Goal: Contribute content: Add original content to the website for others to see

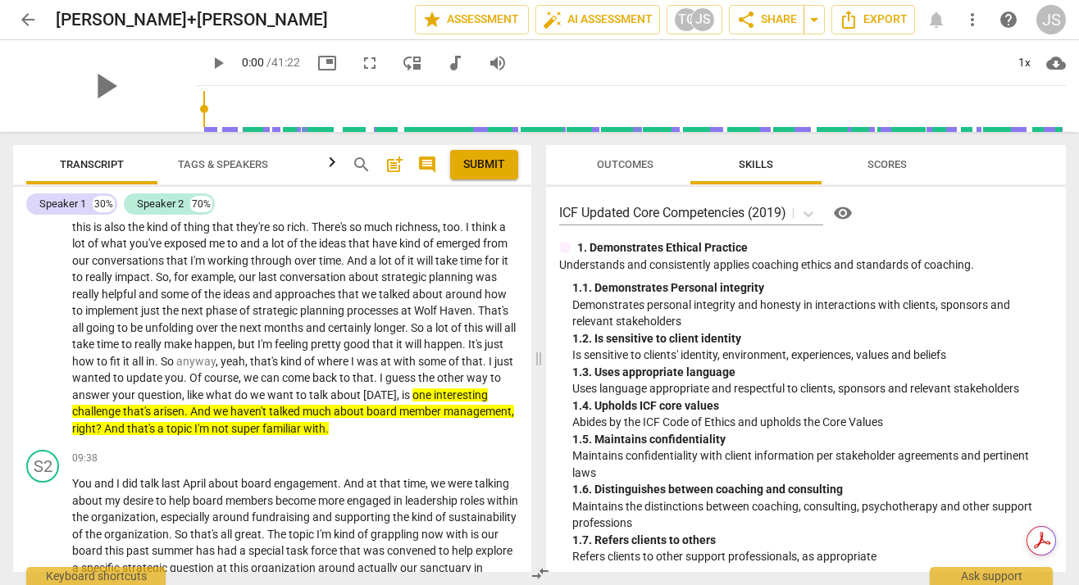
scroll to position [2561, 0]
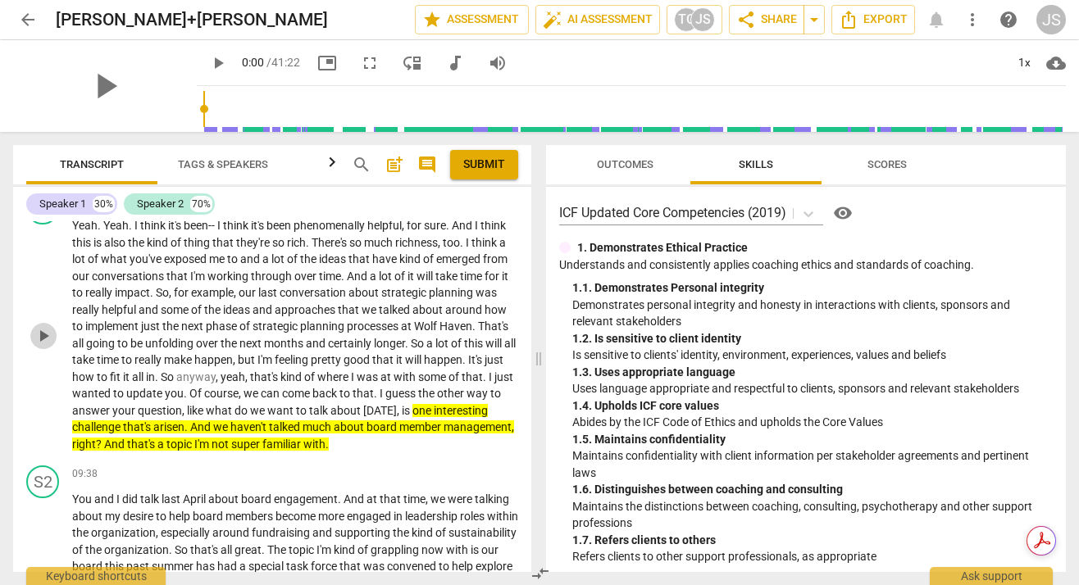
click at [41, 346] on span "play_arrow" at bounding box center [44, 336] width 20 height 20
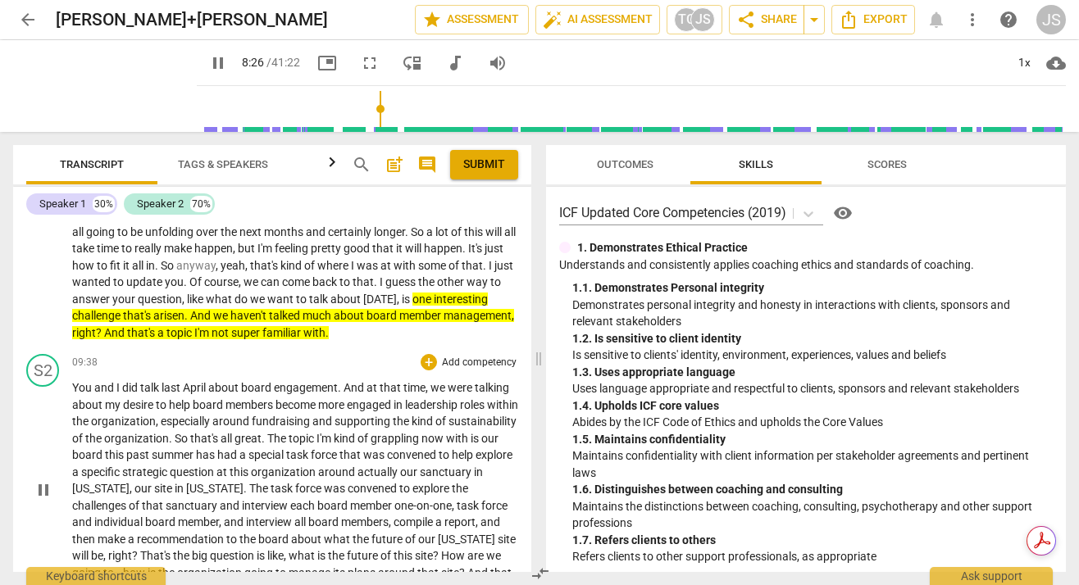
scroll to position [2720, 0]
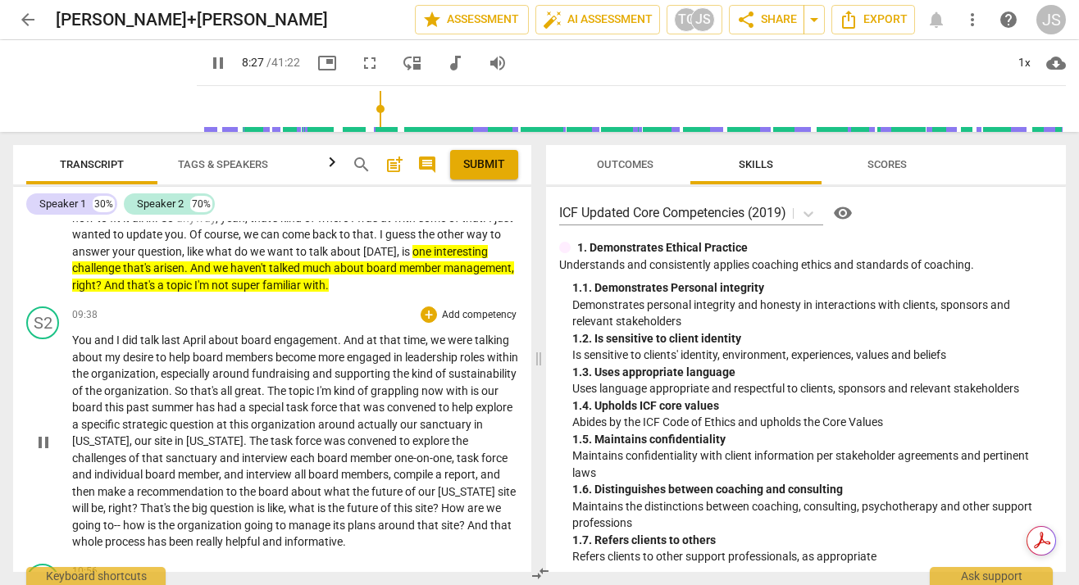
click at [48, 453] on span "pause" at bounding box center [44, 443] width 20 height 20
click at [48, 453] on span "play_arrow" at bounding box center [44, 443] width 20 height 20
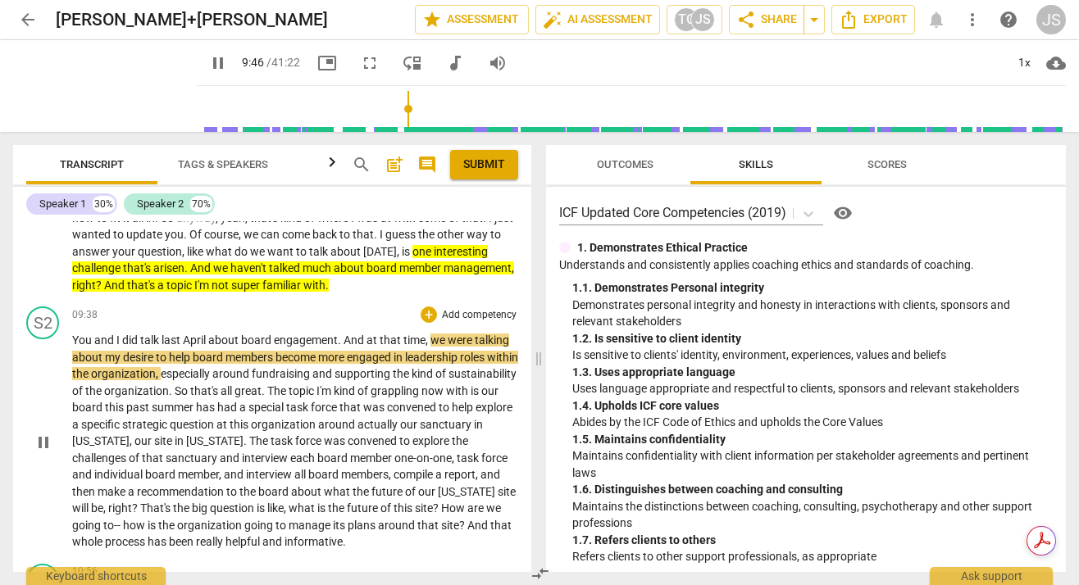
scroll to position [2771, 0]
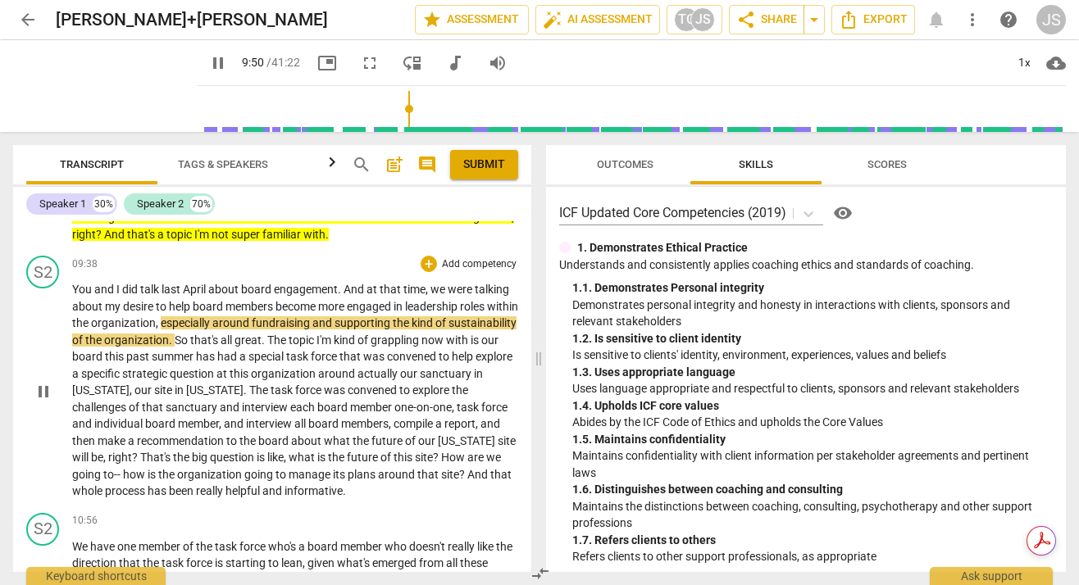
click at [107, 313] on span "my" at bounding box center [114, 306] width 18 height 13
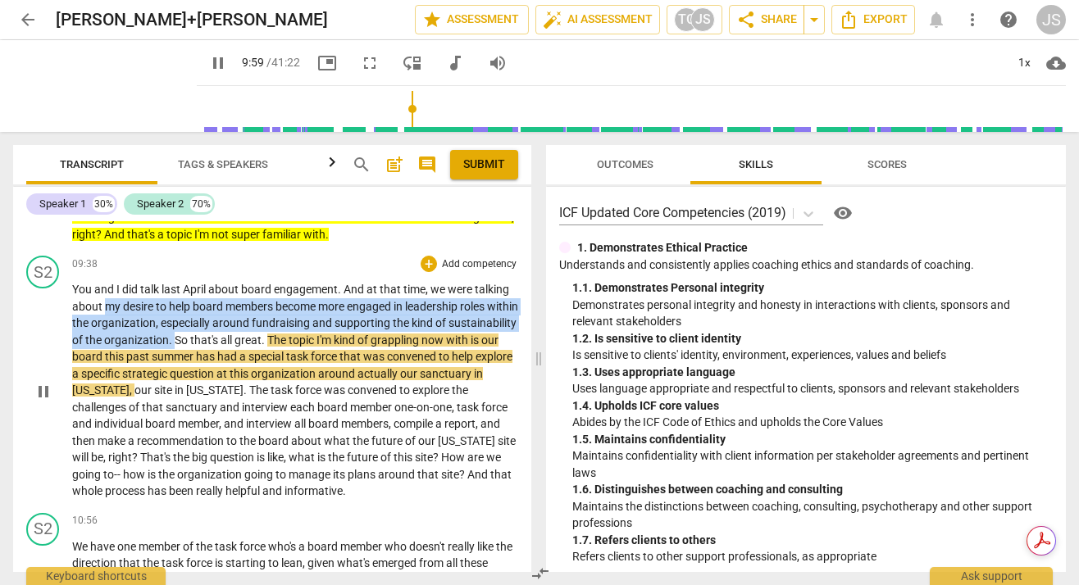
drag, startPoint x: 107, startPoint y: 325, endPoint x: 243, endPoint y: 357, distance: 139.8
click at [243, 357] on p "You and I did talk last April about board engagement . And at that time , we we…" at bounding box center [295, 390] width 446 height 219
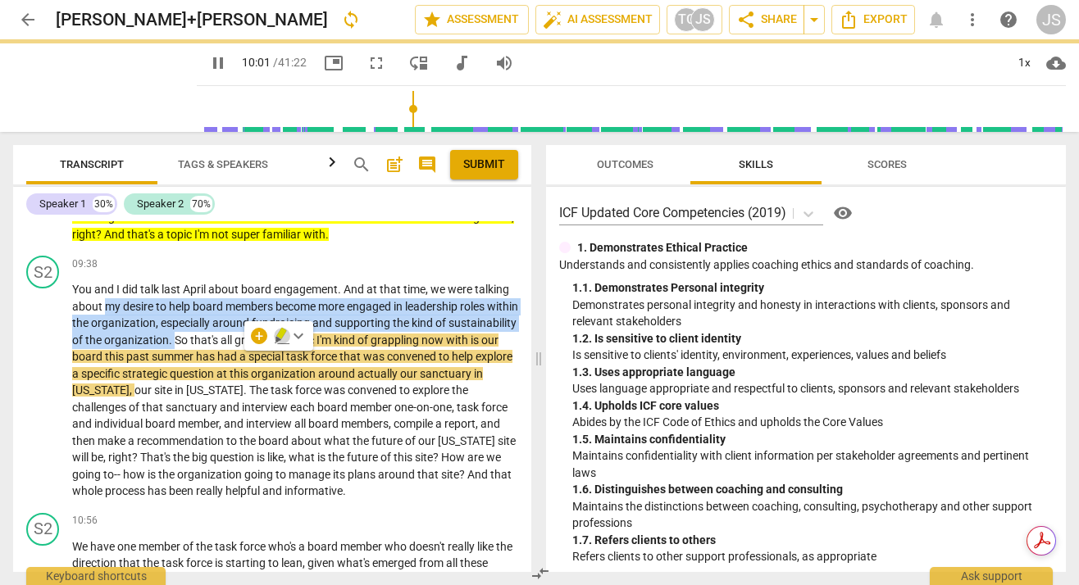
click at [286, 333] on icon "button" at bounding box center [282, 336] width 16 height 20
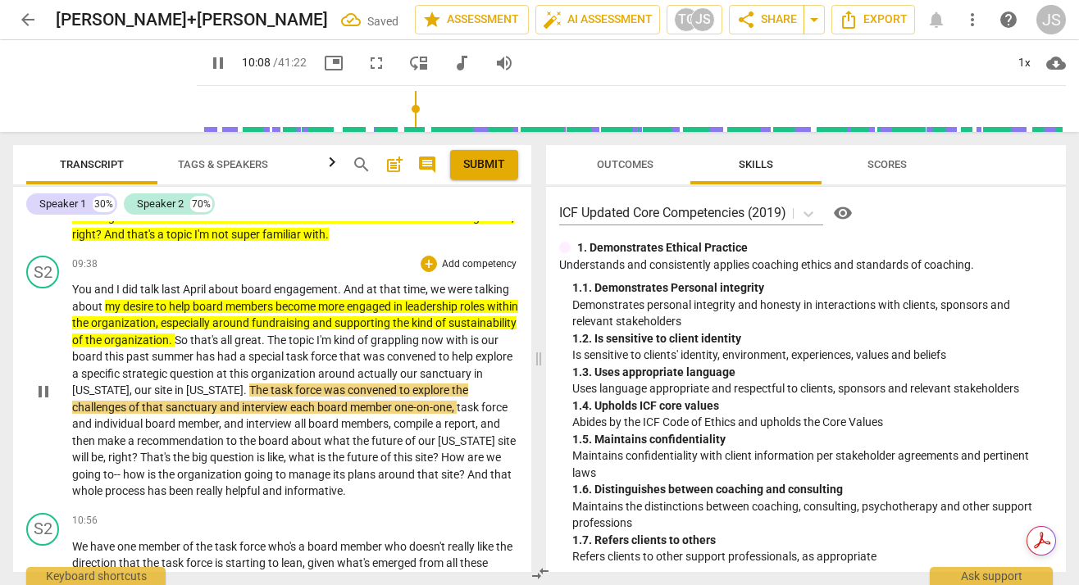
click at [289, 347] on span "The" at bounding box center [277, 340] width 21 height 13
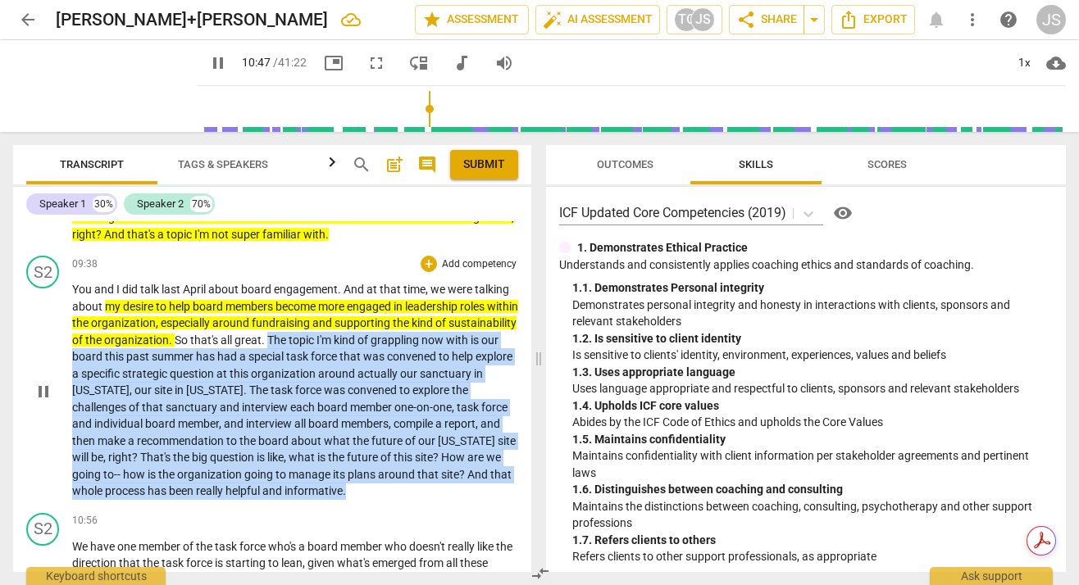
drag, startPoint x: 339, startPoint y: 357, endPoint x: 507, endPoint y: 507, distance: 225.9
click at [507, 500] on p "You and I did talk last April about board engagement . And at that time , we we…" at bounding box center [295, 390] width 446 height 219
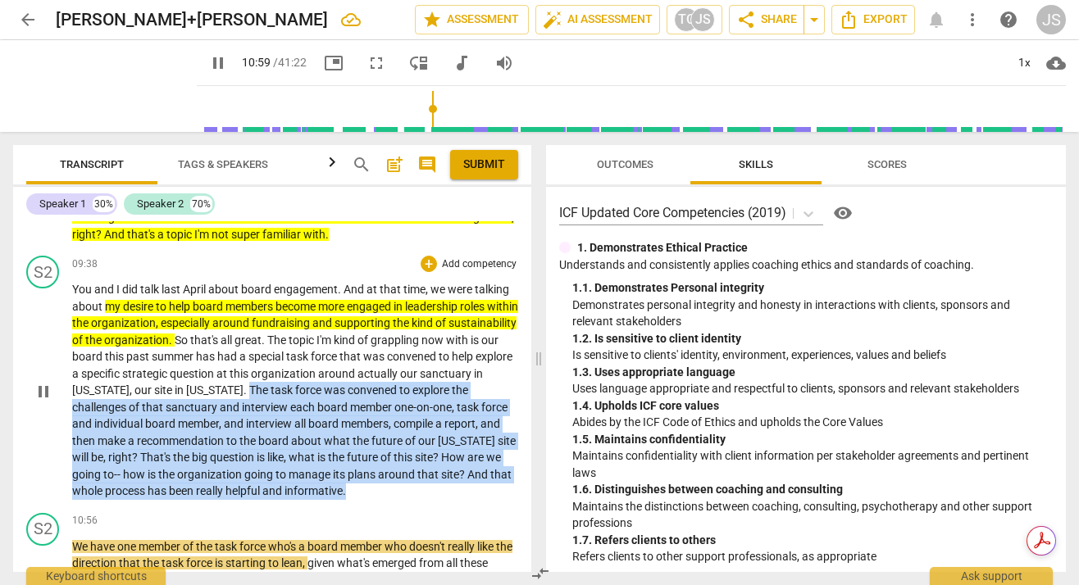
drag, startPoint x: 354, startPoint y: 406, endPoint x: 498, endPoint y: 500, distance: 172.4
click at [498, 500] on p "You and I did talk last April about board engagement . And at that time , we we…" at bounding box center [295, 390] width 446 height 219
click at [521, 485] on icon "button" at bounding box center [520, 484] width 10 height 11
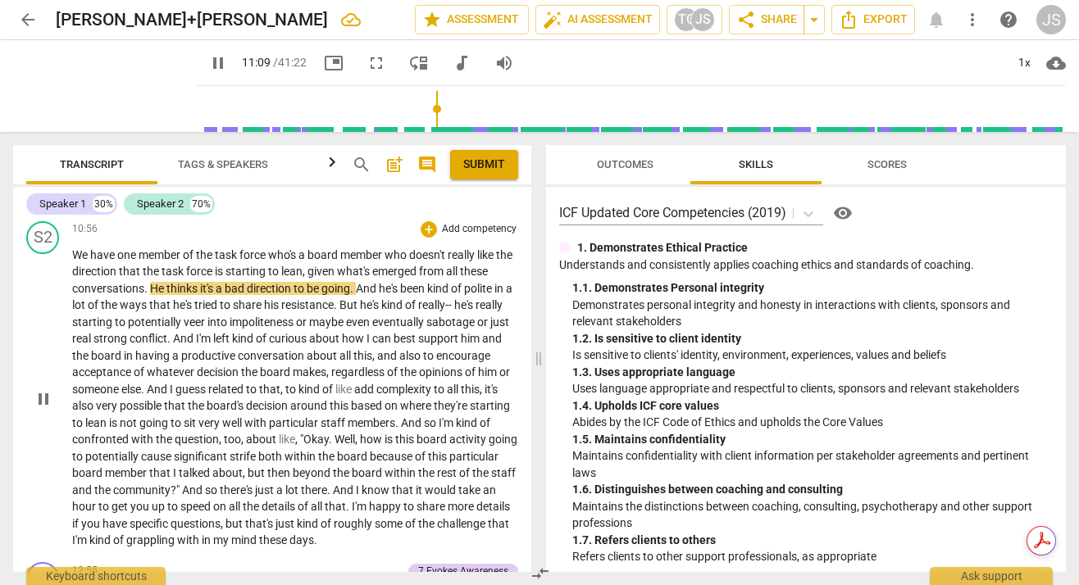
scroll to position [3081, 0]
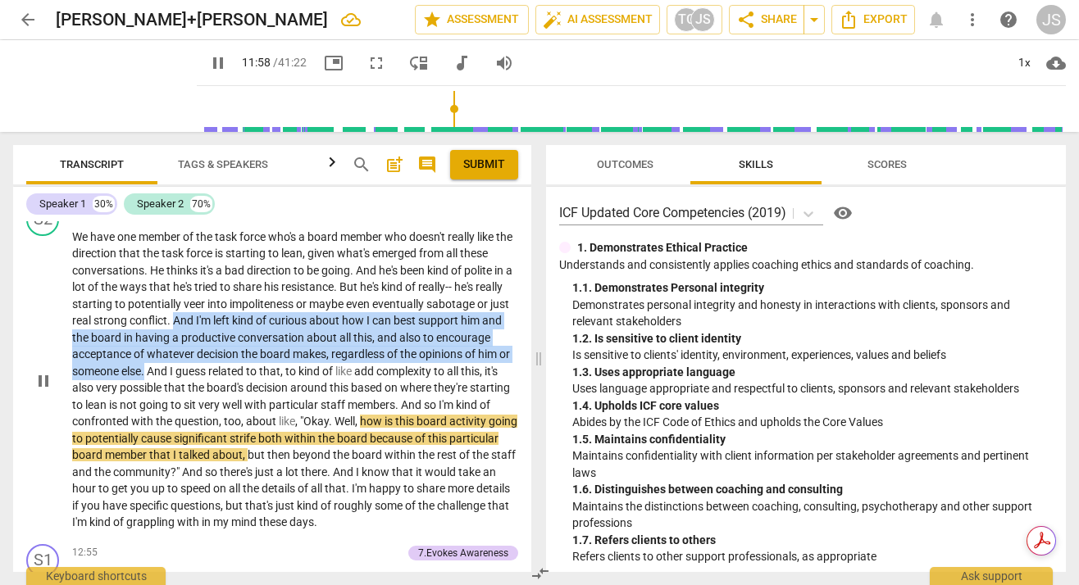
drag, startPoint x: 207, startPoint y: 338, endPoint x: 243, endPoint y: 391, distance: 63.9
click at [243, 391] on p "We have one member of the task force who's a board member who doesn't really li…" at bounding box center [295, 380] width 446 height 303
click at [279, 366] on icon "button" at bounding box center [281, 364] width 10 height 11
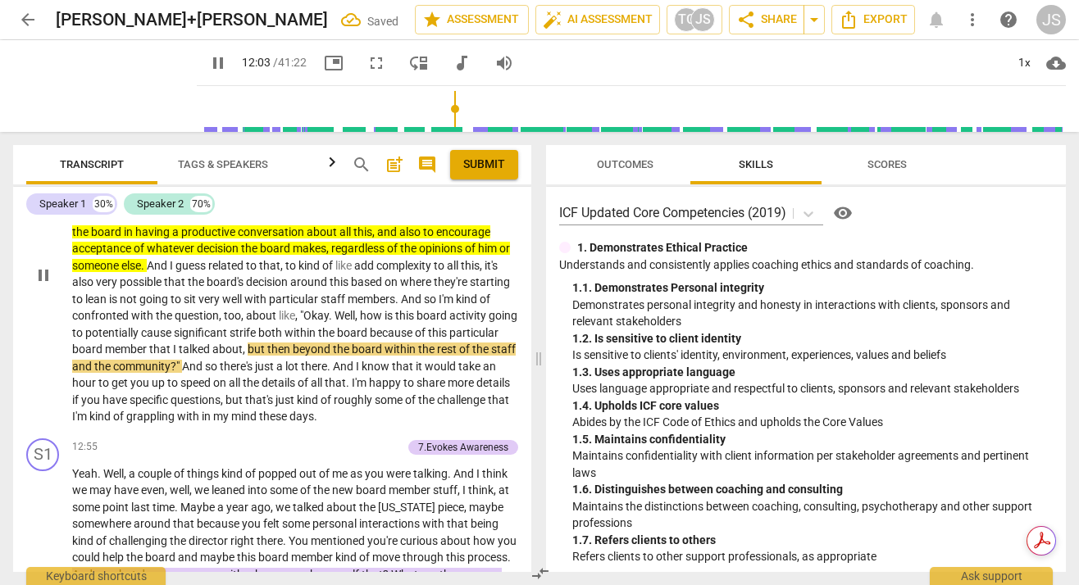
scroll to position [3189, 0]
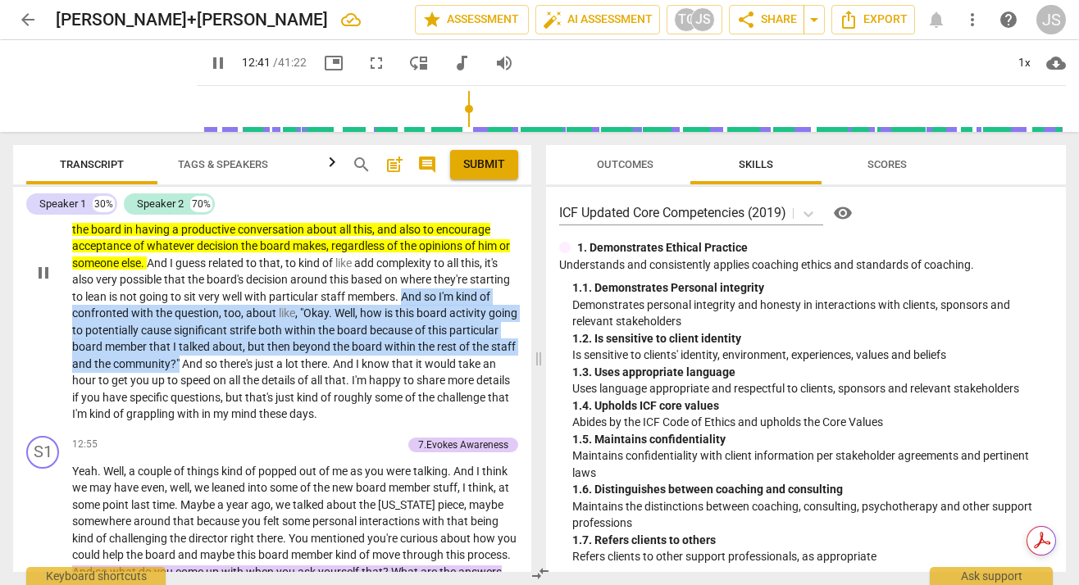
drag, startPoint x: 127, startPoint y: 330, endPoint x: 365, endPoint y: 382, distance: 243.5
click at [365, 382] on p "We have one member of the task force who's a board member who doesn't really li…" at bounding box center [295, 272] width 446 height 303
click at [408, 362] on icon "button" at bounding box center [406, 360] width 16 height 20
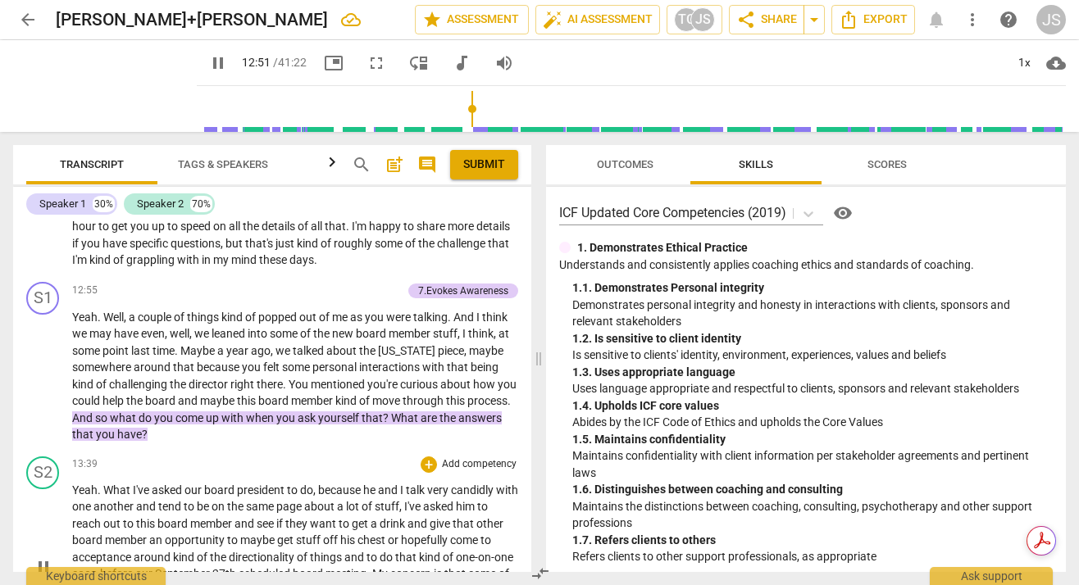
scroll to position [3343, 0]
click at [307, 300] on div "+" at bounding box center [312, 292] width 16 height 16
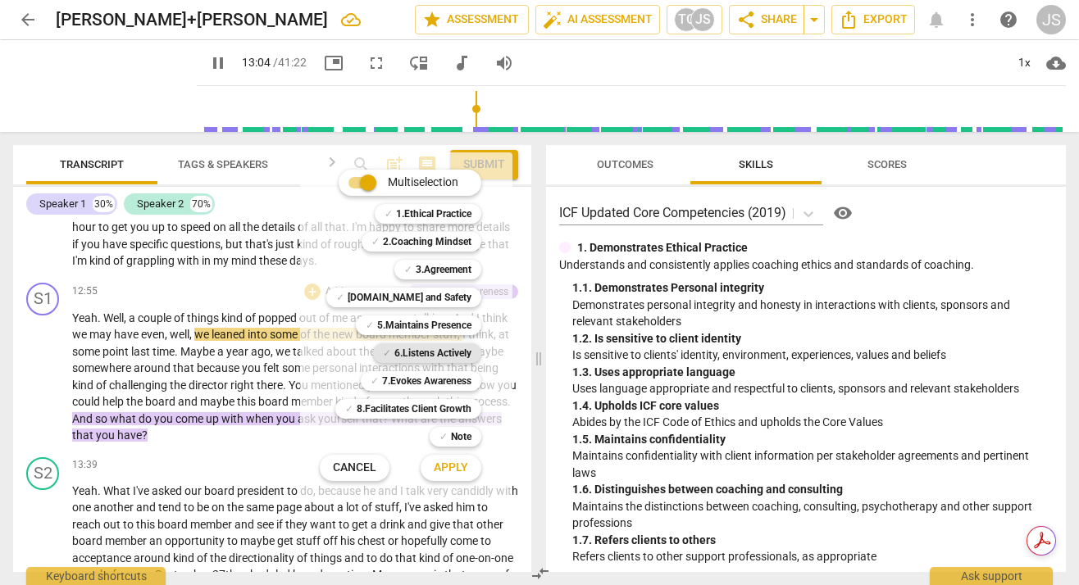
click at [442, 355] on b "6.Listens Actively" at bounding box center [432, 354] width 77 height 20
click at [460, 472] on span "Apply" at bounding box center [451, 468] width 34 height 16
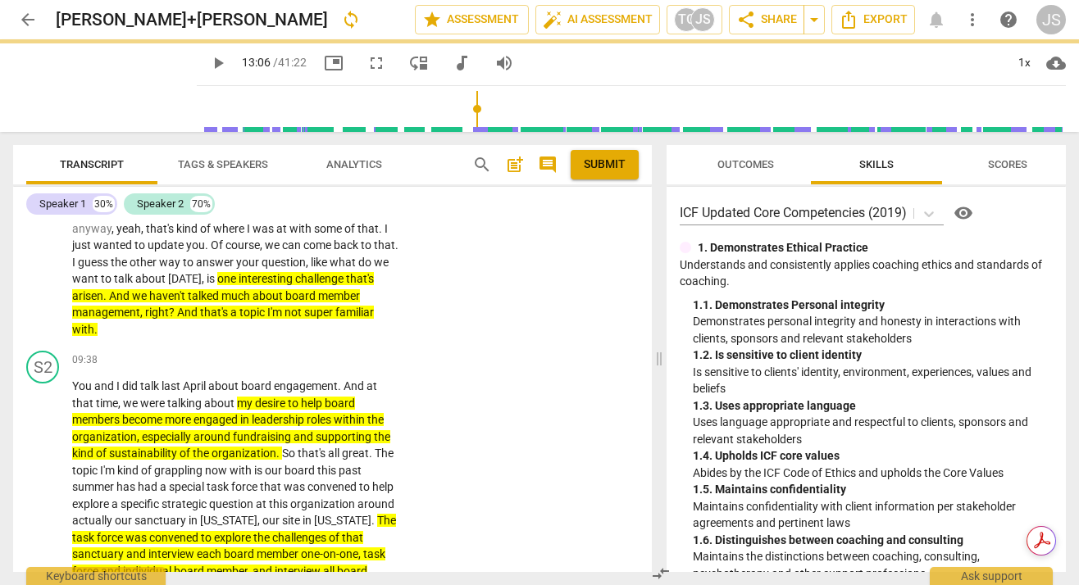
type input "787"
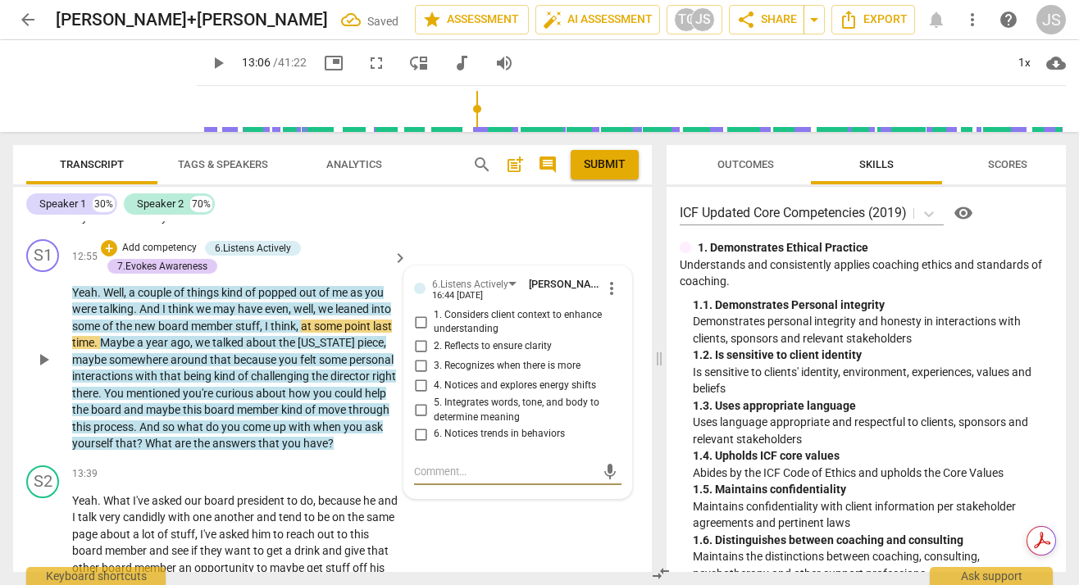
scroll to position [4215, 0]
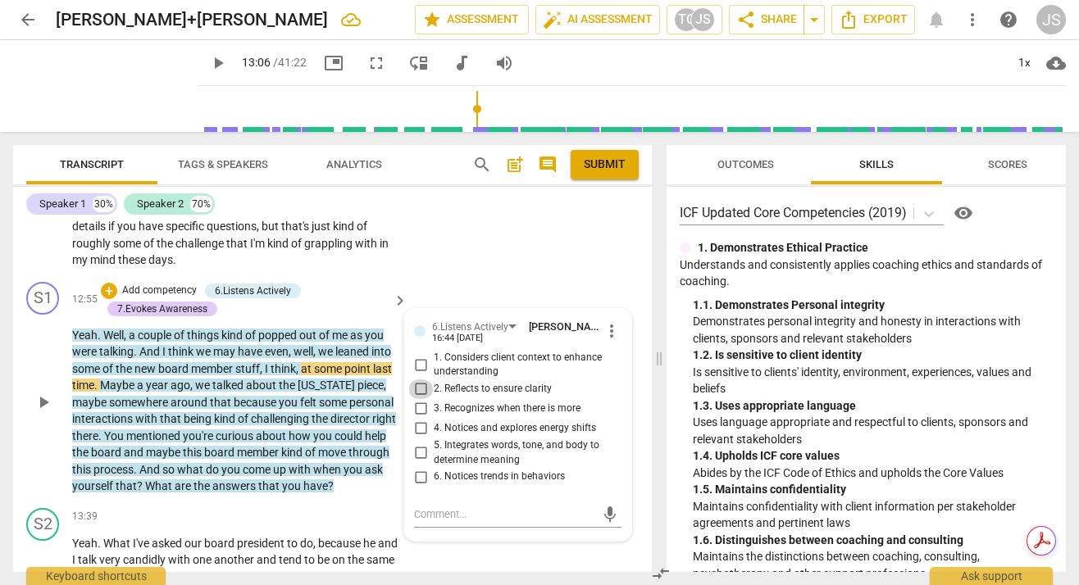
click at [418, 399] on input "2. Reflects to ensure clarity" at bounding box center [420, 390] width 26 height 20
checkbox input "true"
click at [417, 375] on input "1. Considers client context to enhance understanding" at bounding box center [420, 365] width 26 height 20
checkbox input "true"
click at [44, 412] on span "play_arrow" at bounding box center [44, 403] width 20 height 20
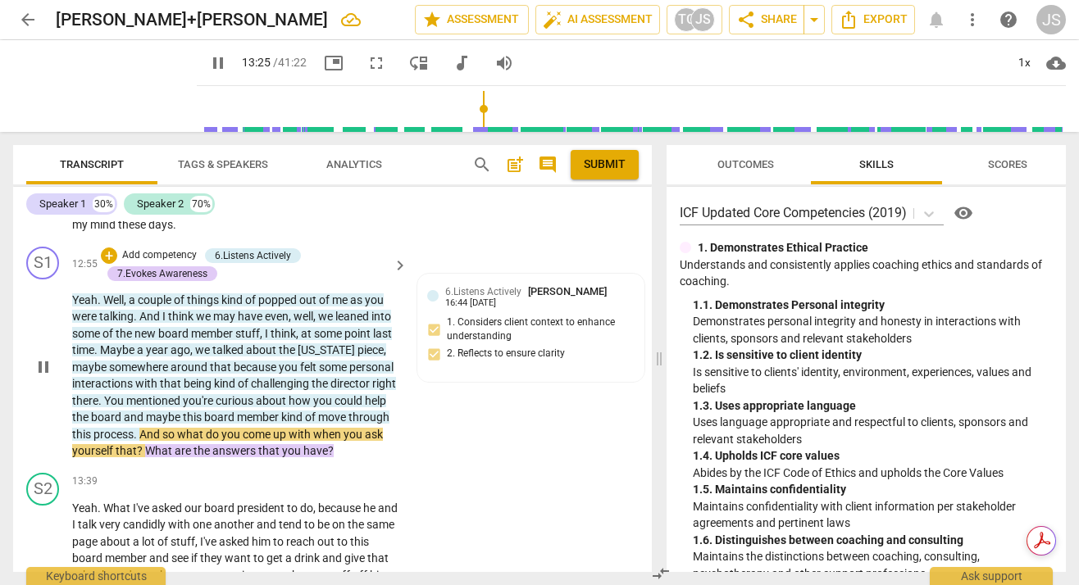
scroll to position [4252, 0]
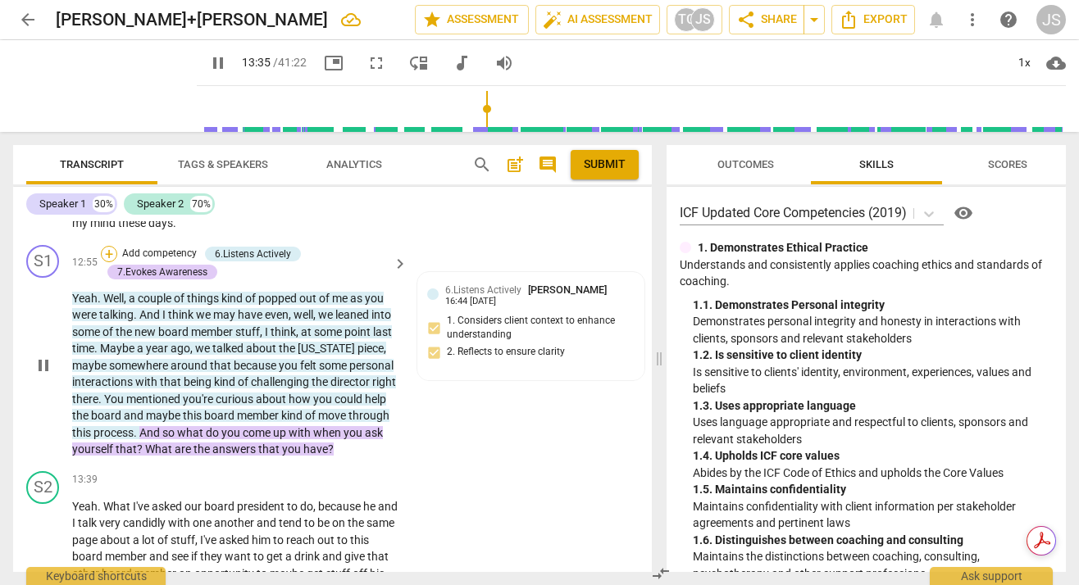
click at [108, 262] on div "+" at bounding box center [109, 254] width 16 height 16
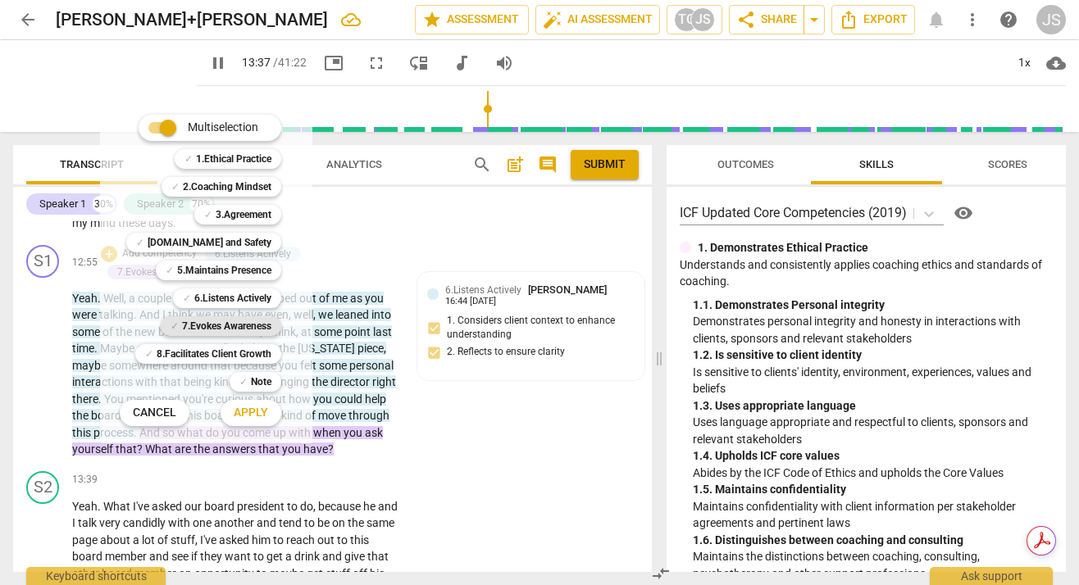
click at [236, 324] on b "7.Evokes Awareness" at bounding box center [226, 326] width 89 height 20
click at [253, 412] on span "Apply" at bounding box center [251, 413] width 34 height 16
type input "818"
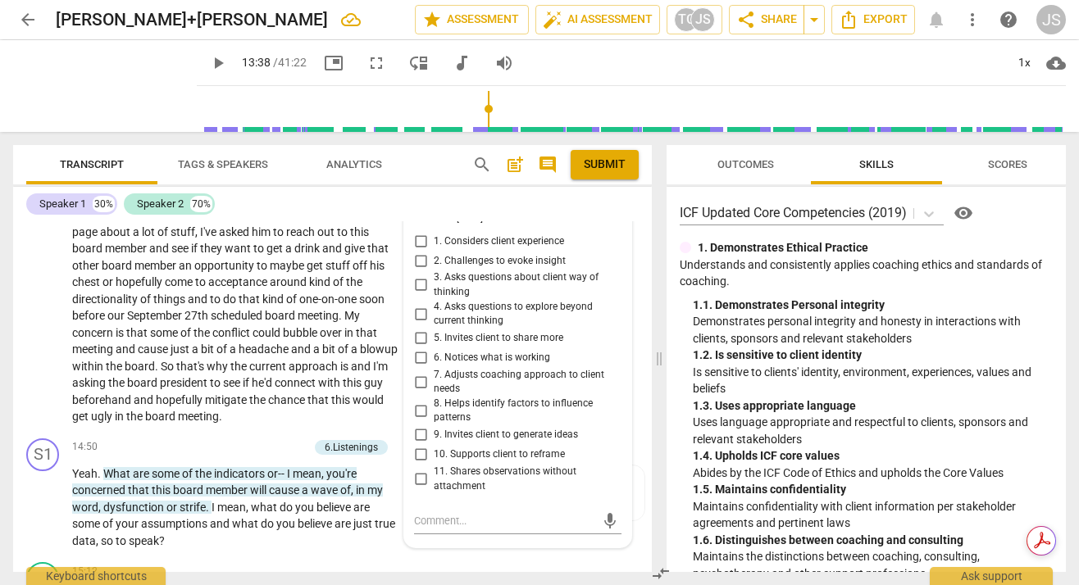
scroll to position [4572, 0]
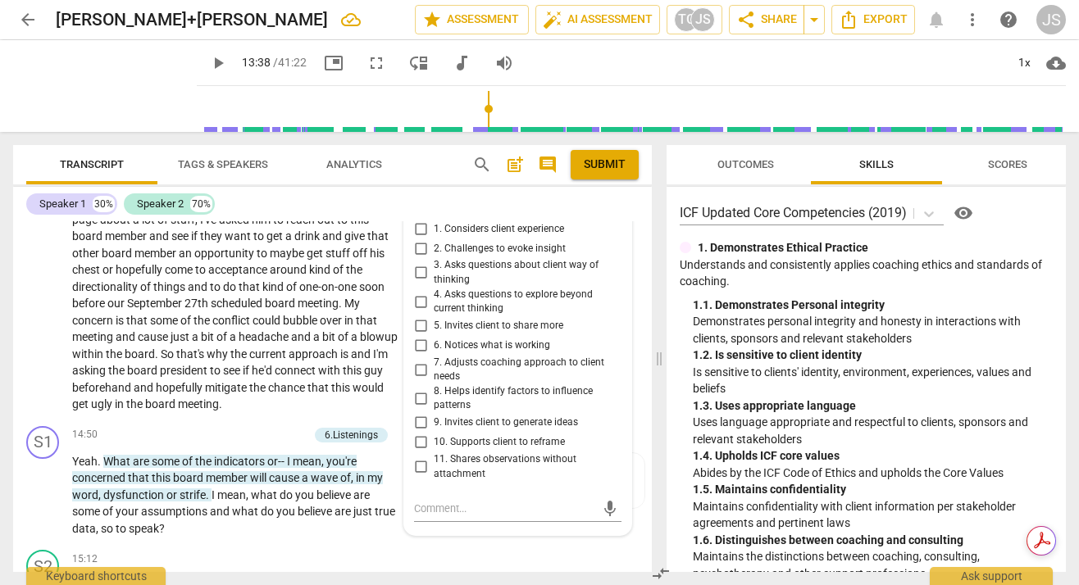
click at [419, 283] on input "3. Asks questions about client way of thinking" at bounding box center [420, 273] width 26 height 20
checkbox input "true"
click at [418, 312] on input "4. Asks questions to explore beyond current thinking" at bounding box center [420, 302] width 26 height 20
checkbox input "true"
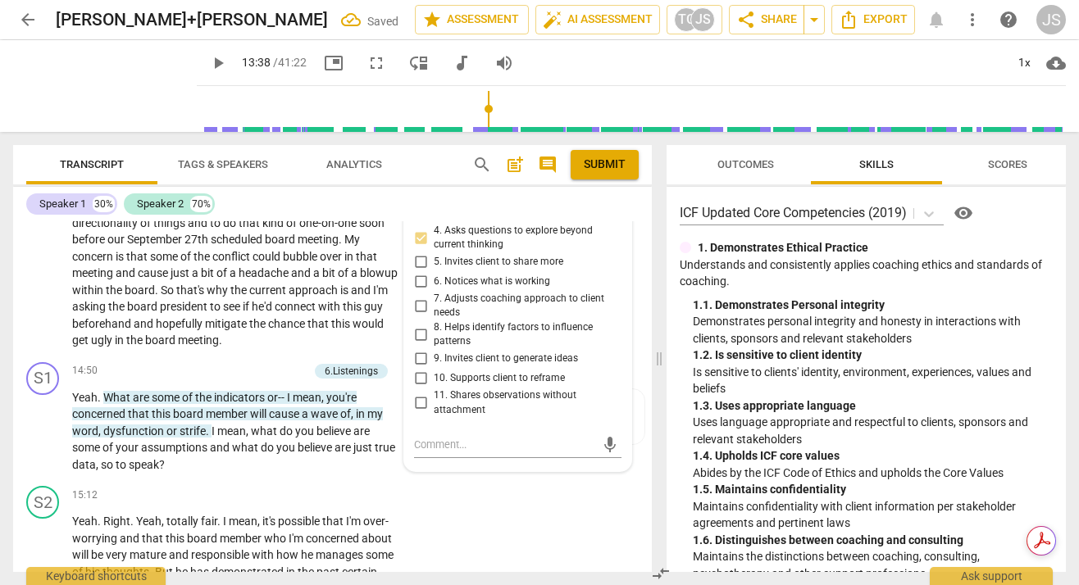
scroll to position [4648, 0]
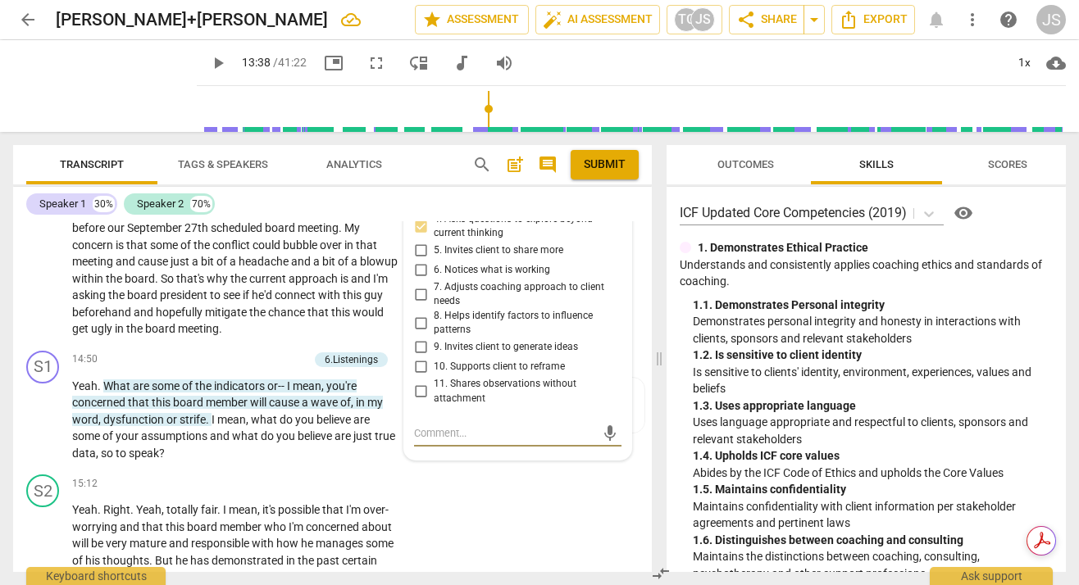
click at [418, 441] on textarea at bounding box center [504, 433] width 181 height 16
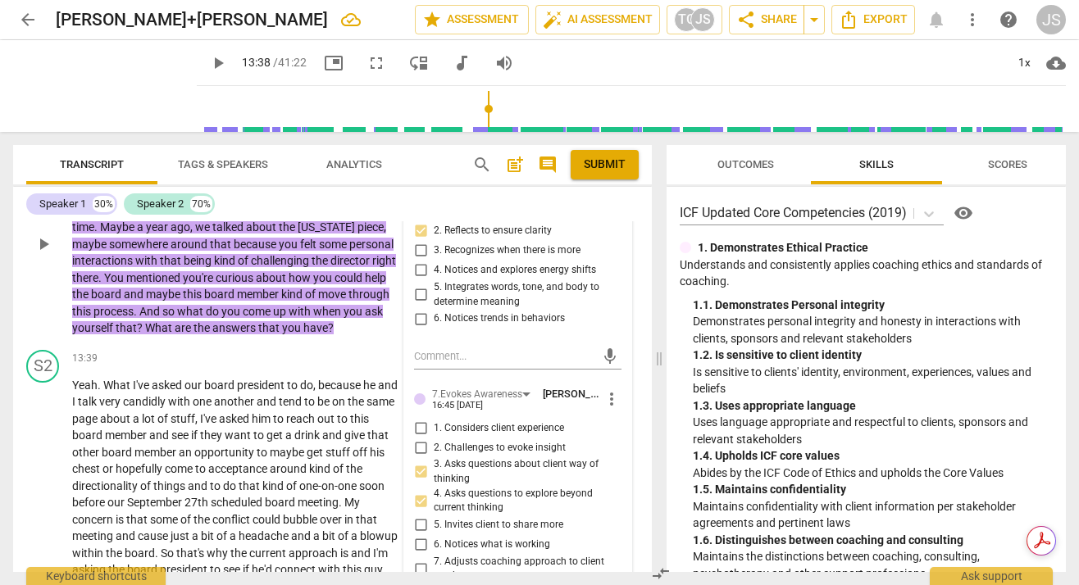
scroll to position [4366, 0]
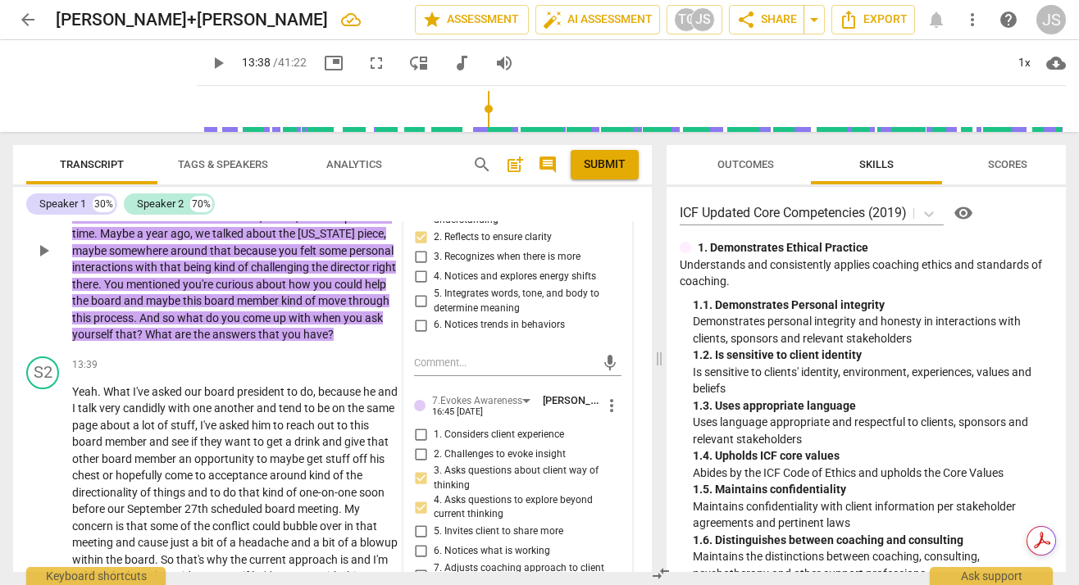
click at [608, 416] on span "more_vert" at bounding box center [612, 406] width 20 height 20
click at [626, 449] on li "Delete" at bounding box center [624, 452] width 57 height 31
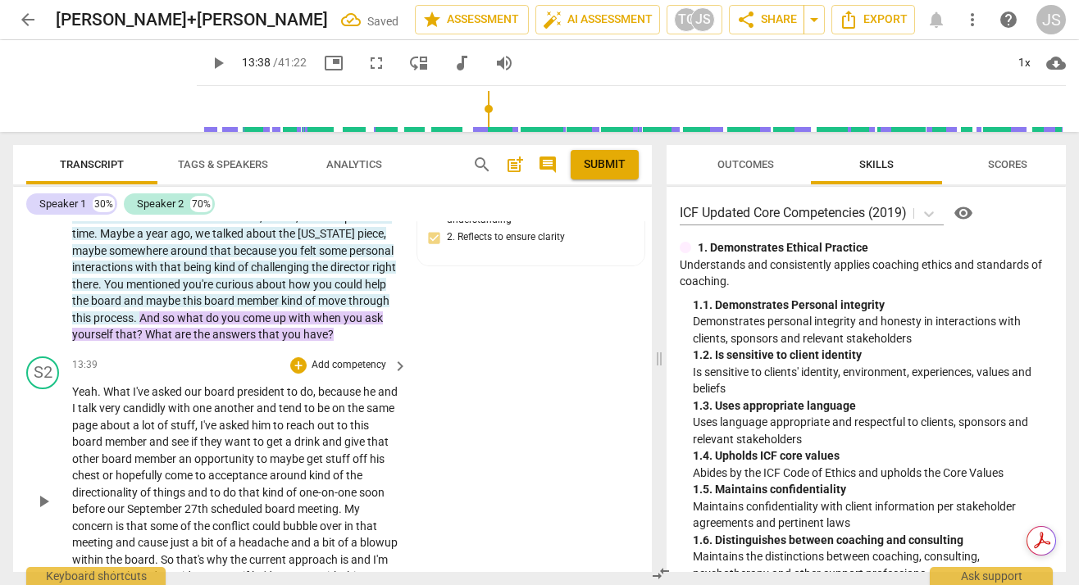
click at [316, 372] on div "+ Add competency keyboard_arrow_right" at bounding box center [348, 366] width 122 height 18
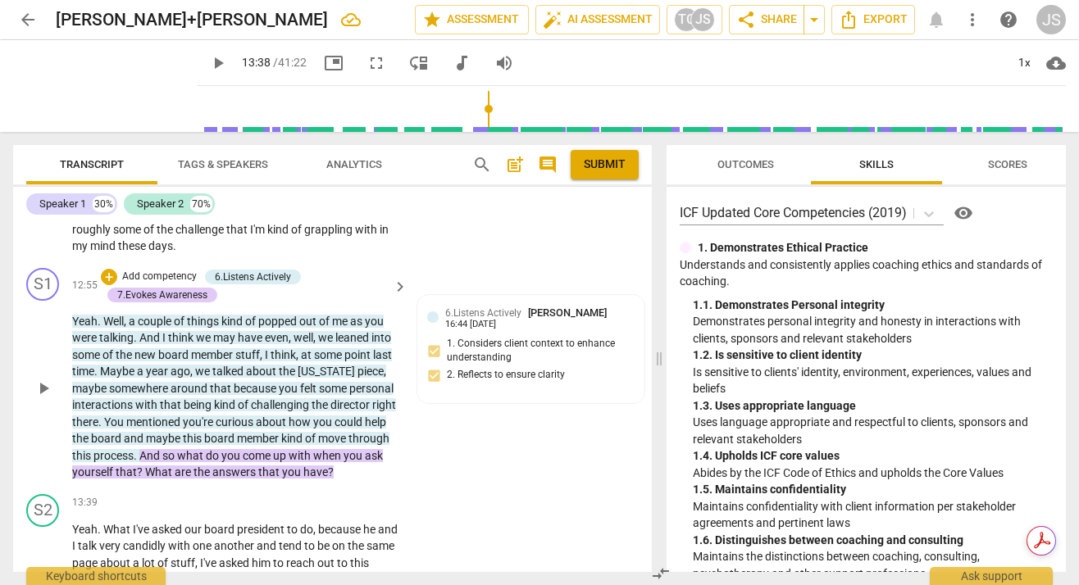
scroll to position [4230, 0]
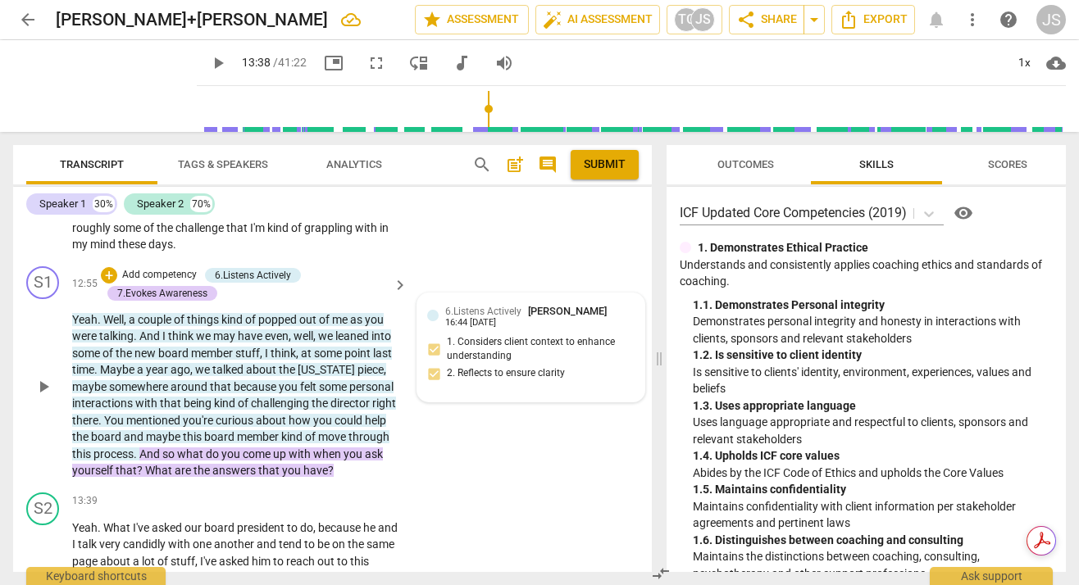
click at [554, 329] on div "6.Listens Actively [PERSON_NAME] 16:44 [DATE]" at bounding box center [539, 315] width 189 height 25
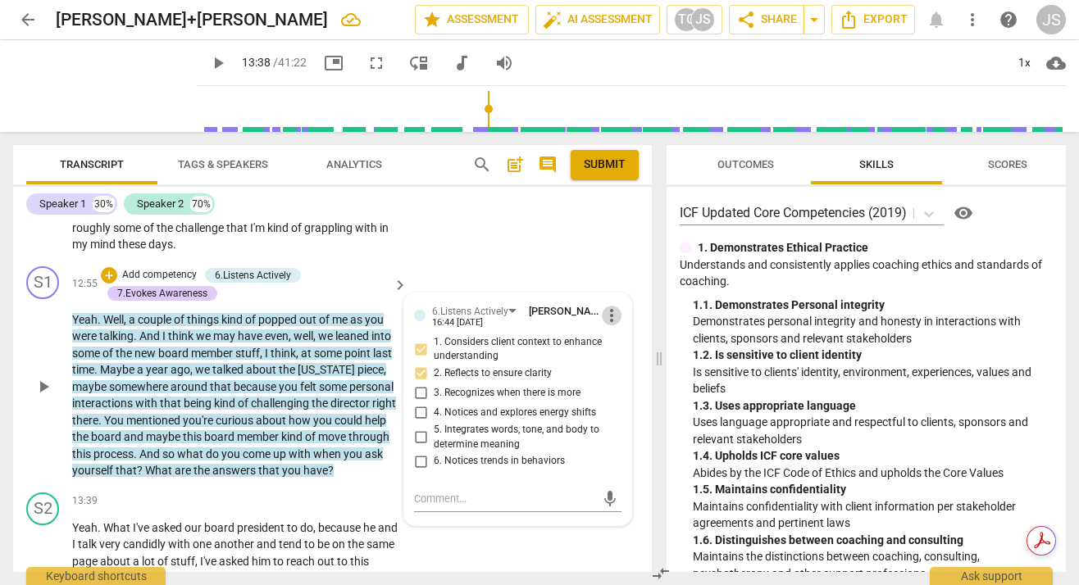
click at [607, 325] on span "more_vert" at bounding box center [612, 316] width 20 height 20
click at [618, 359] on li "Delete" at bounding box center [624, 363] width 57 height 31
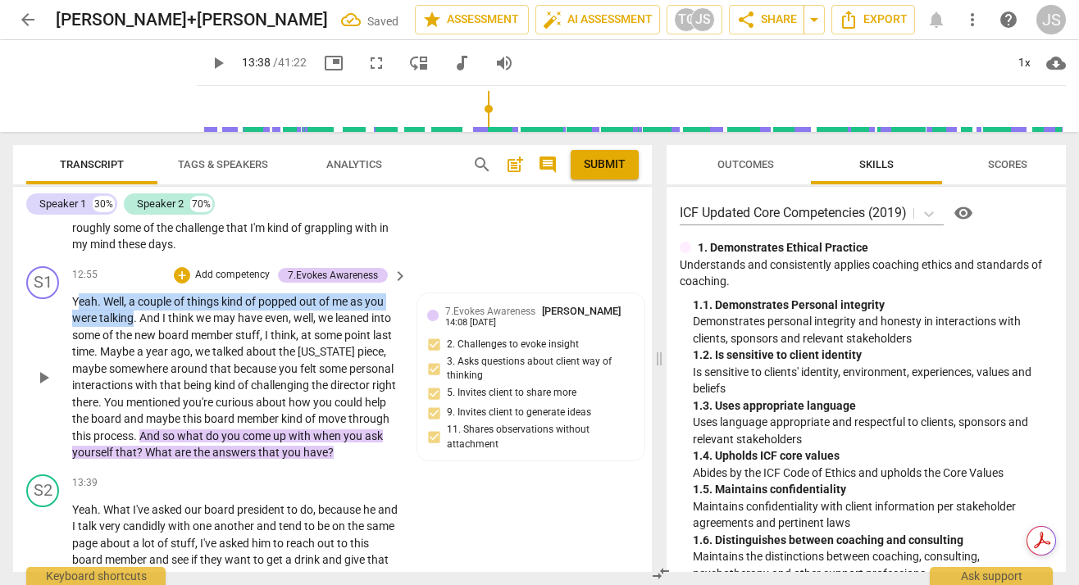
drag, startPoint x: 76, startPoint y: 319, endPoint x: 133, endPoint y: 331, distance: 57.9
click at [133, 331] on p "Yeah . Well , a couple of things kind of popped out of me as you were talking .…" at bounding box center [235, 378] width 327 height 168
click at [72, 308] on span "Yeah" at bounding box center [84, 301] width 25 height 13
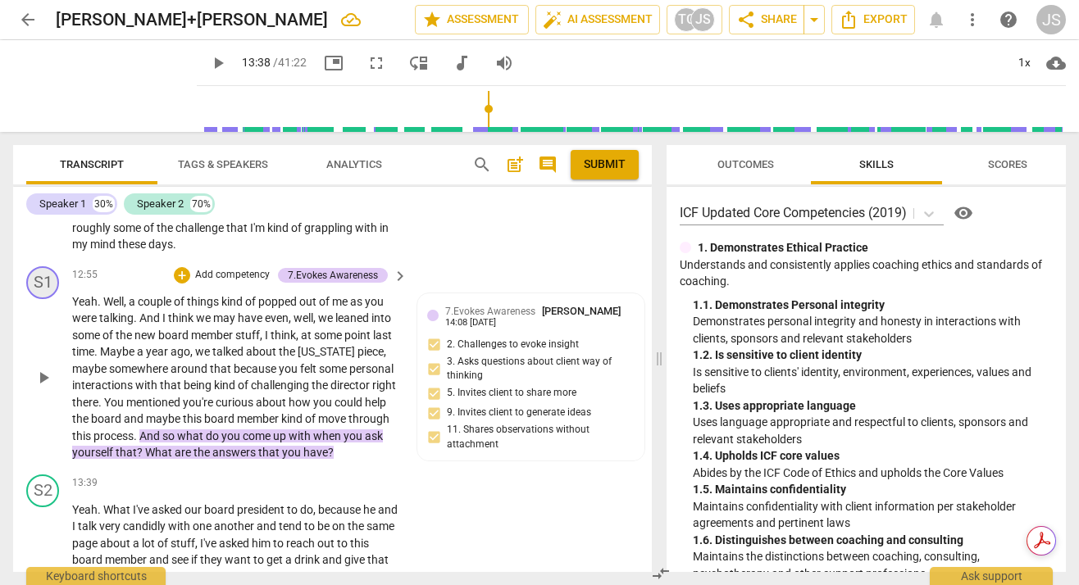
drag, startPoint x: 71, startPoint y: 316, endPoint x: 47, endPoint y: 307, distance: 26.2
click at [47, 307] on div "S1 play_arrow pause 12:55 + Add competency 7.Evokes Awareness keyboard_arrow_ri…" at bounding box center [332, 364] width 639 height 208
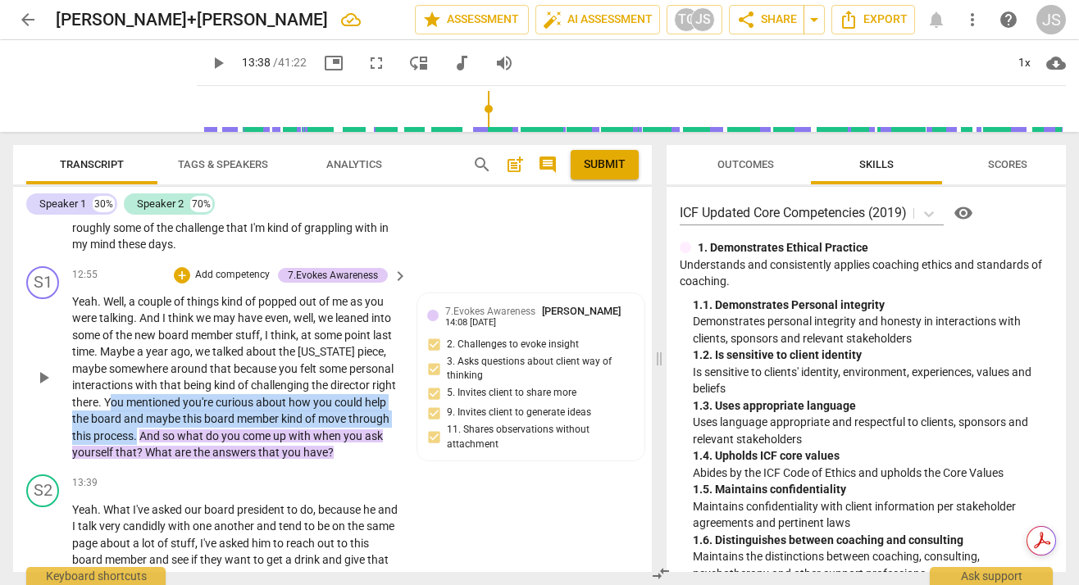
drag, startPoint x: 134, startPoint y: 419, endPoint x: 180, endPoint y: 451, distance: 55.9
click at [180, 452] on p "Yeah . Well , a couple of things kind of popped out of me as you were talking .…" at bounding box center [235, 378] width 327 height 168
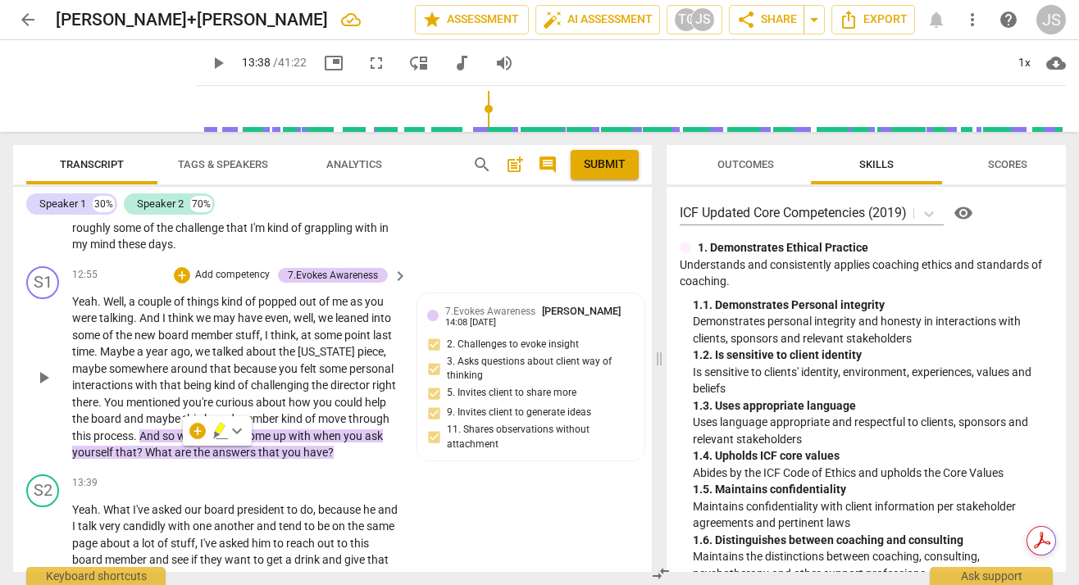
click at [126, 409] on span "You" at bounding box center [115, 402] width 22 height 13
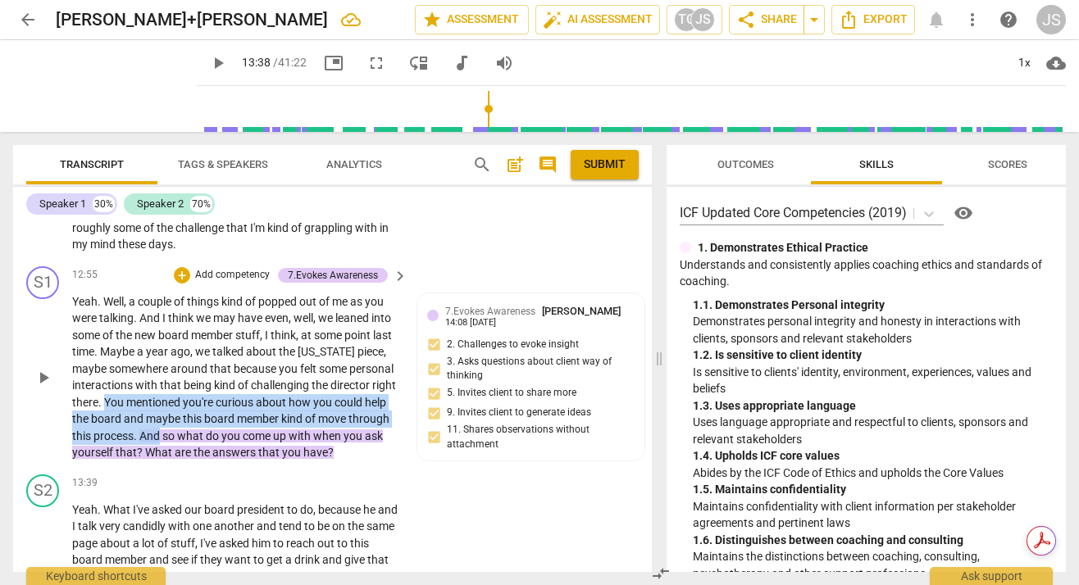
drag, startPoint x: 130, startPoint y: 418, endPoint x: 181, endPoint y: 451, distance: 61.2
click at [181, 452] on p "Yeah . Well , a couple of things kind of popped out of me as you were talking .…" at bounding box center [235, 378] width 327 height 168
click at [199, 283] on p "Add competency" at bounding box center [232, 275] width 78 height 15
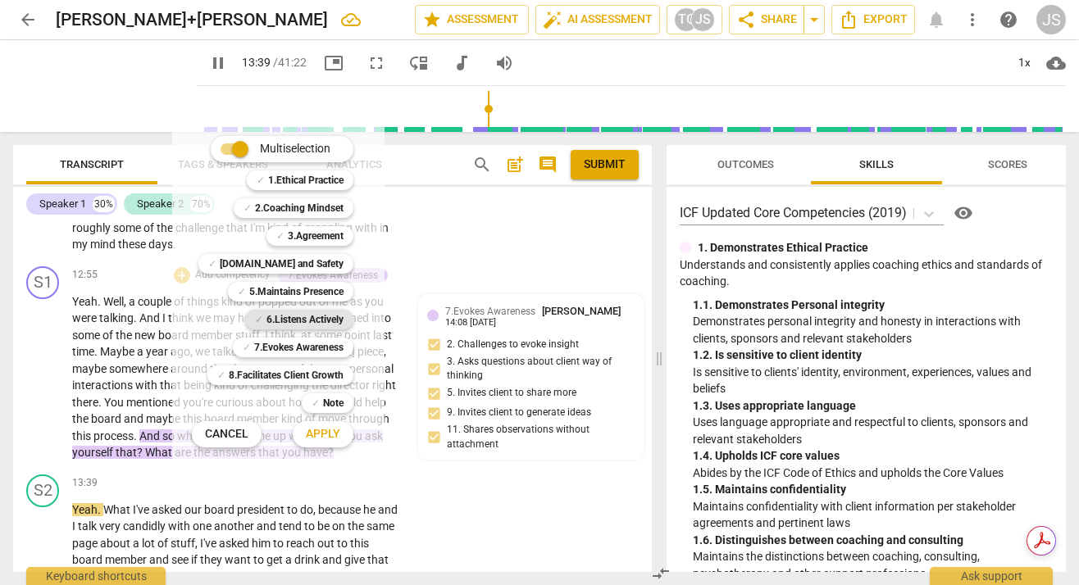
click at [303, 314] on b "6.Listens Actively" at bounding box center [304, 320] width 77 height 20
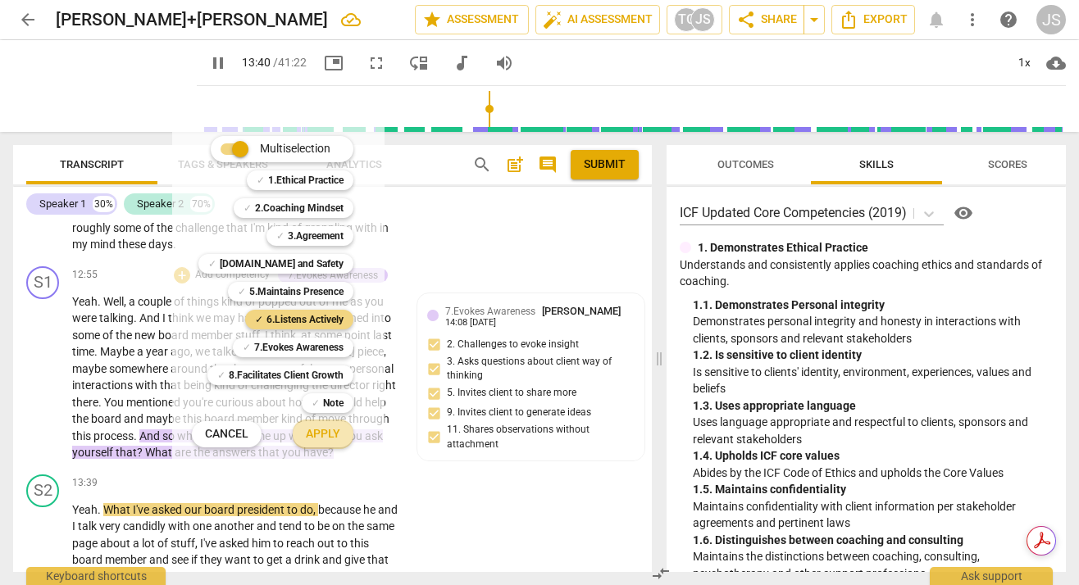
click at [334, 431] on span "Apply" at bounding box center [323, 434] width 34 height 16
type input "821"
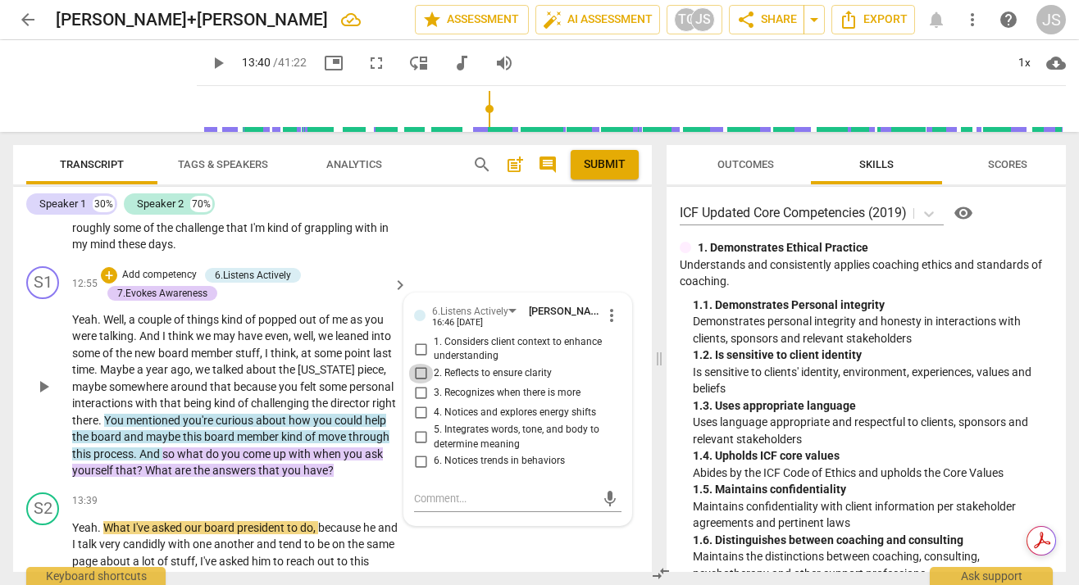
click at [421, 384] on input "2. Reflects to ensure clarity" at bounding box center [420, 374] width 26 height 20
checkbox input "true"
click at [421, 448] on input "5. Integrates words, tone, and body to determine meaning" at bounding box center [420, 438] width 26 height 20
checkbox input "true"
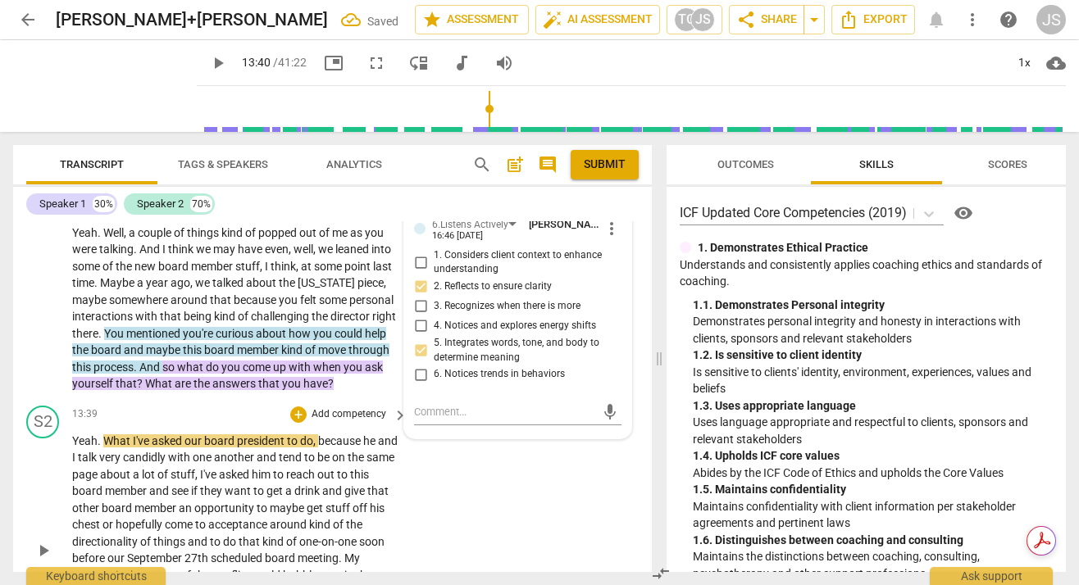
scroll to position [4326, 0]
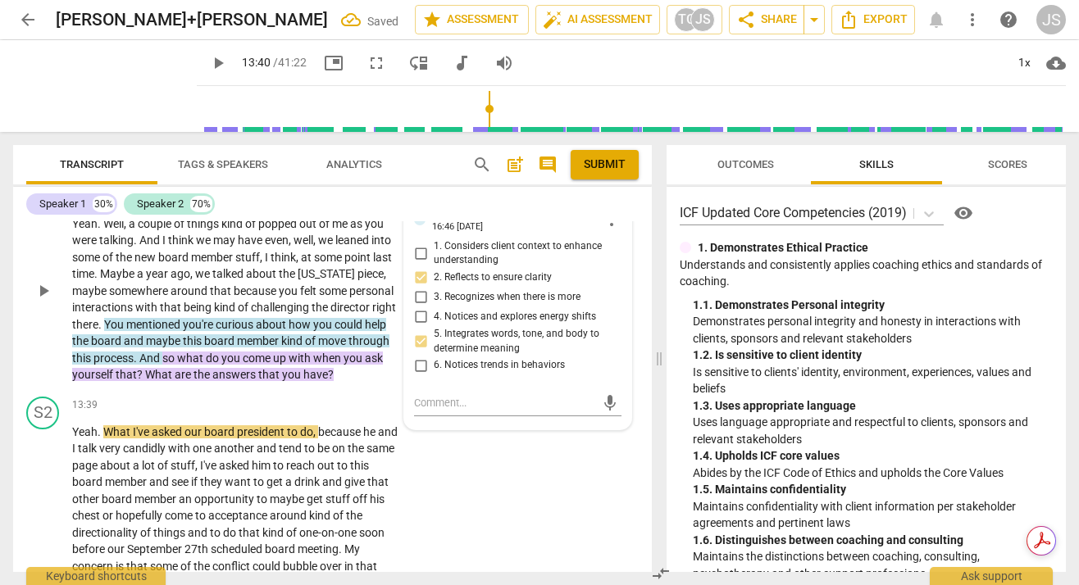
click at [162, 365] on span "And" at bounding box center [150, 358] width 23 height 13
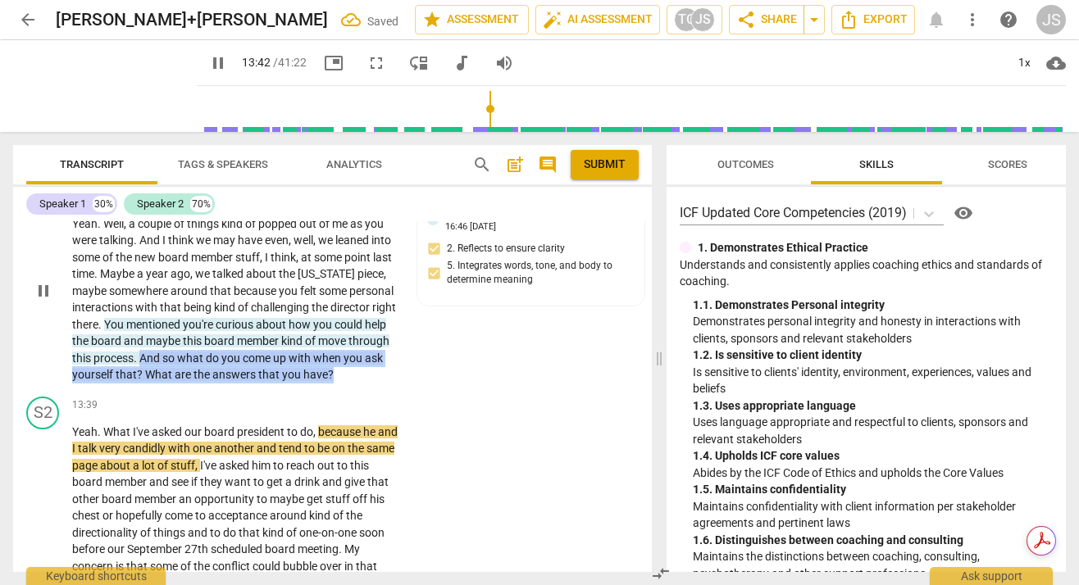
drag, startPoint x: 186, startPoint y: 372, endPoint x: 382, endPoint y: 389, distance: 196.7
click at [384, 384] on p "Yeah . Well , a couple of things kind of popped out of me as you were talking .…" at bounding box center [235, 300] width 327 height 168
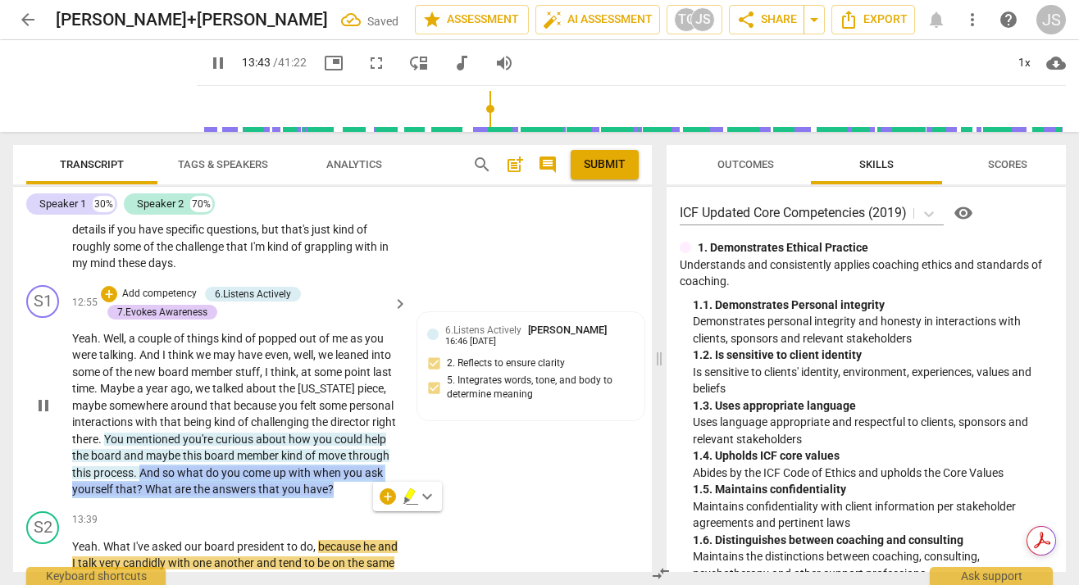
scroll to position [4195, 0]
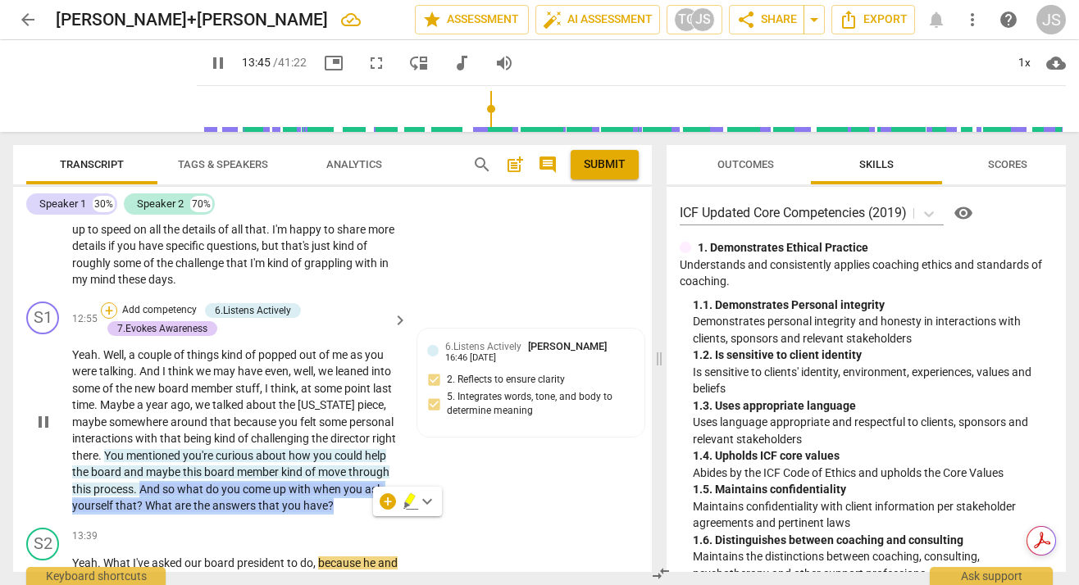
click at [109, 319] on div "+" at bounding box center [109, 311] width 16 height 16
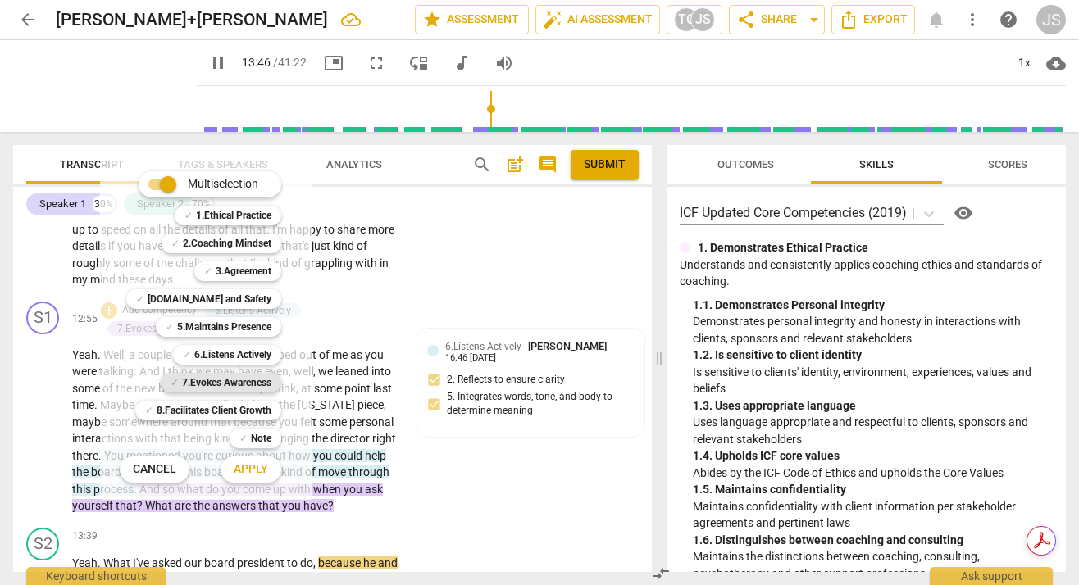
click at [251, 380] on b "7.Evokes Awareness" at bounding box center [226, 383] width 89 height 20
click at [264, 465] on span "Apply" at bounding box center [251, 470] width 34 height 16
type input "828"
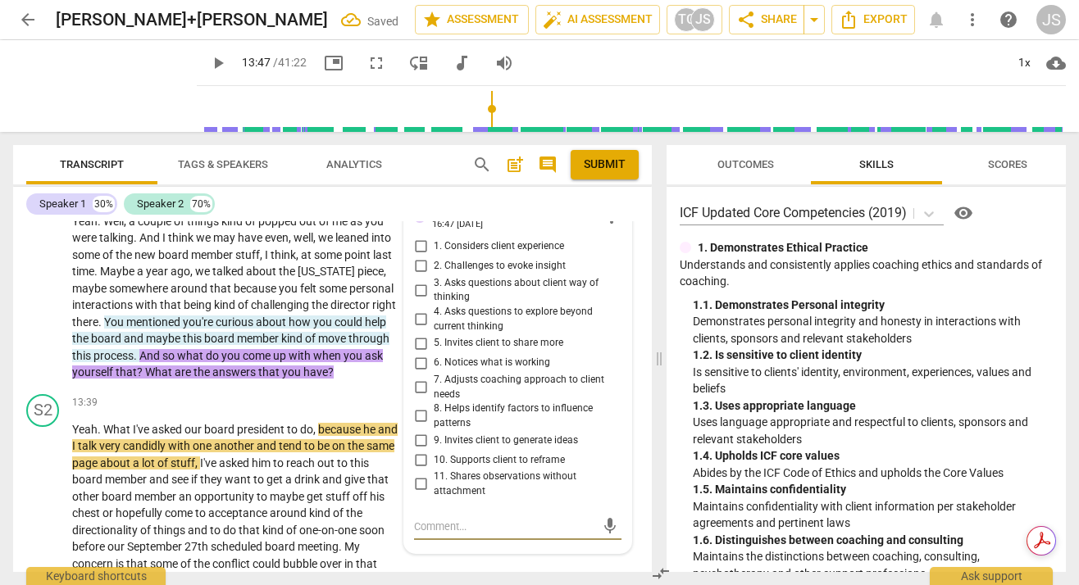
scroll to position [4330, 0]
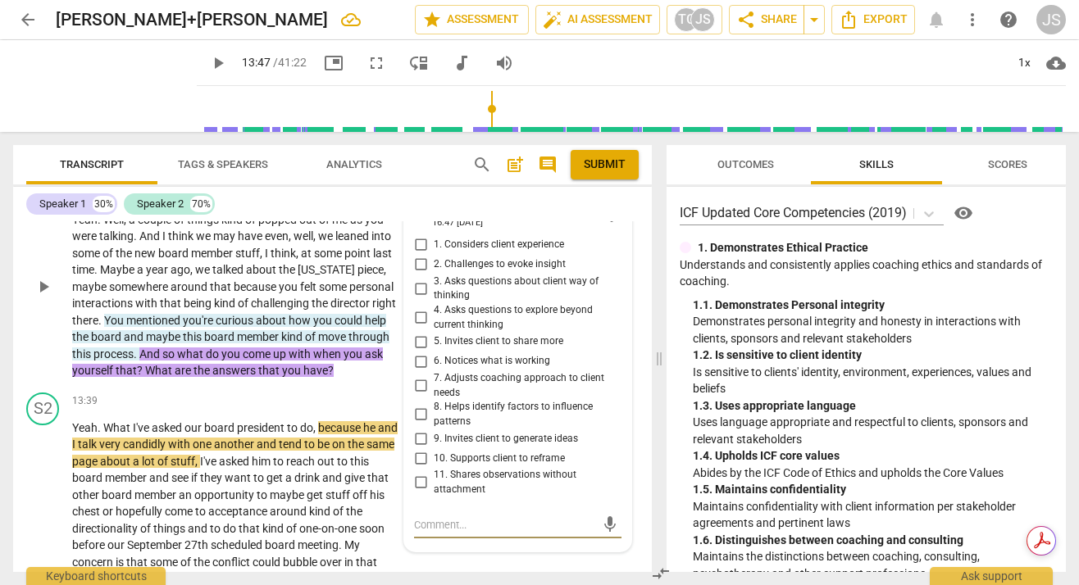
click at [415, 275] on input "2. Challenges to evoke insight" at bounding box center [420, 265] width 26 height 20
checkbox input "true"
click at [416, 298] on input "3. Asks questions about client way of thinking" at bounding box center [420, 289] width 26 height 20
checkbox input "true"
click at [413, 328] on input "4. Asks questions to explore beyond current thinking" at bounding box center [420, 318] width 26 height 20
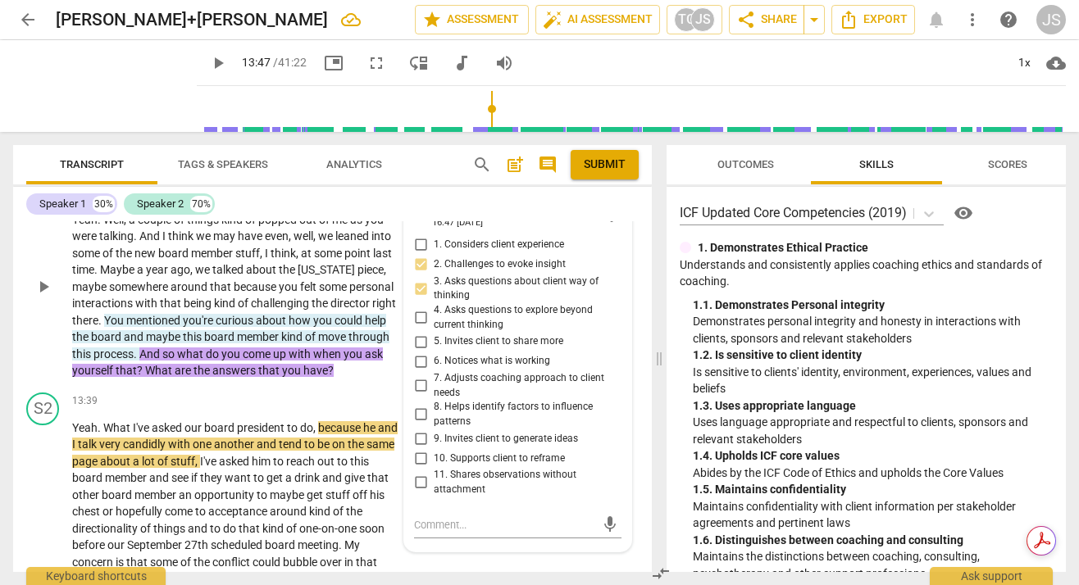
checkbox input "true"
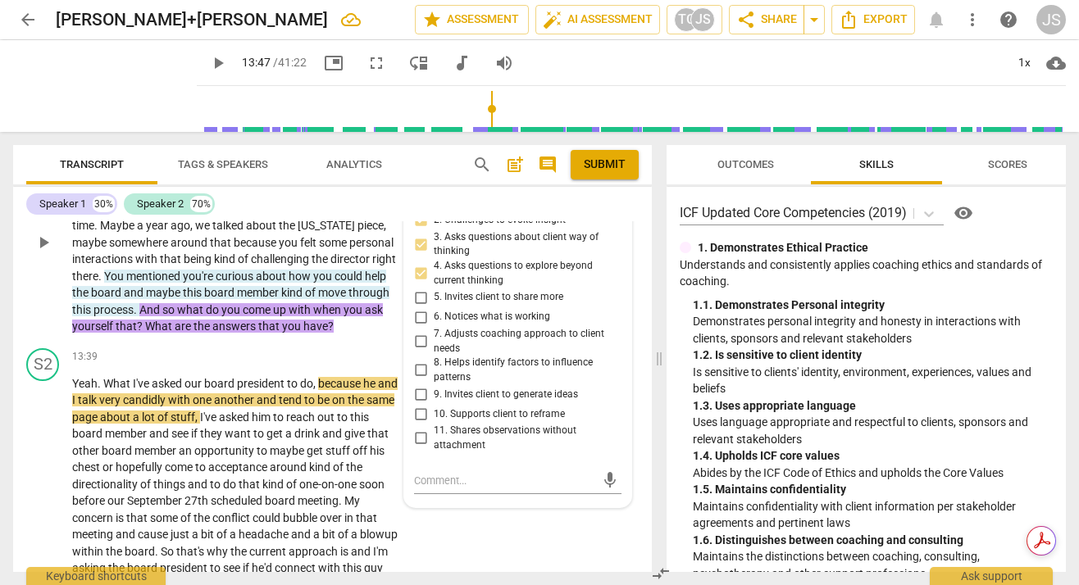
scroll to position [4376, 0]
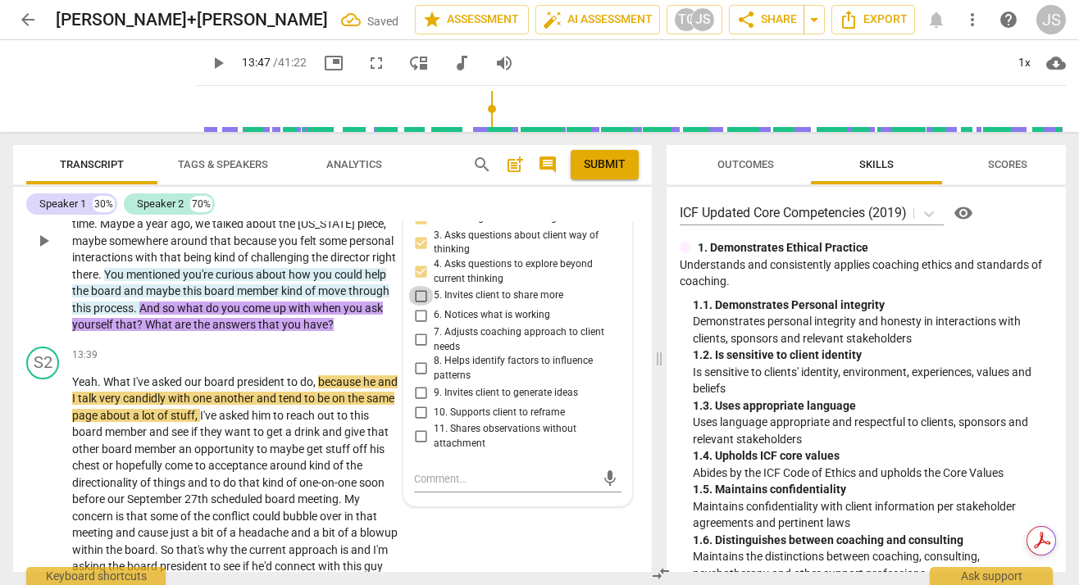
click at [415, 306] on input "5. Invites client to share more" at bounding box center [420, 296] width 26 height 20
checkbox input "true"
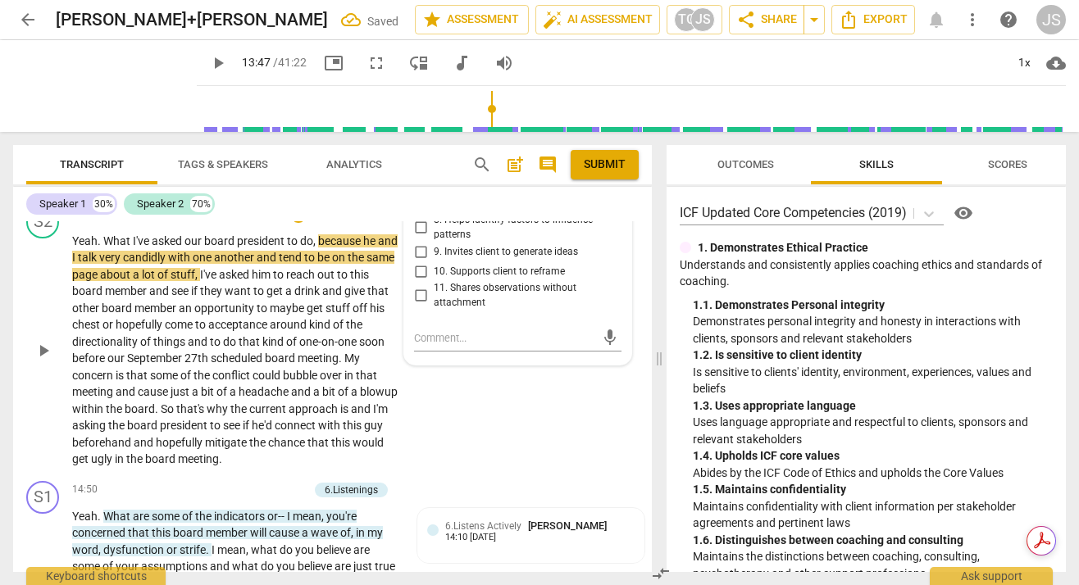
scroll to position [4522, 0]
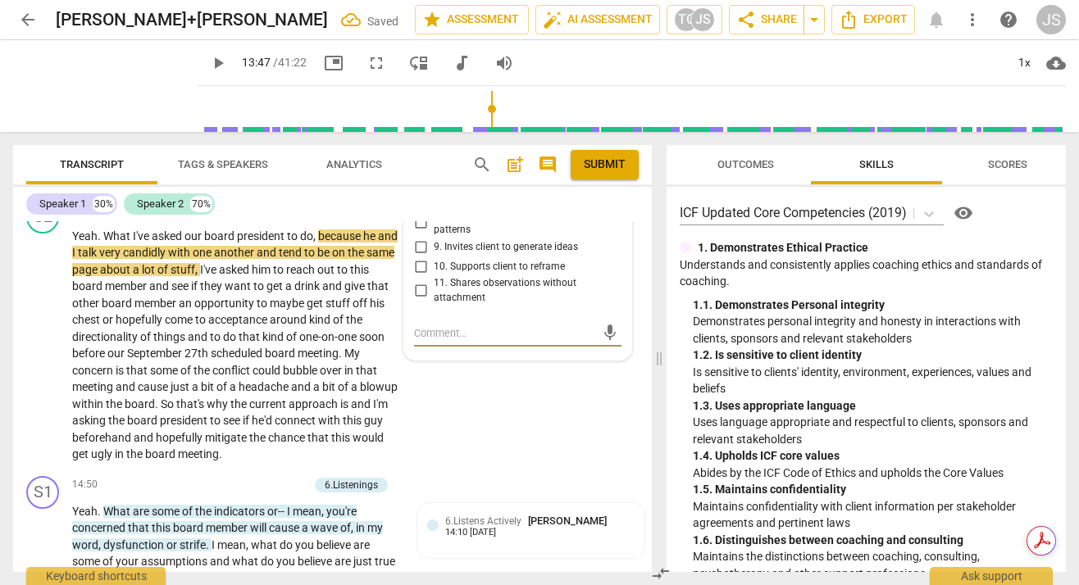
click at [414, 341] on textarea at bounding box center [504, 333] width 181 height 16
type textarea "D"
type textarea "Do"
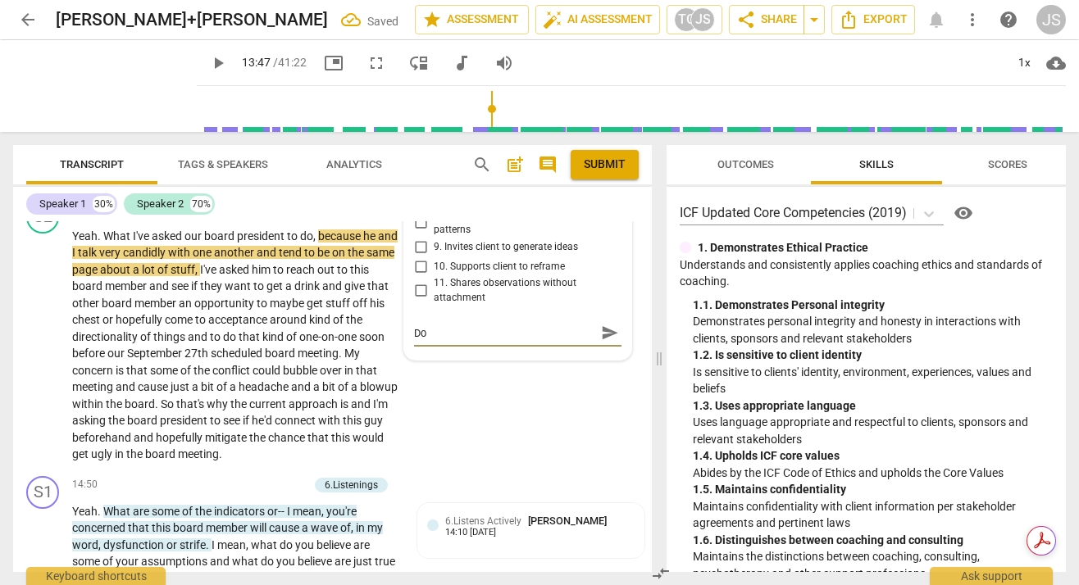
type textarea "Do"
type textarea "Do y"
type textarea "Do yo"
type textarea "Do you"
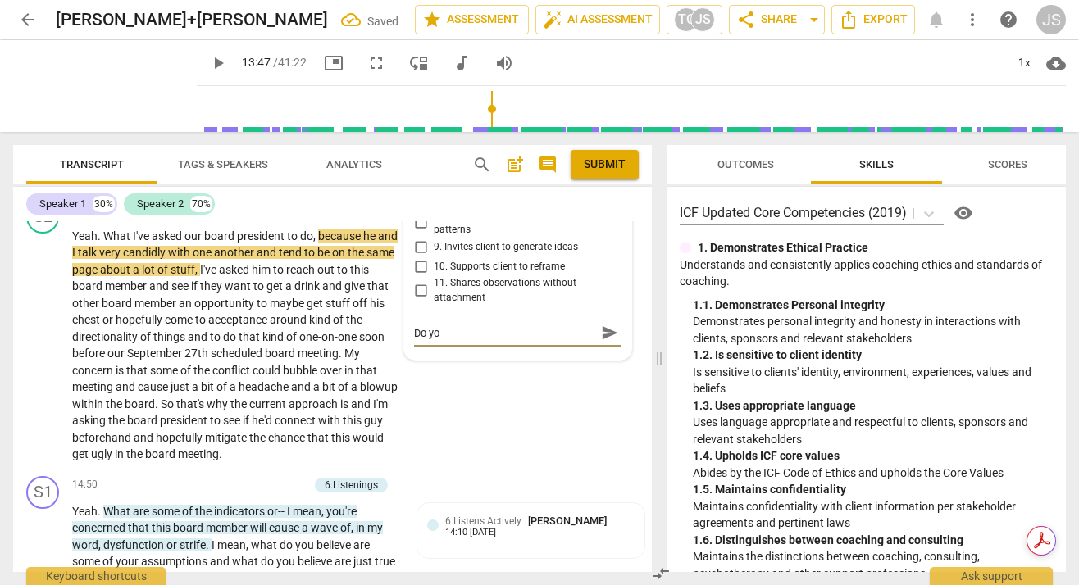
type textarea "Do you"
type textarea "Do you s"
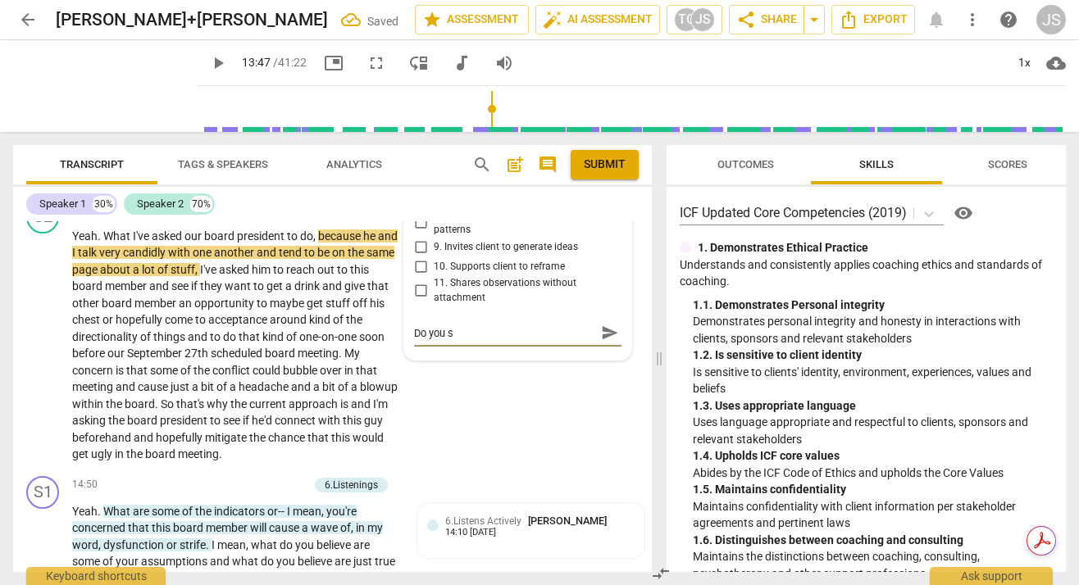
type textarea "Do you se"
type textarea "Do you see"
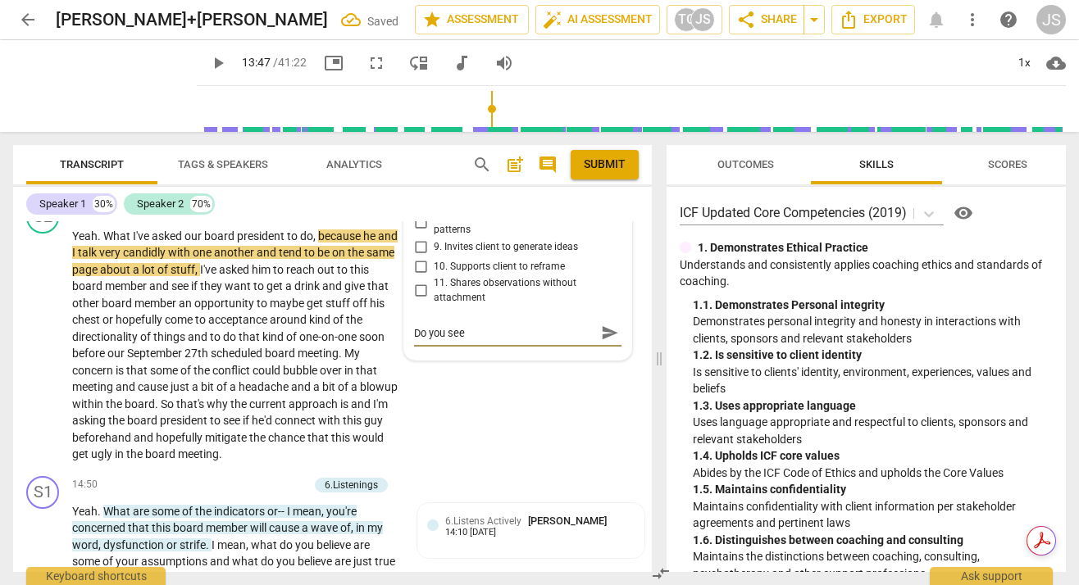
type textarea "Do you see"
type textarea "Do you see h"
type textarea "Do you see ho"
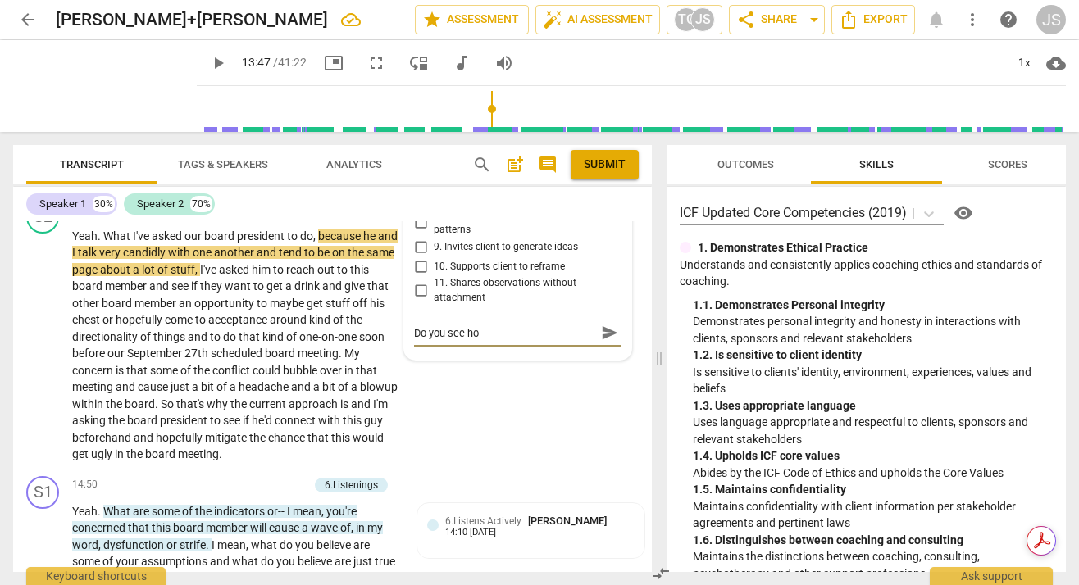
type textarea "Do you see how"
type textarea "Do you see how s"
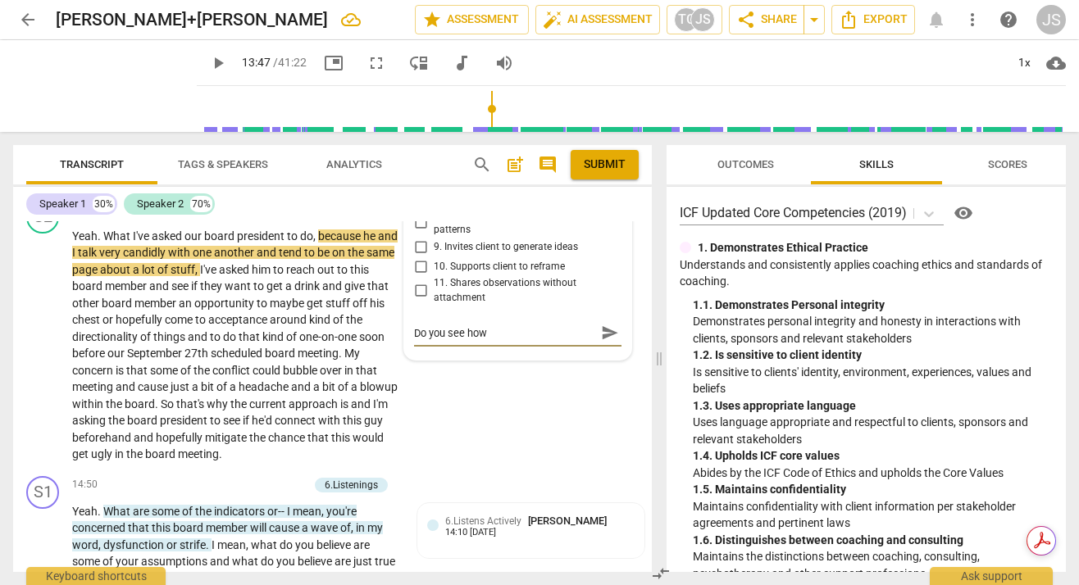
type textarea "Do you see how s"
type textarea "Do you see how si"
type textarea "Do you see how sim"
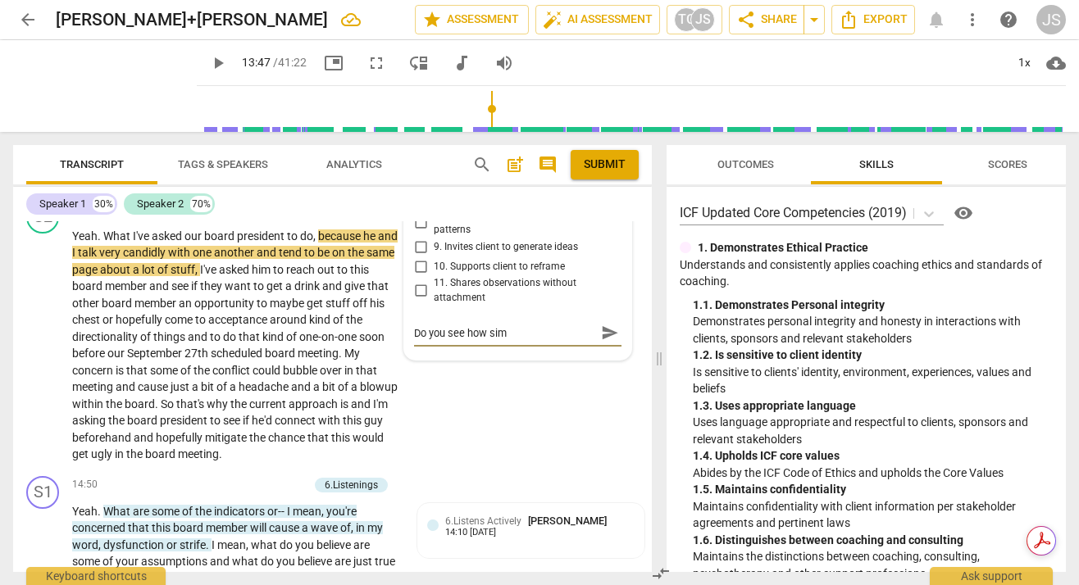
type textarea "Do you see how simp"
type textarea "Do you see how simpl"
type textarea "Do you see how simply"
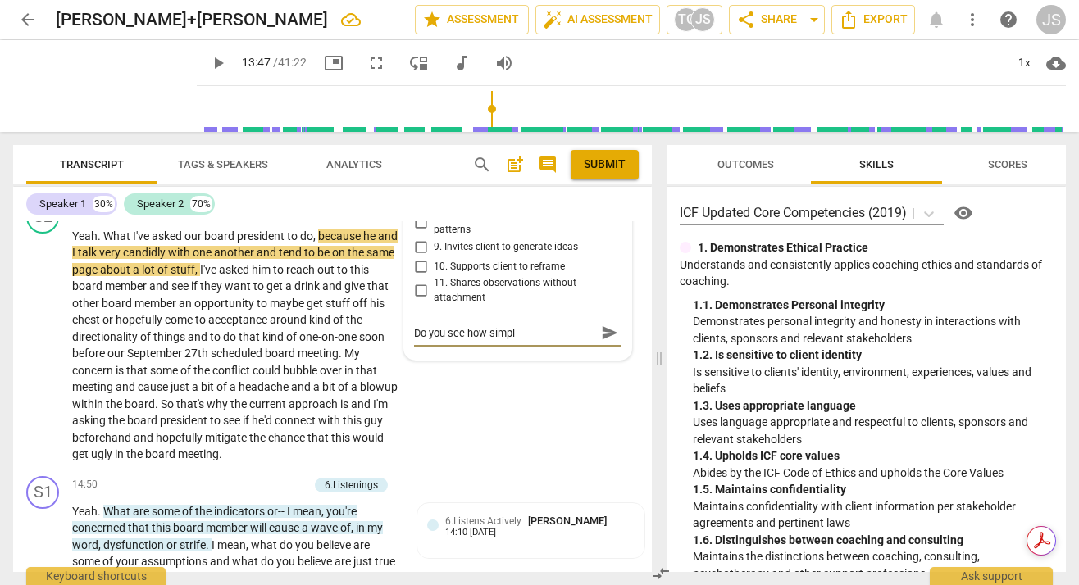
type textarea "Do you see how simply"
type textarea "Do you see how simply r"
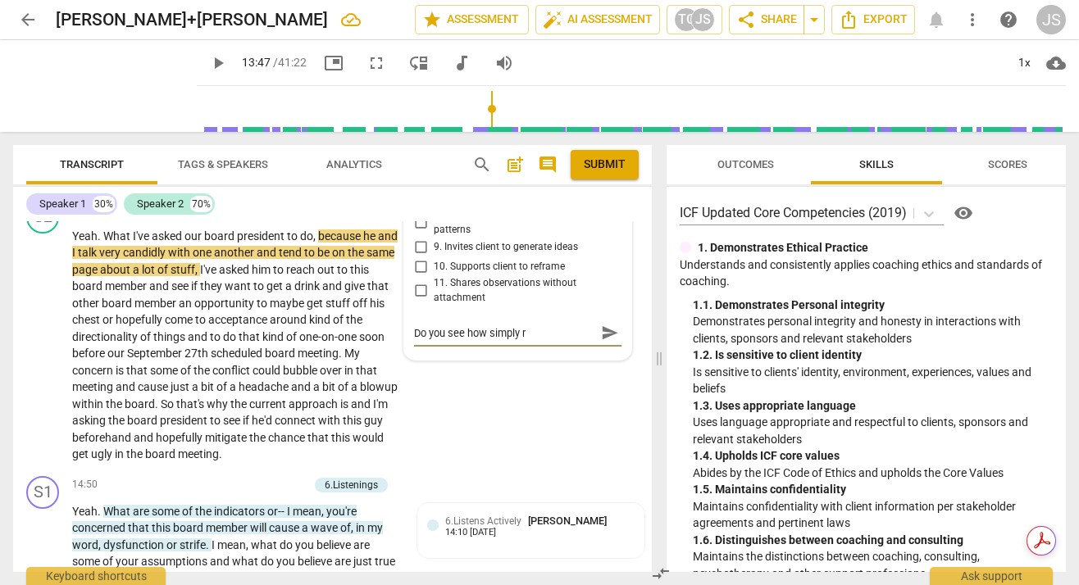
type textarea "Do you see how simply re"
type textarea "Do you see how simply ref"
type textarea "Do you see how simply refl"
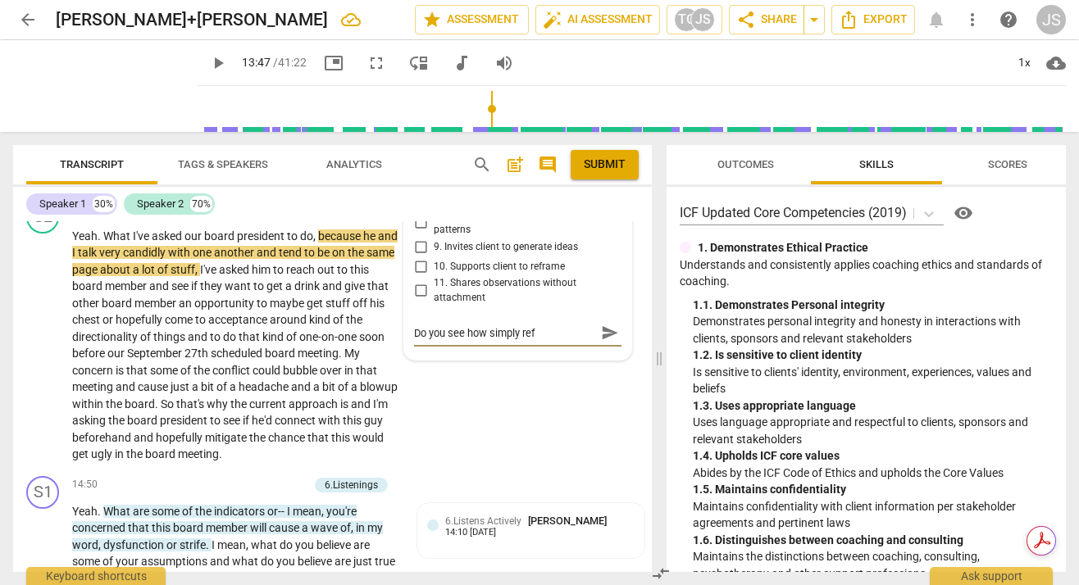
type textarea "Do you see how simply refl"
type textarea "Do you see how simply refle"
type textarea "Do you see how simply reflec"
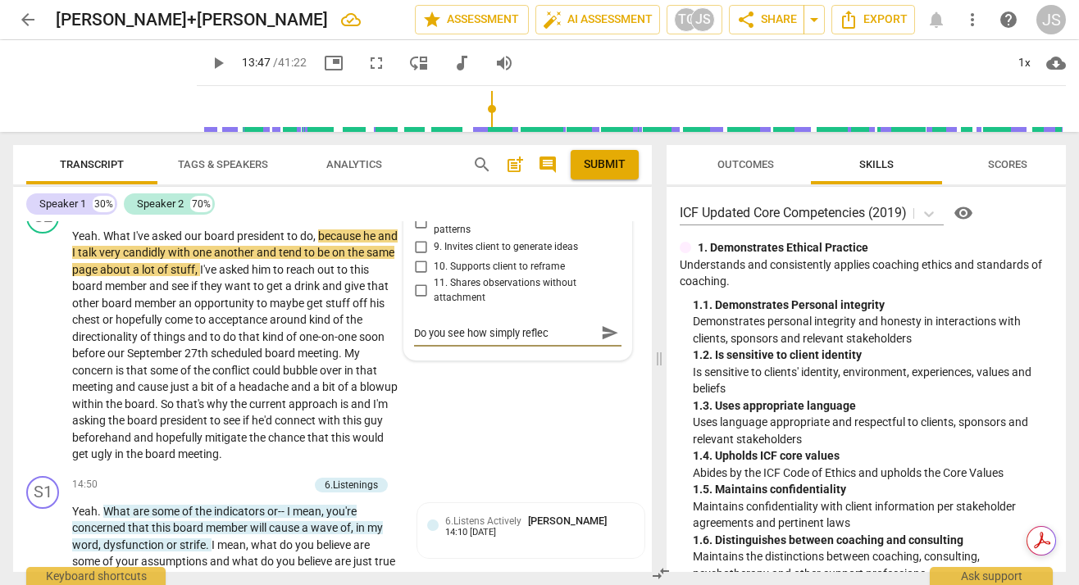
type textarea "Do you see how simply reflect"
type textarea "Do you see how simply reflecti"
type textarea "Do you see how simply reflectin"
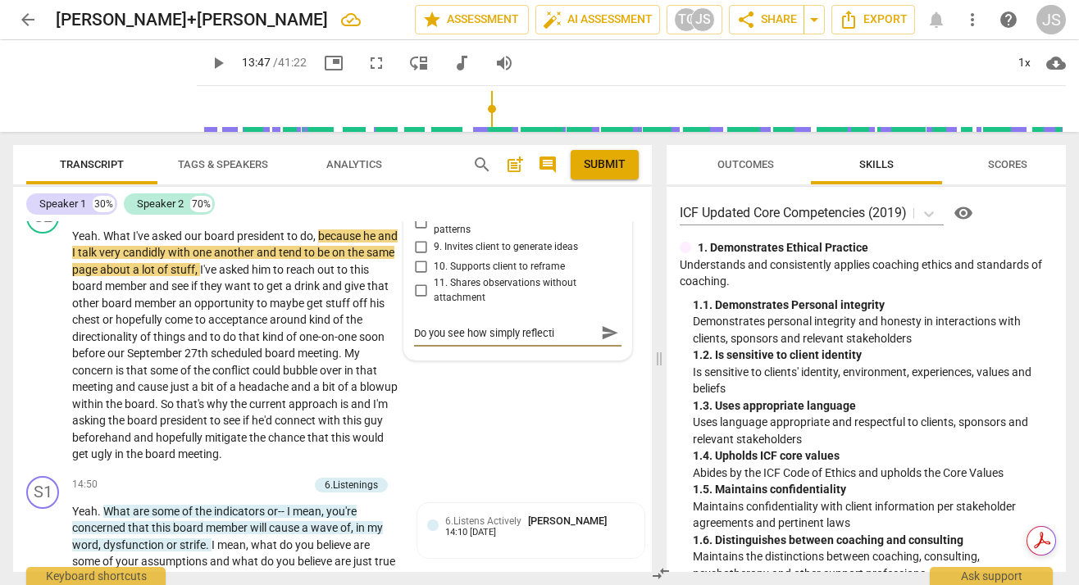
type textarea "Do you see how simply reflectin"
type textarea "Do you see how simply reflecting"
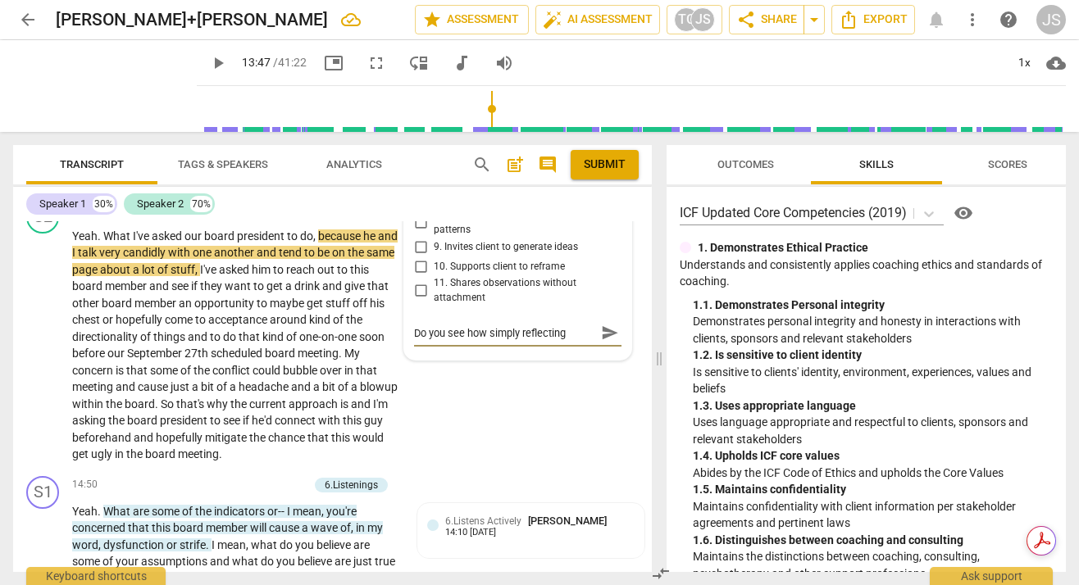
type textarea "Do you see how simply reflecting t"
type textarea "Do you see how simply reflecting th"
type textarea "Do you see how simply reflecting the"
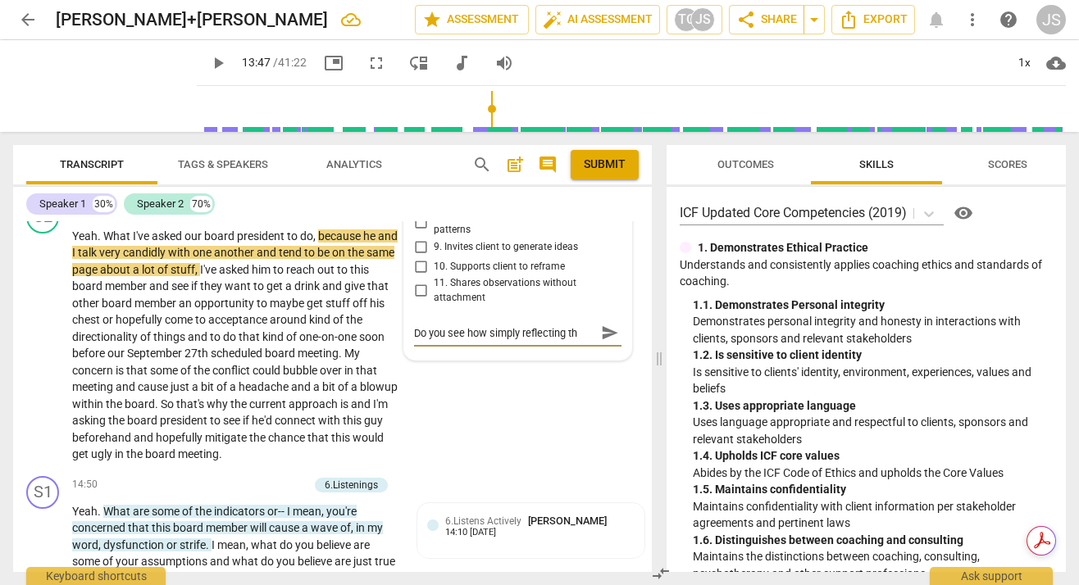
type textarea "Do you see how simply reflecting the"
type textarea "Do you see how simply reflecting the k"
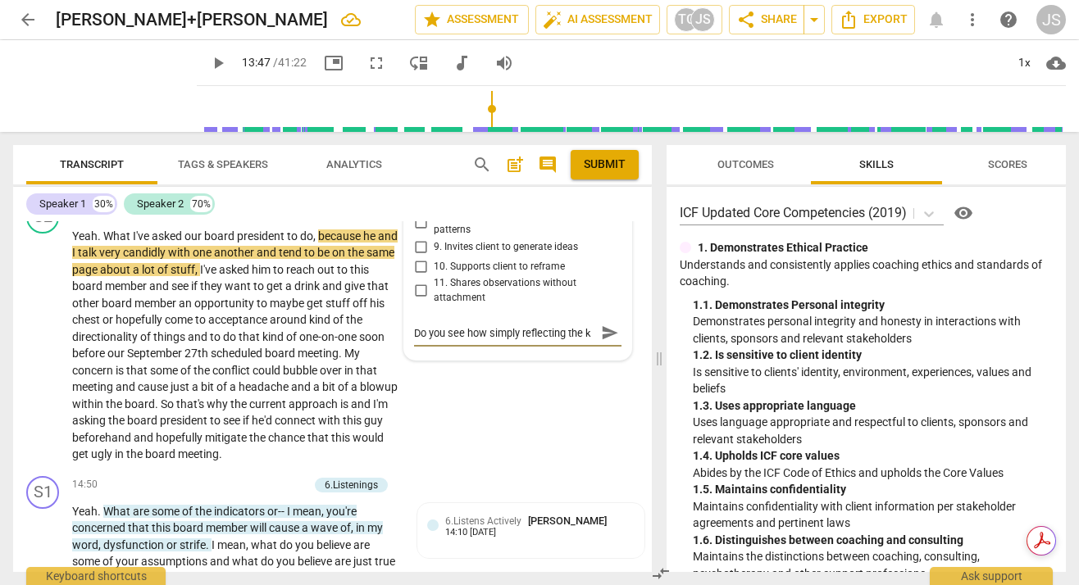
scroll to position [14, 0]
type textarea "Do you see how simply reflecting the ke"
type textarea "Do you see how simply reflecting the key"
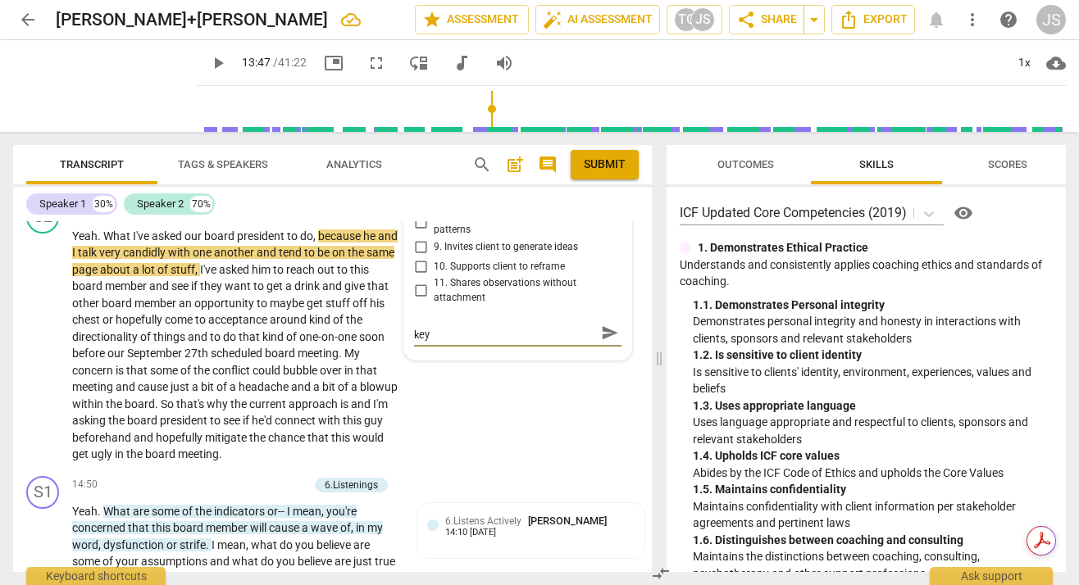
type textarea "Do you see how simply reflecting the key"
type textarea "Do you see how simply reflecting the key p"
type textarea "Do you see how simply reflecting the key pi"
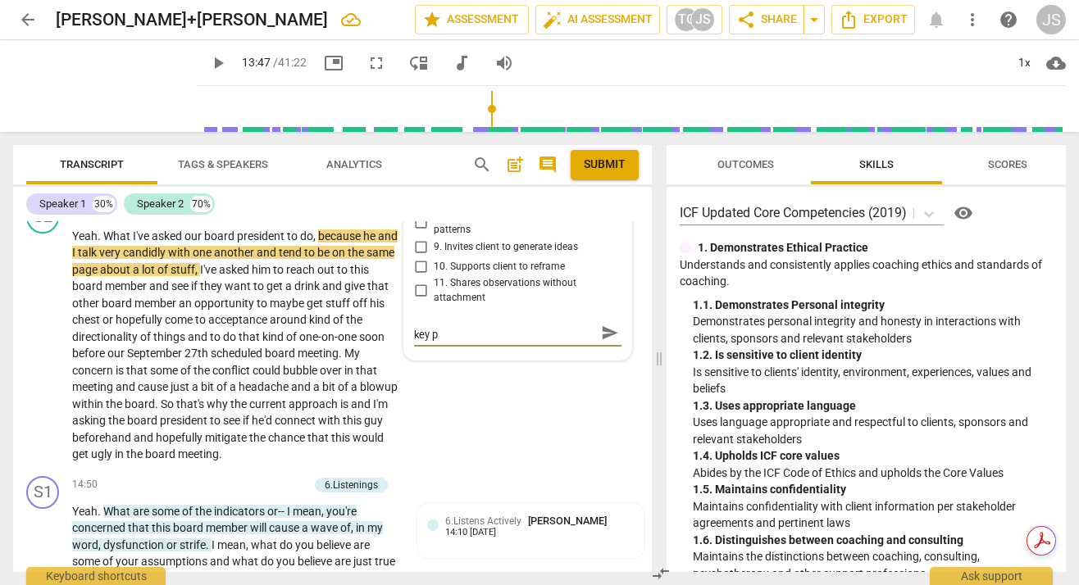
type textarea "Do you see how simply reflecting the key pi"
type textarea "Do you see how simply reflecting the key pie"
type textarea "Do you see how simply reflecting the key pied"
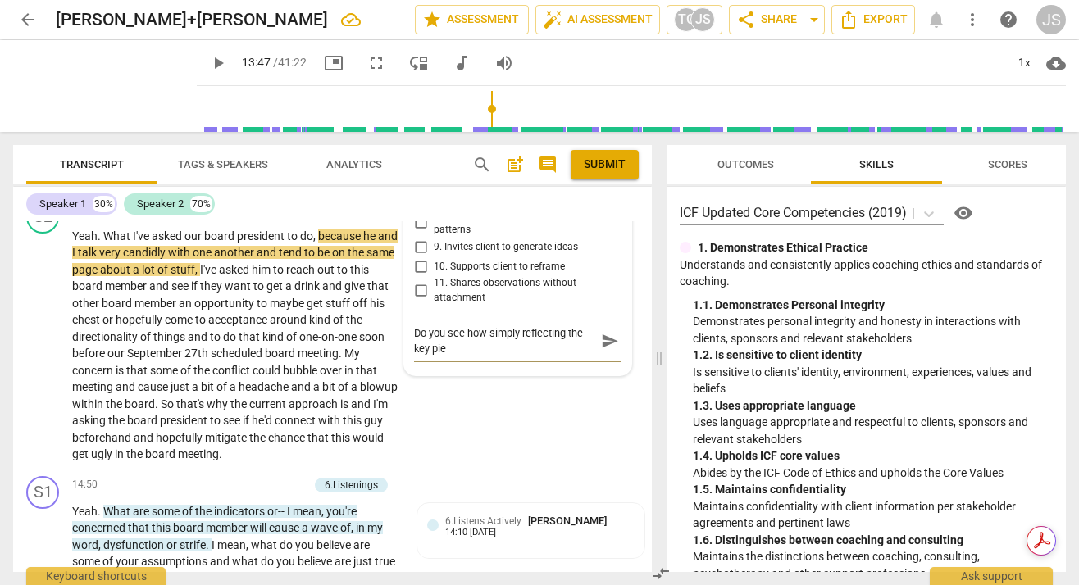
type textarea "Do you see how simply reflecting the key pied"
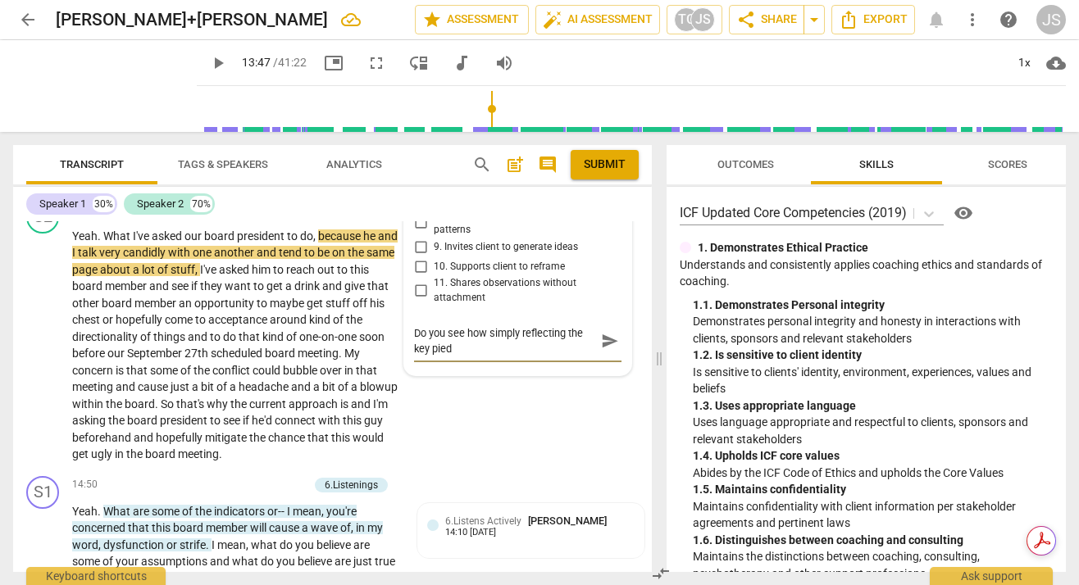
type textarea "Do you see how simply reflecting the key pie"
type textarea "Do you see how simply reflecting the key piec"
type textarea "Do you see how simply reflecting the key piece"
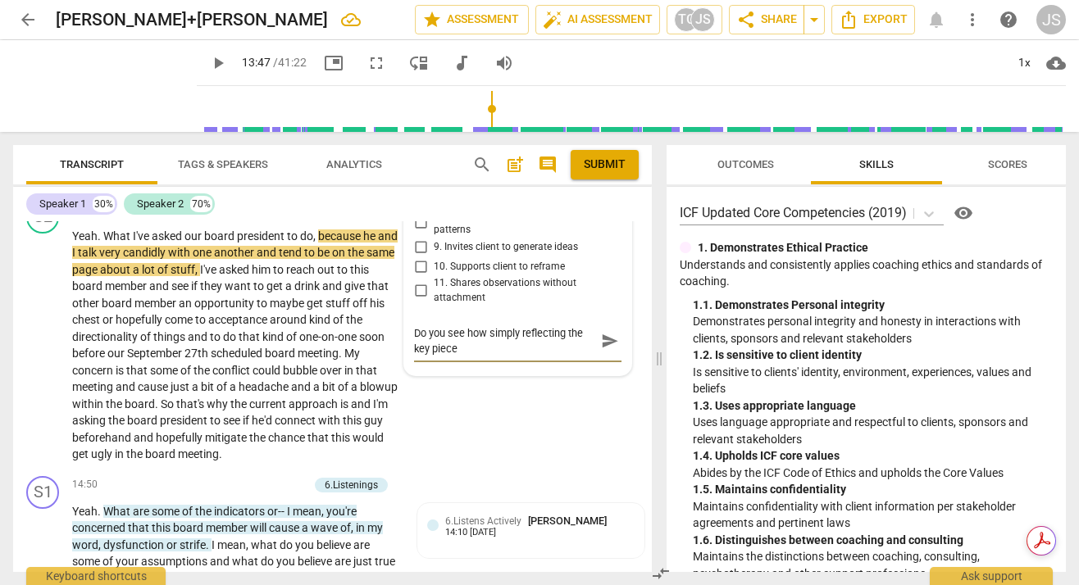
type textarea "Do you see how simply reflecting the key piece"
type textarea "Do you see how simply reflecting the key piece t"
type textarea "Do you see how simply reflecting the key piece th"
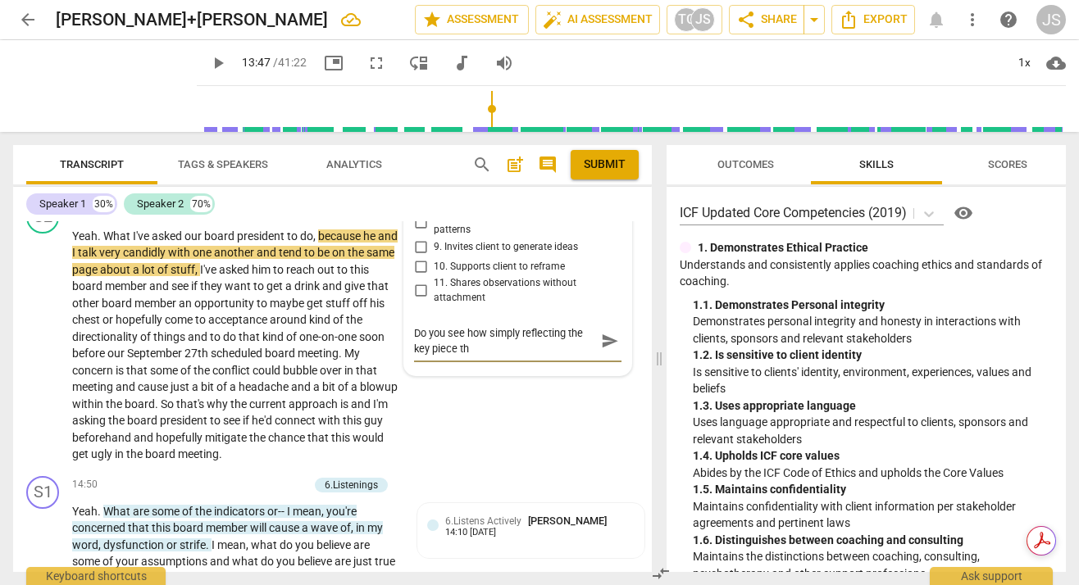
type textarea "Do you see how simply reflecting the key piece tha"
type textarea "Do you see how simply reflecting the key piece that"
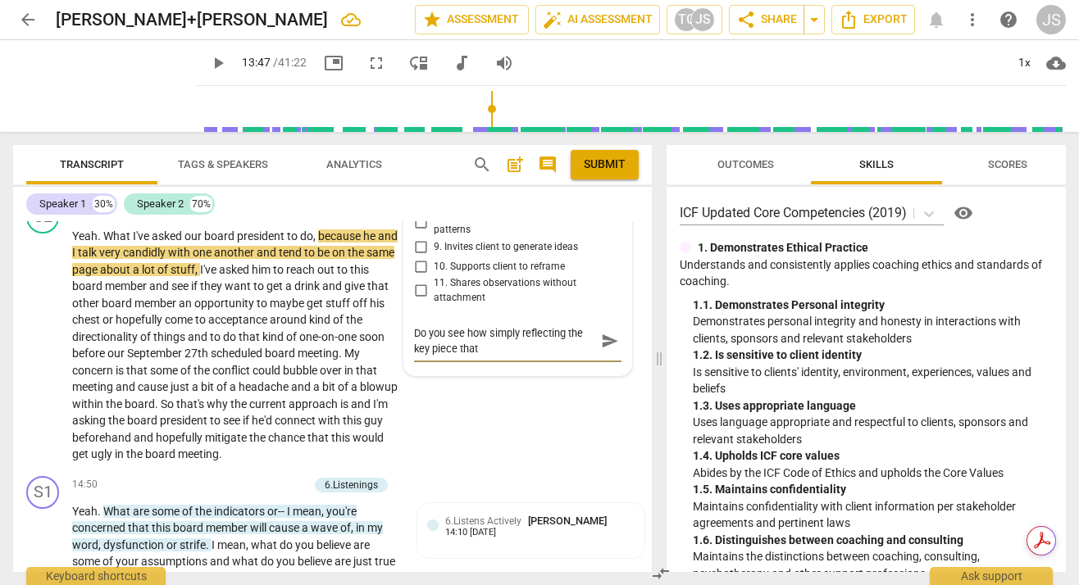
type textarea "Do you see how simply reflecting the key piece that"
type textarea "Do you see how simply reflecting the key piece that y"
type textarea "Do you see how simply reflecting the key piece that yo"
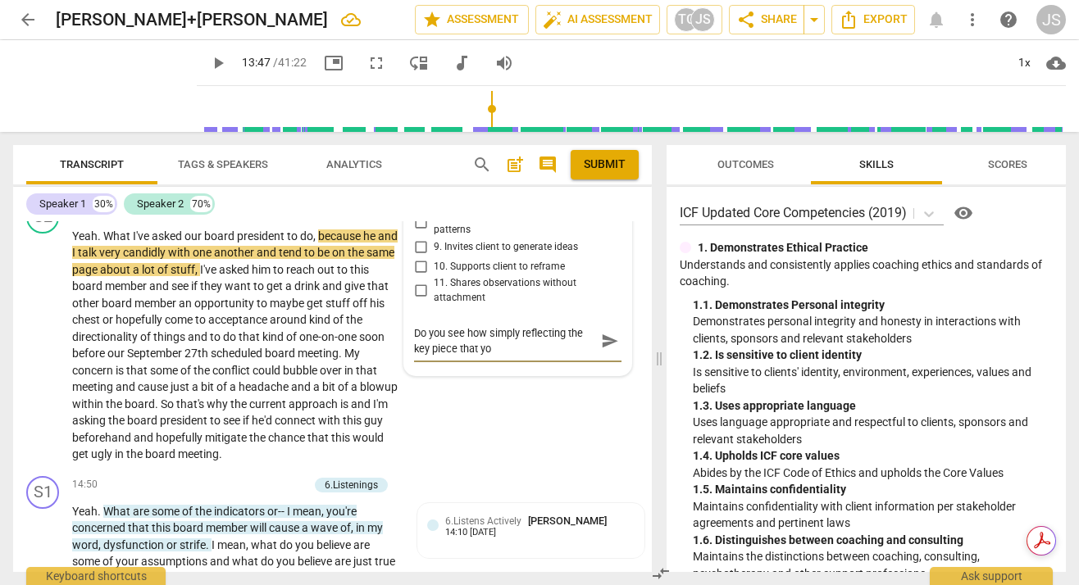
type textarea "Do you see how simply reflecting the key piece that you"
type textarea "Do you see how simply reflecting the key piece that you h"
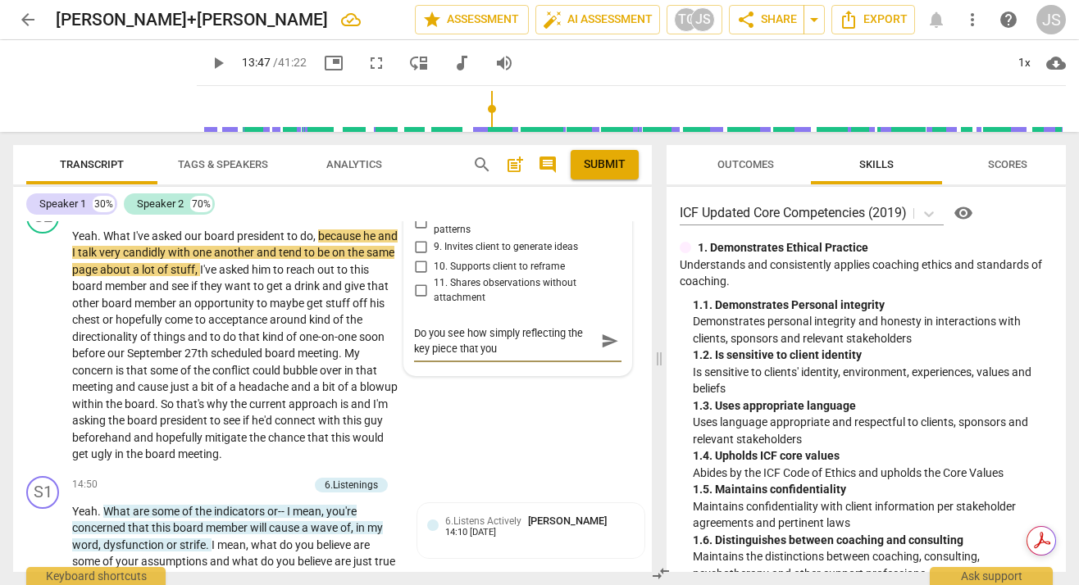
type textarea "Do you see how simply reflecting the key piece that you h"
type textarea "Do you see how simply reflecting the key piece that you he"
type textarea "Do you see how simply reflecting the key piece that you hea"
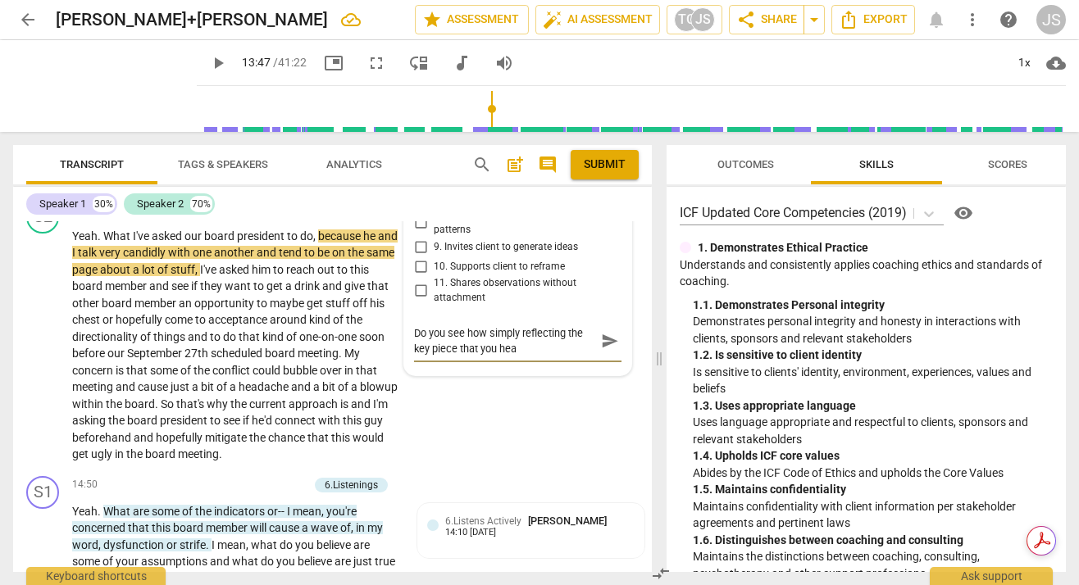
type textarea "Do you see how simply reflecting the key piece that you hear"
type textarea "Do you see how simply reflecting the key piece that you heard"
type textarea "Do you see how simply reflecting the key piece that you hear"
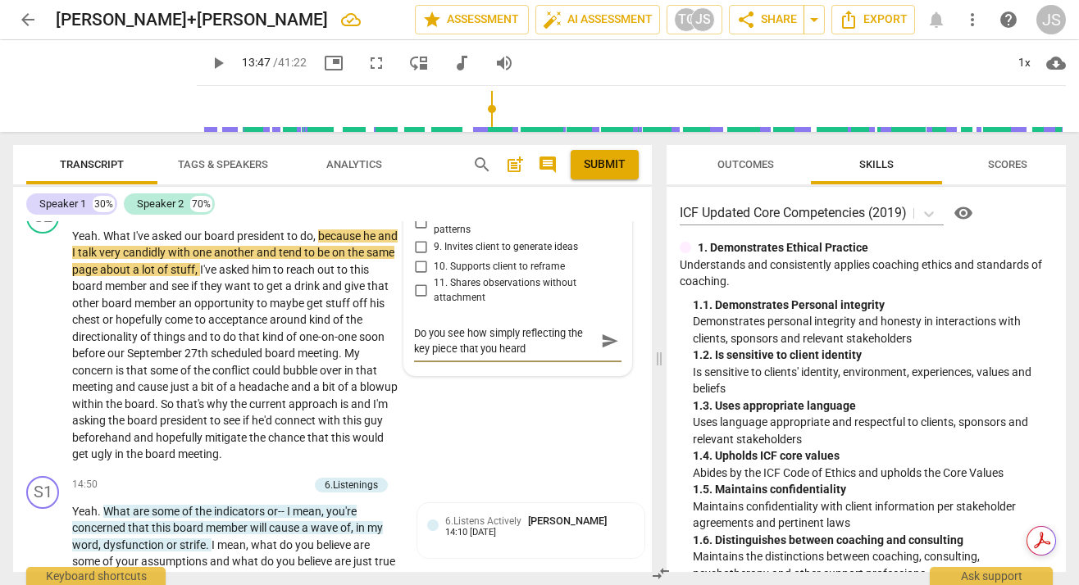
type textarea "Do you see how simply reflecting the key piece that you hear"
type textarea "Do you see how simply reflecting the key piece that you hearr"
type textarea "Do you see how simply reflecting the key piece that you hear"
type textarea "Do you see how simply reflecting the key piece that you heard"
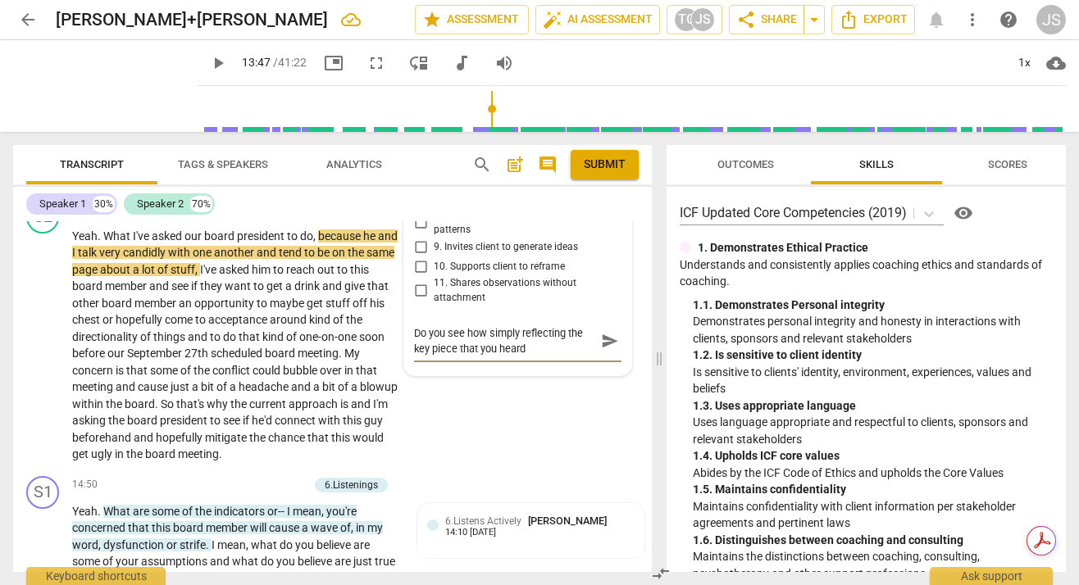
type textarea "Do you see how simply reflecting the key piece that you heard"
type textarea "Do you see how simply reflecting the key piece that you heard a"
type textarea "Do you see how simply reflecting the key piece that you heard an"
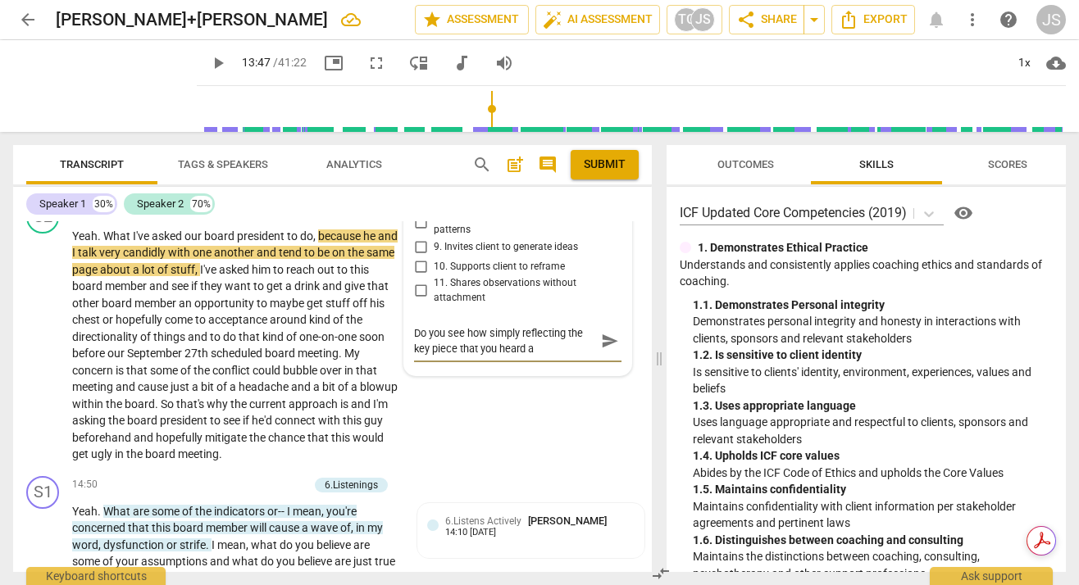
type textarea "Do you see how simply reflecting the key piece that you heard an"
type textarea "Do you see how simply reflecting the key piece that you heard and"
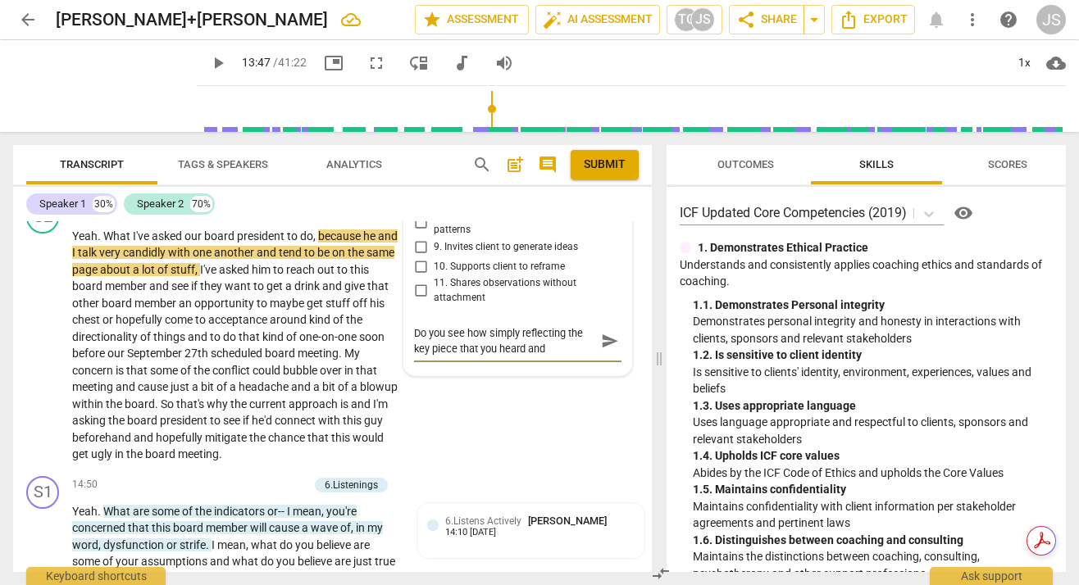
type textarea "Do you see how simply reflecting the key piece that you heard and t"
type textarea "Do you see how simply reflecting the key piece that you heard and th"
type textarea "Do you see how simply reflecting the key piece that you heard and the"
type textarea "Do you see how simply reflecting the key piece that you heard and the q"
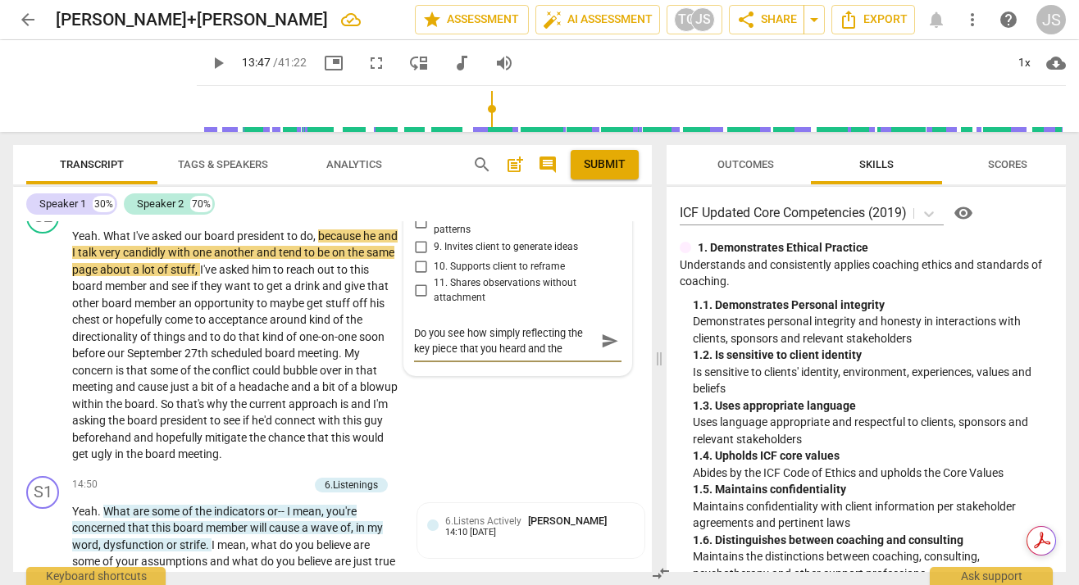
type textarea "Do you see how simply reflecting the key piece that you heard and the q"
type textarea "Do you see how simply reflecting the key piece that you heard and the qu"
type textarea "Do you see how simply reflecting the key piece that you heard and the que"
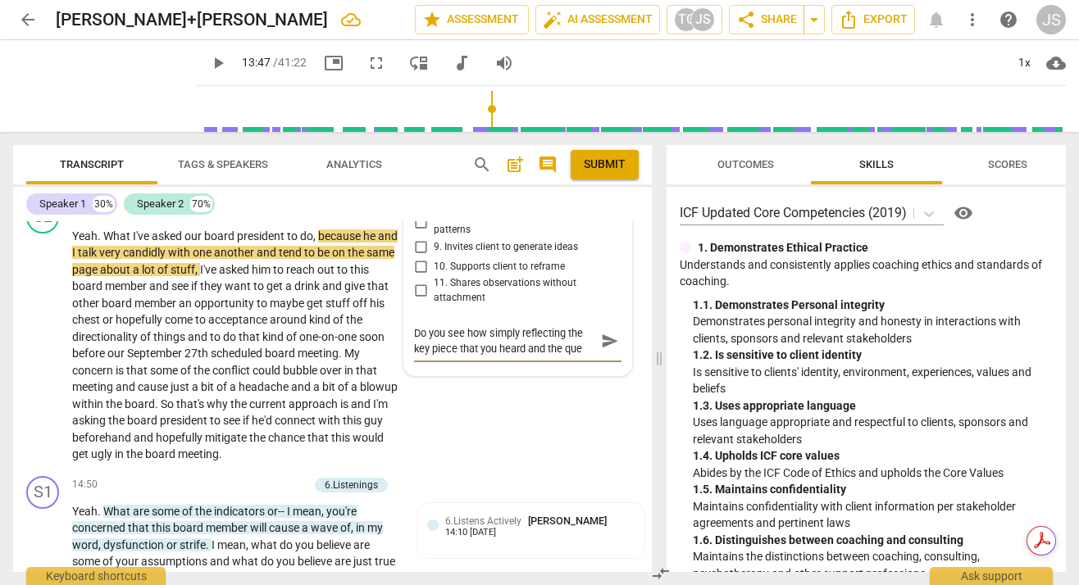
type textarea "Do you see how simply reflecting the key piece that you heard and the ques"
type textarea "Do you see how simply reflecting the key piece that you heard and the quest"
type textarea "Do you see how simply reflecting the key piece that you heard and the questi"
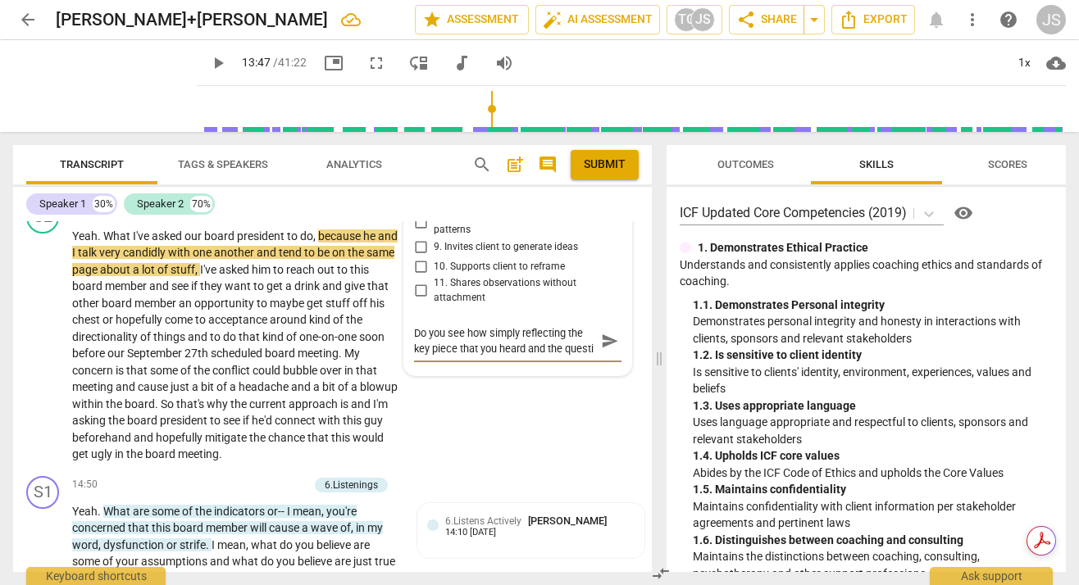
type textarea "Do you see how simply reflecting the key piece that you heard and the questio"
type textarea "Do you see how simply reflecting the key piece that you heard and the question"
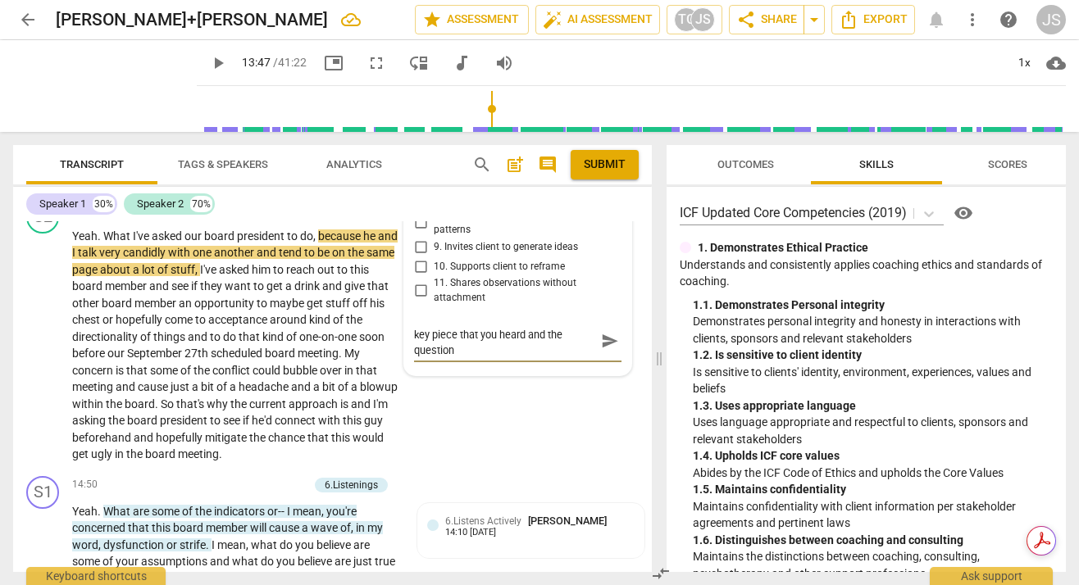
type textarea "Do you see how simply reflecting the key piece that you heard and the question"
type textarea "Do you see how simply reflecting the key piece that you heard and the question t"
type textarea "Do you see how simply reflecting the key piece that you heard and the question …"
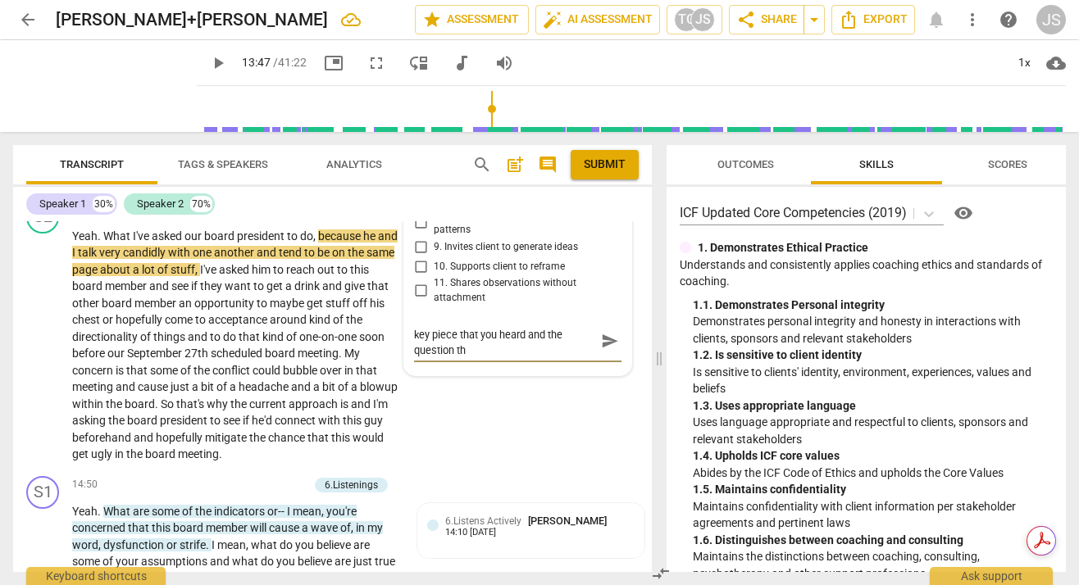
type textarea "Do you see how simply reflecting the key piece that you heard and the question …"
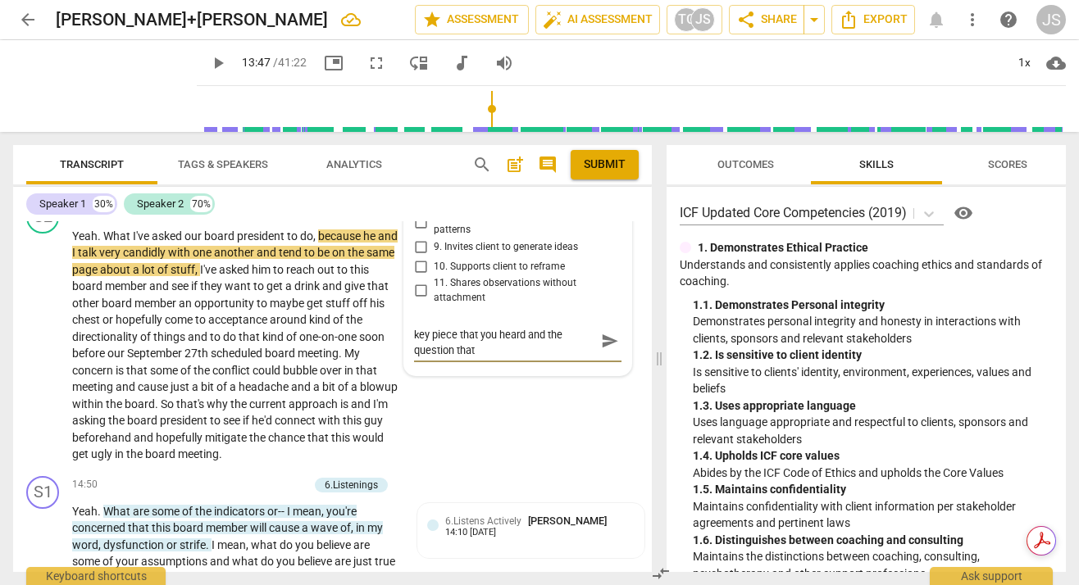
type textarea "Do you see how simply reflecting the key piece that you heard and the question …"
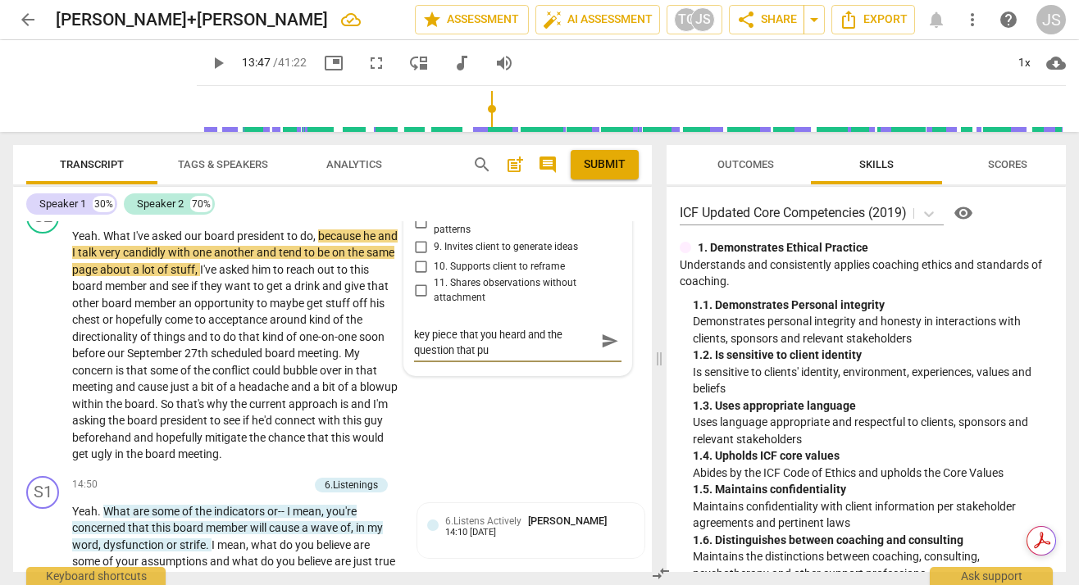
scroll to position [0, 0]
type textarea "Do you see how simply reflecting the key piece that you heard and the question …"
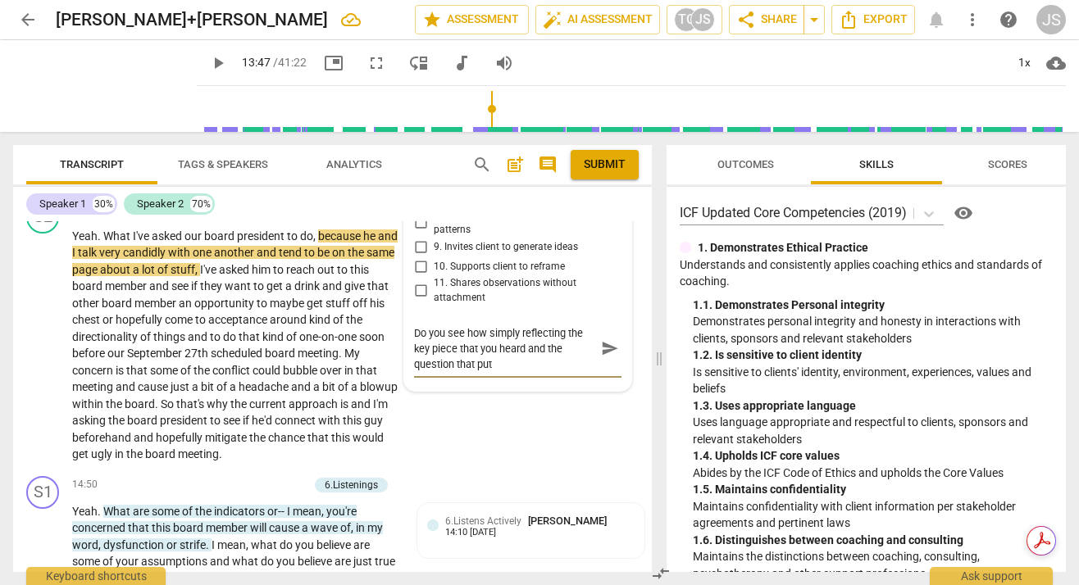
type textarea "Do you see how simply reflecting the key piece that you heard and the question …"
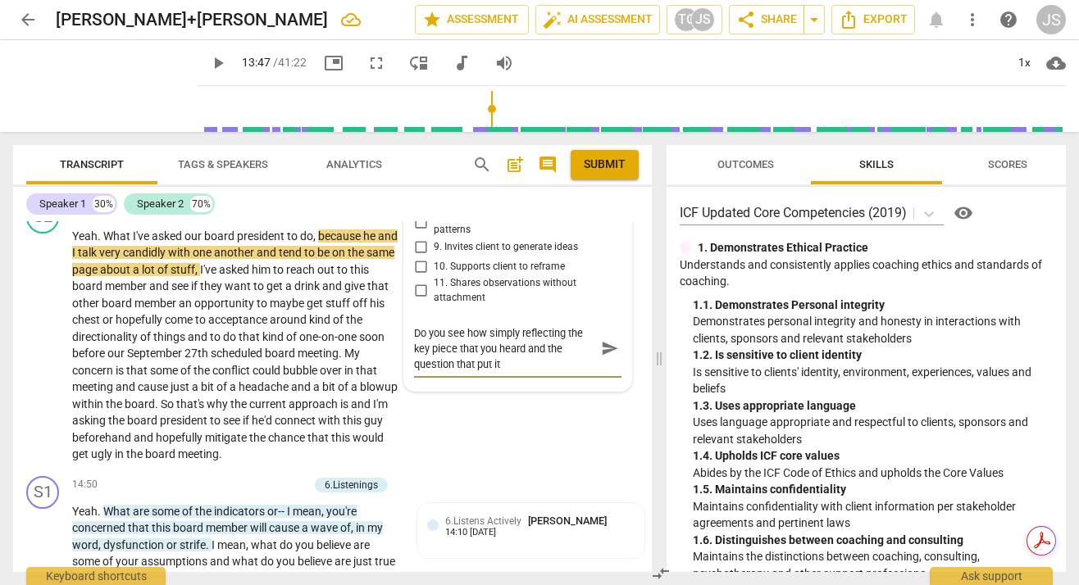
type textarea "Do you see how simply reflecting the key piece that you heard and the question …"
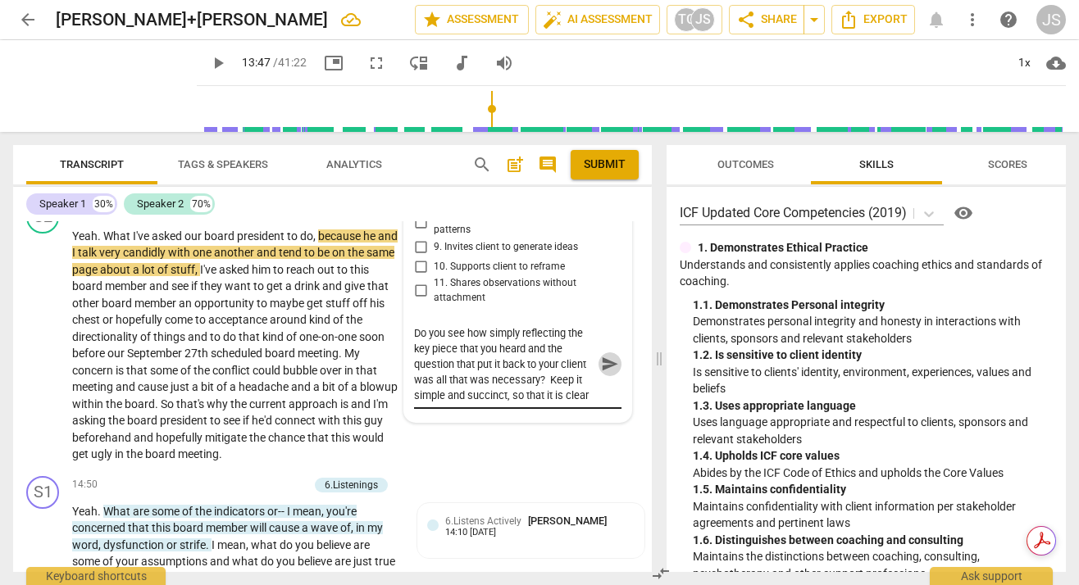
click at [602, 373] on span "send" at bounding box center [610, 364] width 18 height 18
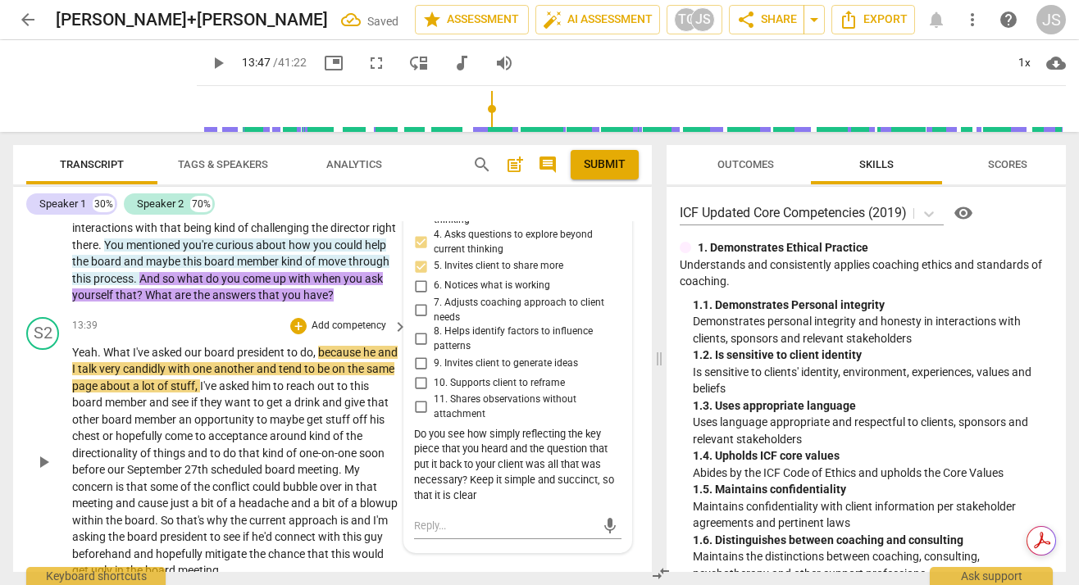
scroll to position [4417, 0]
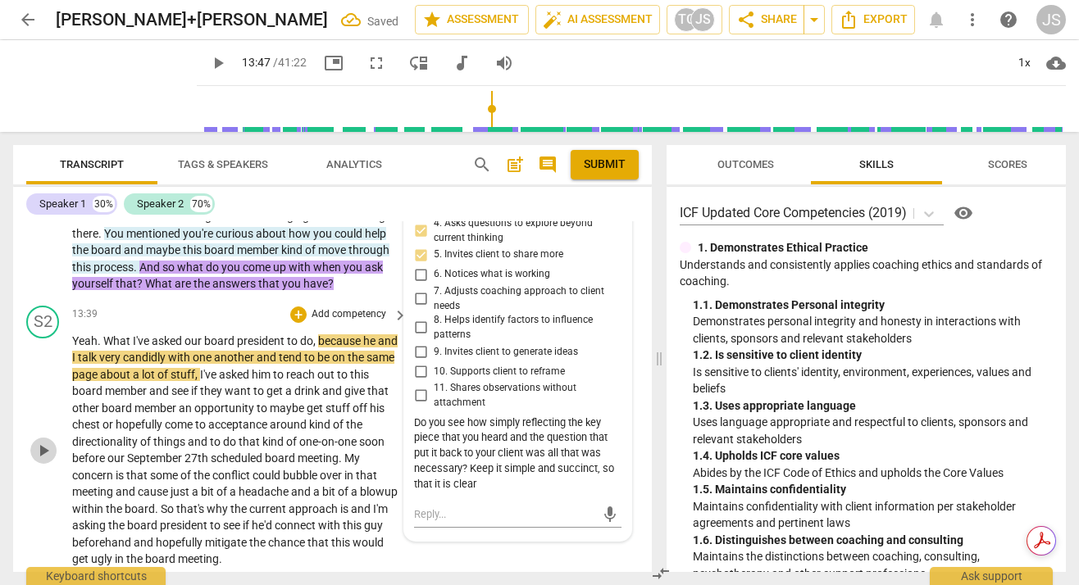
click at [41, 461] on span "play_arrow" at bounding box center [44, 451] width 20 height 20
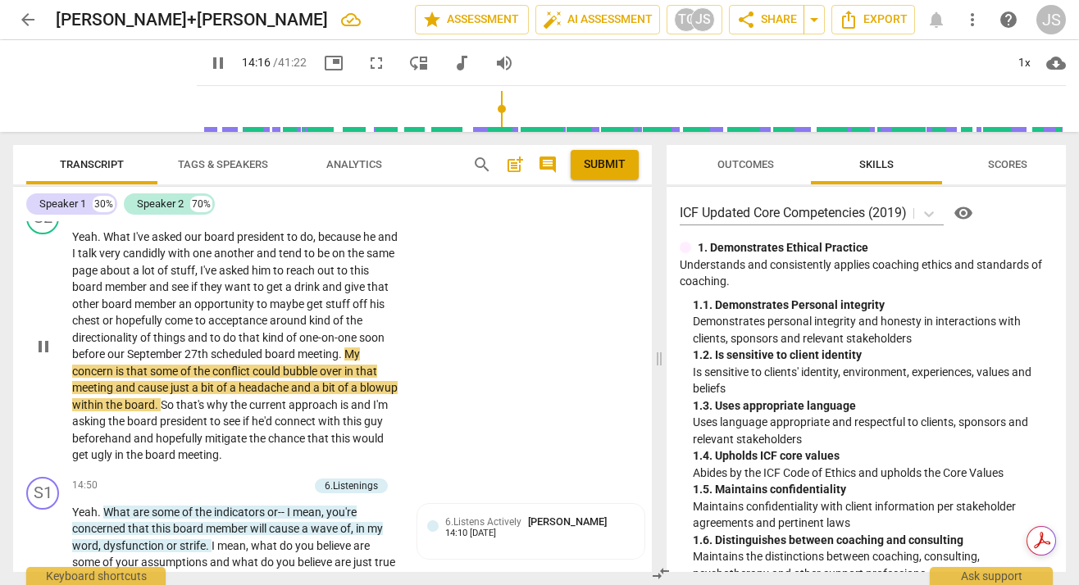
scroll to position [4520, 0]
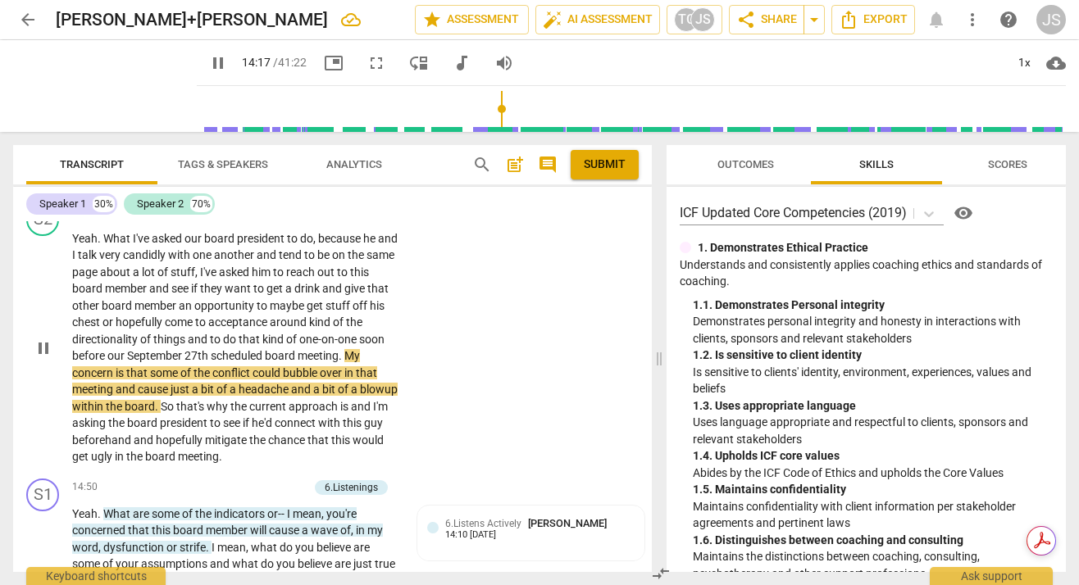
click at [412, 378] on div "S2 play_arrow pause 13:39 + Add competency keyboard_arrow_right Yeah . What I'v…" at bounding box center [332, 334] width 639 height 275
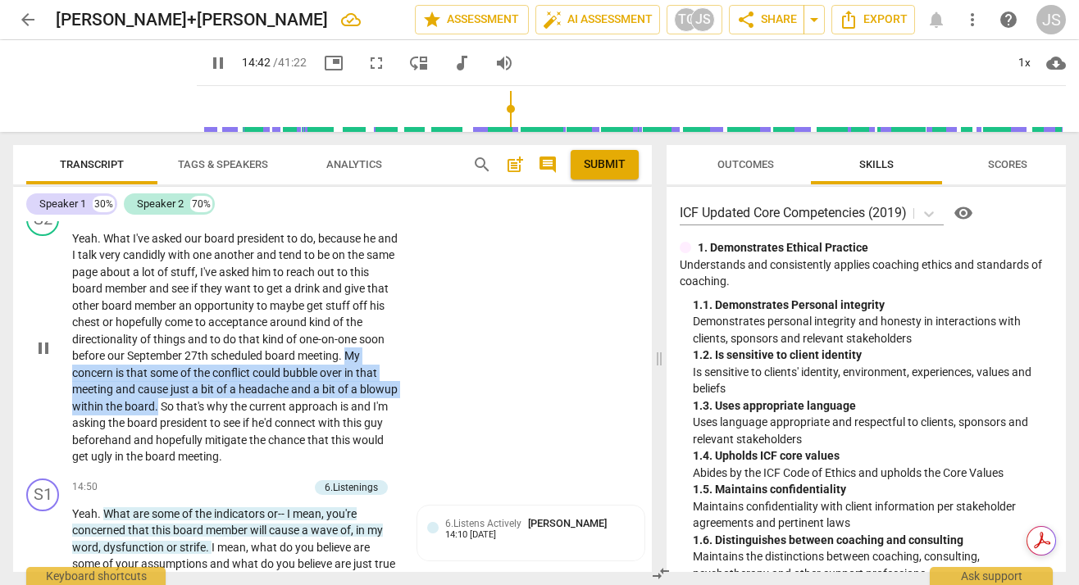
drag, startPoint x: 346, startPoint y: 374, endPoint x: 197, endPoint y: 419, distance: 155.9
click at [197, 419] on p "Yeah . What I've asked our board president to do , because he and I talk very c…" at bounding box center [235, 347] width 327 height 235
click at [234, 401] on icon "button" at bounding box center [237, 399] width 10 height 11
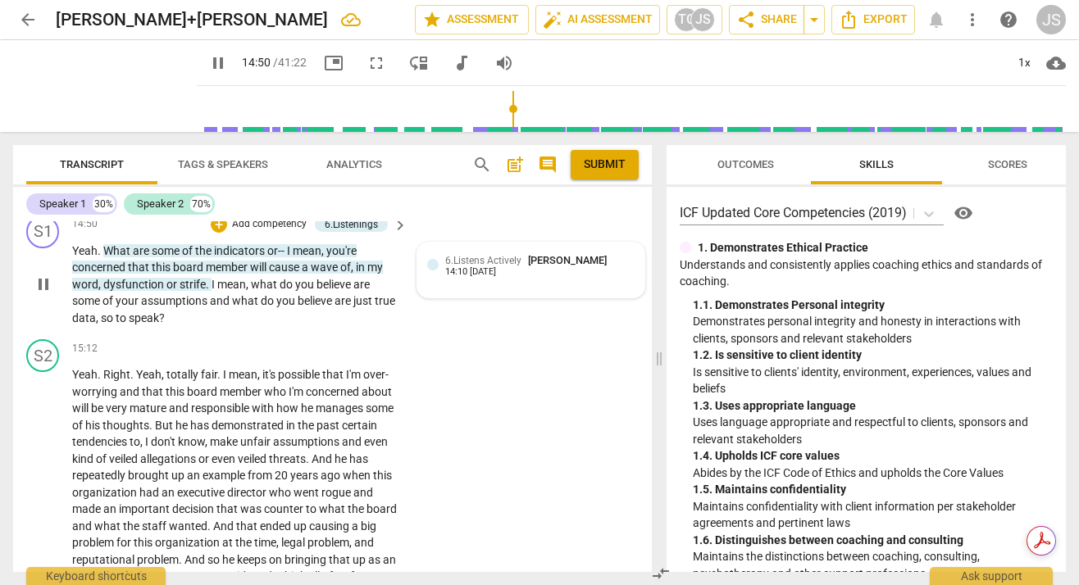
scroll to position [4781, 0]
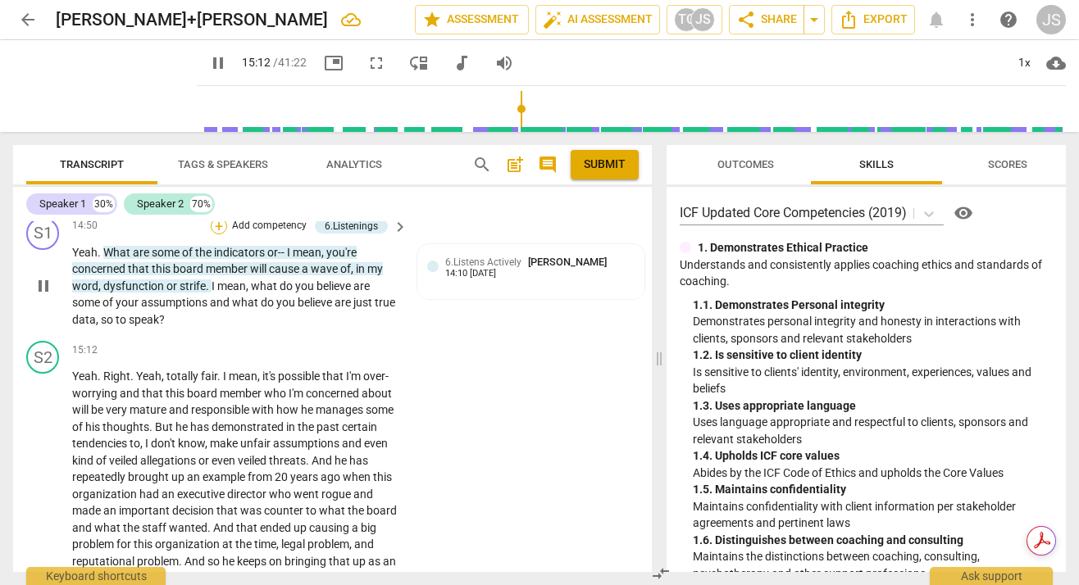
click at [216, 234] on div "+" at bounding box center [219, 226] width 16 height 16
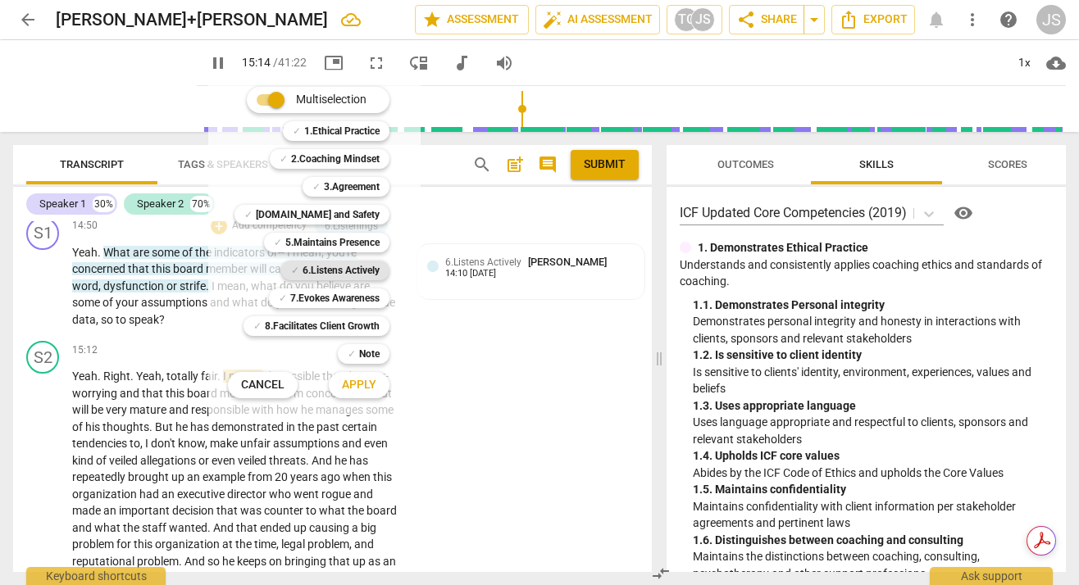
click at [325, 267] on b "6.Listens Actively" at bounding box center [341, 271] width 77 height 20
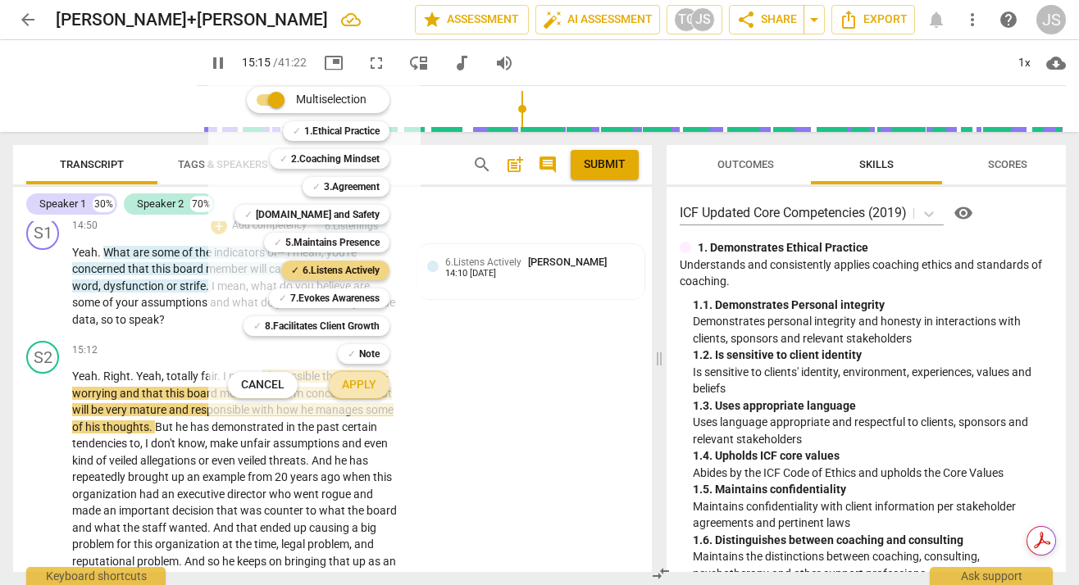
click at [367, 380] on span "Apply" at bounding box center [359, 385] width 34 height 16
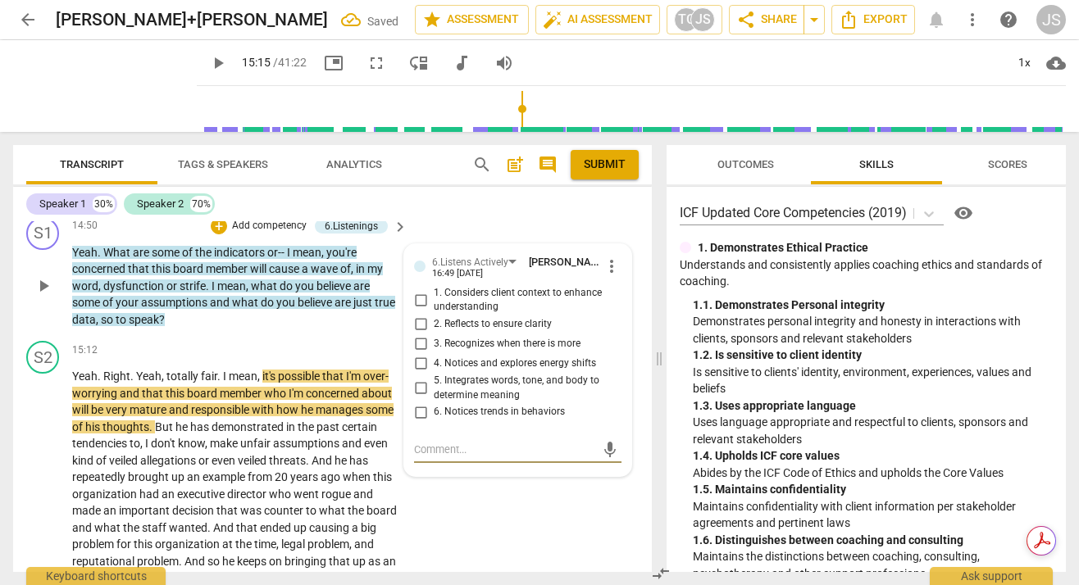
click at [418, 354] on input "3. Recognizes when there is more" at bounding box center [420, 344] width 26 height 20
click at [417, 334] on input "2. Reflects to ensure clarity" at bounding box center [420, 325] width 26 height 20
click at [212, 234] on div "+" at bounding box center [219, 226] width 16 height 16
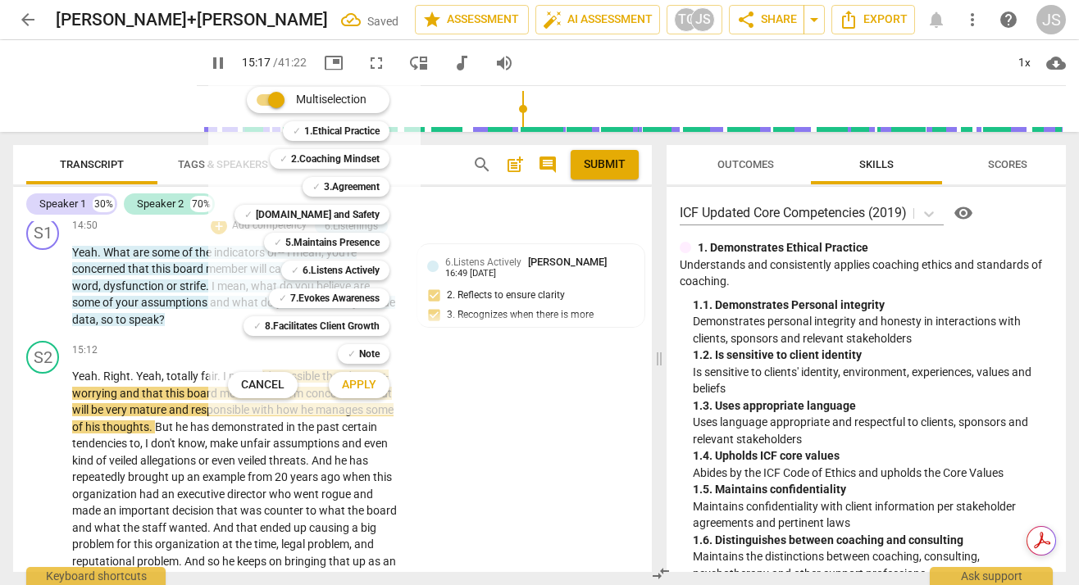
click at [200, 347] on div at bounding box center [539, 292] width 1079 height 585
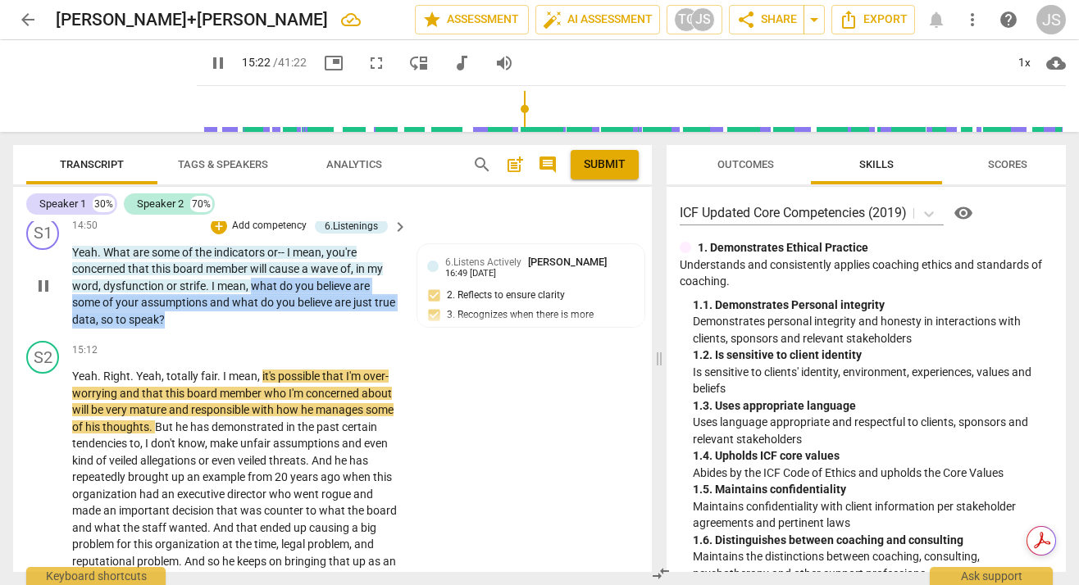
drag, startPoint x: 253, startPoint y: 301, endPoint x: 357, endPoint y: 341, distance: 112.4
click at [357, 329] on p "Yeah . What are some of the indicators or-- I mean , you're concerned that this…" at bounding box center [235, 286] width 327 height 84
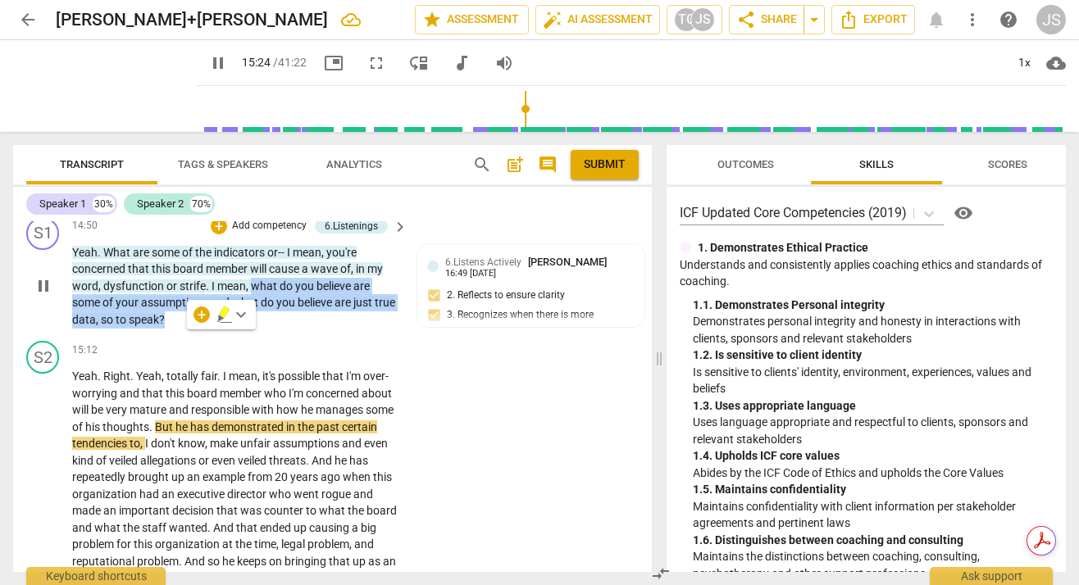
click at [234, 234] on p "Add competency" at bounding box center [269, 226] width 78 height 15
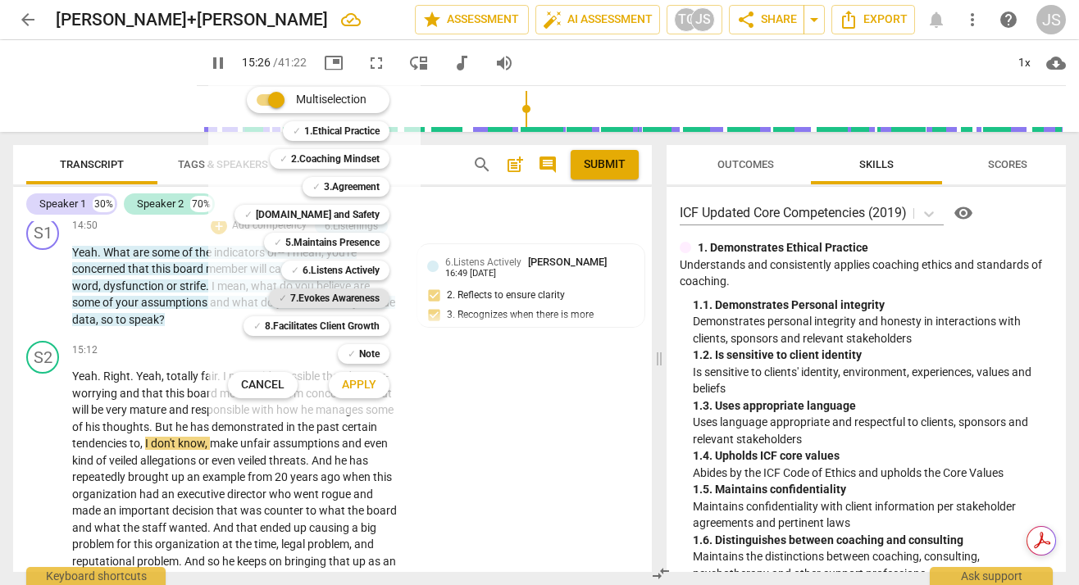
click at [346, 293] on b "7.Evokes Awareness" at bounding box center [334, 299] width 89 height 20
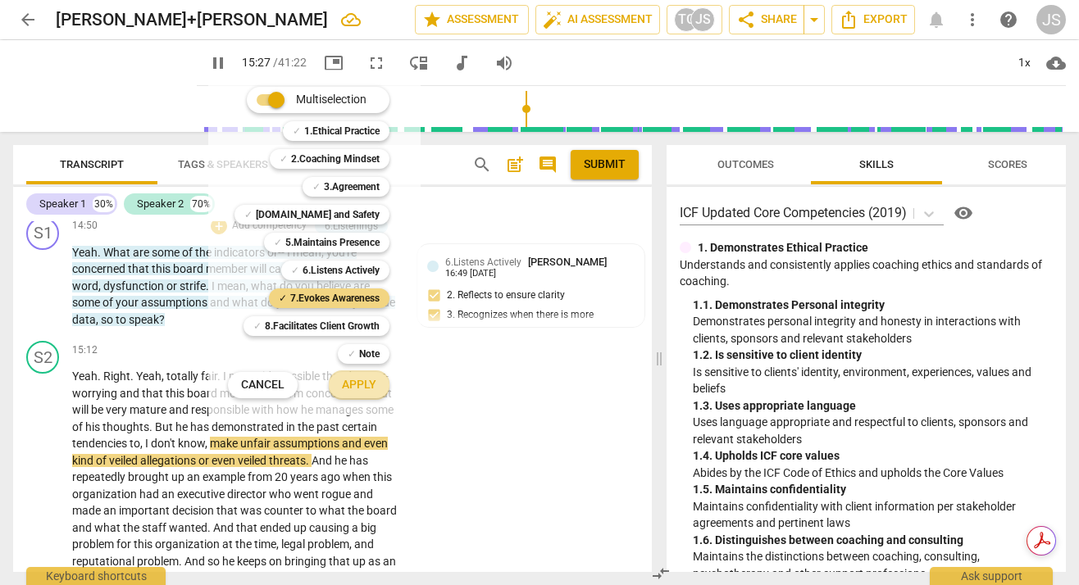
click at [370, 385] on span "Apply" at bounding box center [359, 385] width 34 height 16
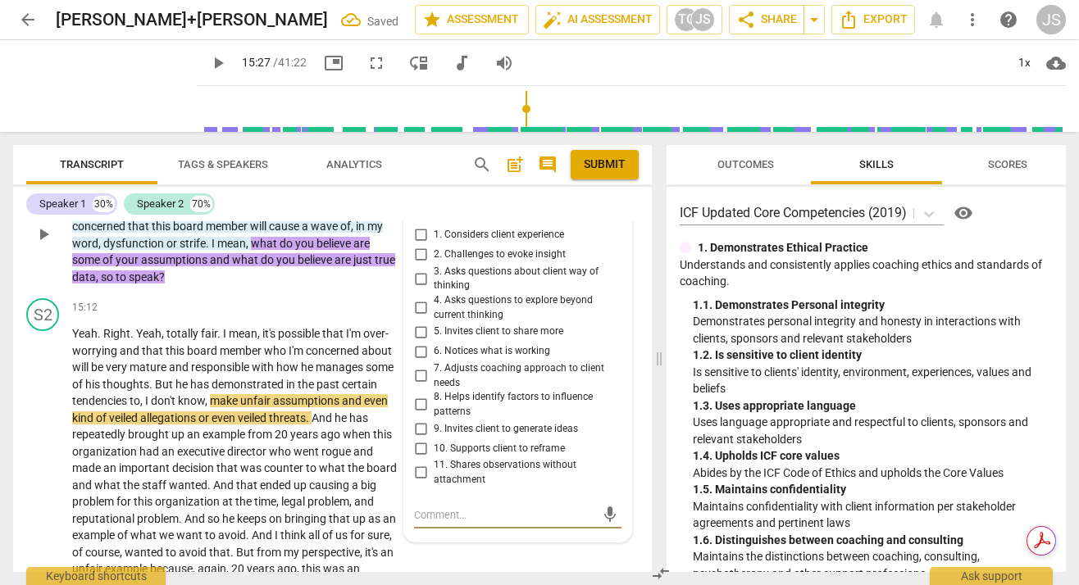
scroll to position [4826, 0]
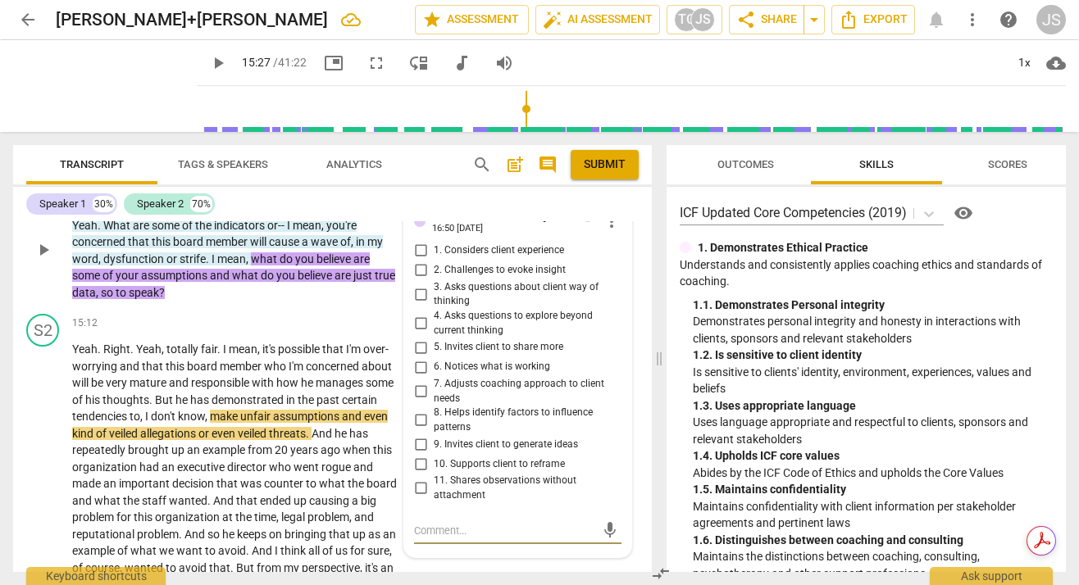
click at [416, 280] on input "2. Challenges to evoke insight" at bounding box center [420, 271] width 26 height 20
click at [416, 304] on input "3. Asks questions about client way of thinking" at bounding box center [420, 294] width 26 height 20
click at [420, 334] on input "4. Asks questions to explore beyond current thinking" at bounding box center [420, 324] width 26 height 20
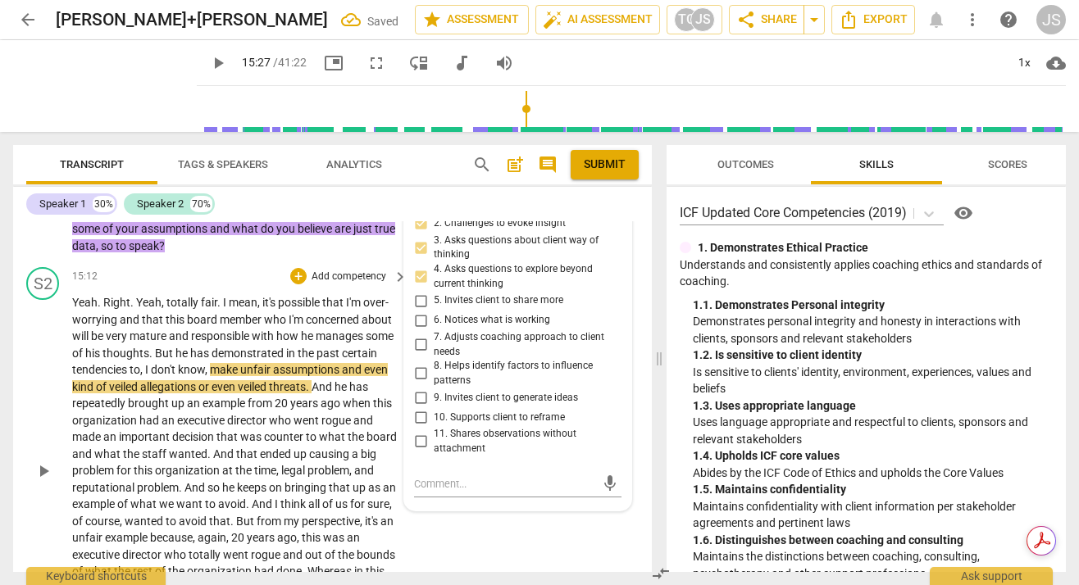
scroll to position [4908, 0]
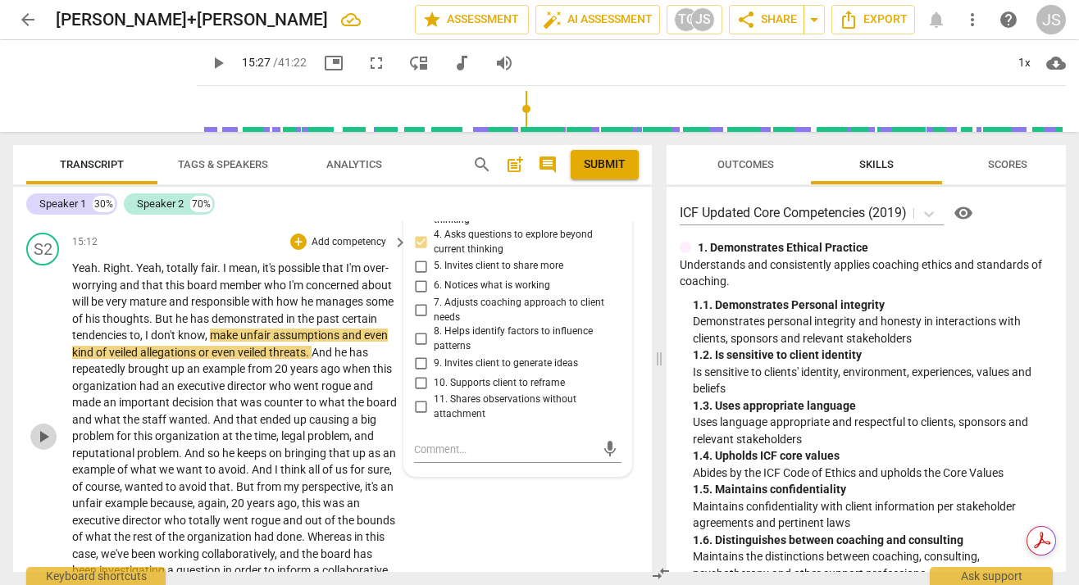
click at [43, 447] on span "play_arrow" at bounding box center [44, 437] width 20 height 20
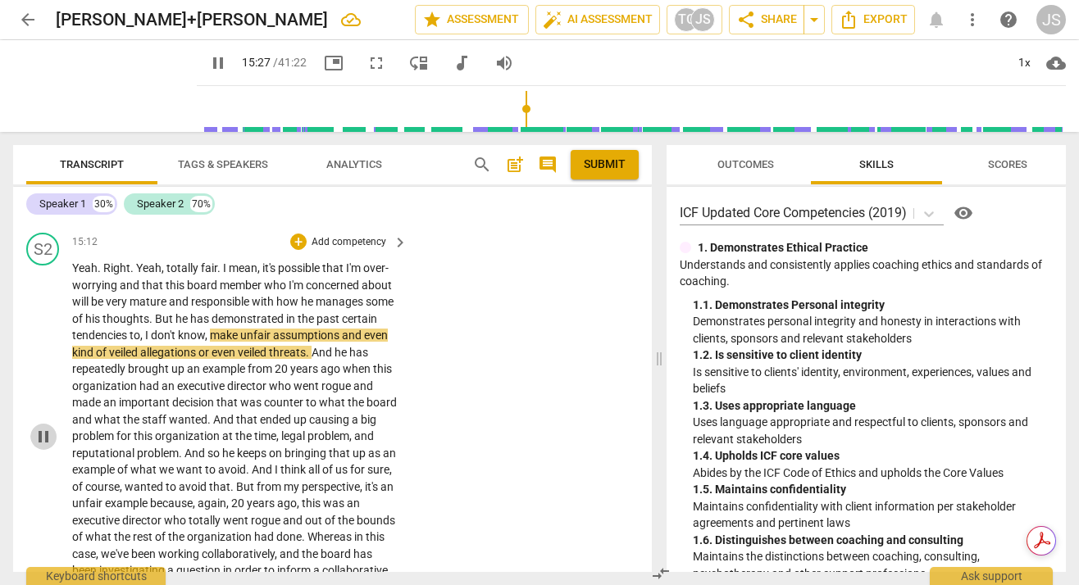
click at [43, 447] on span "pause" at bounding box center [44, 437] width 20 height 20
